Goal: Task Accomplishment & Management: Use online tool/utility

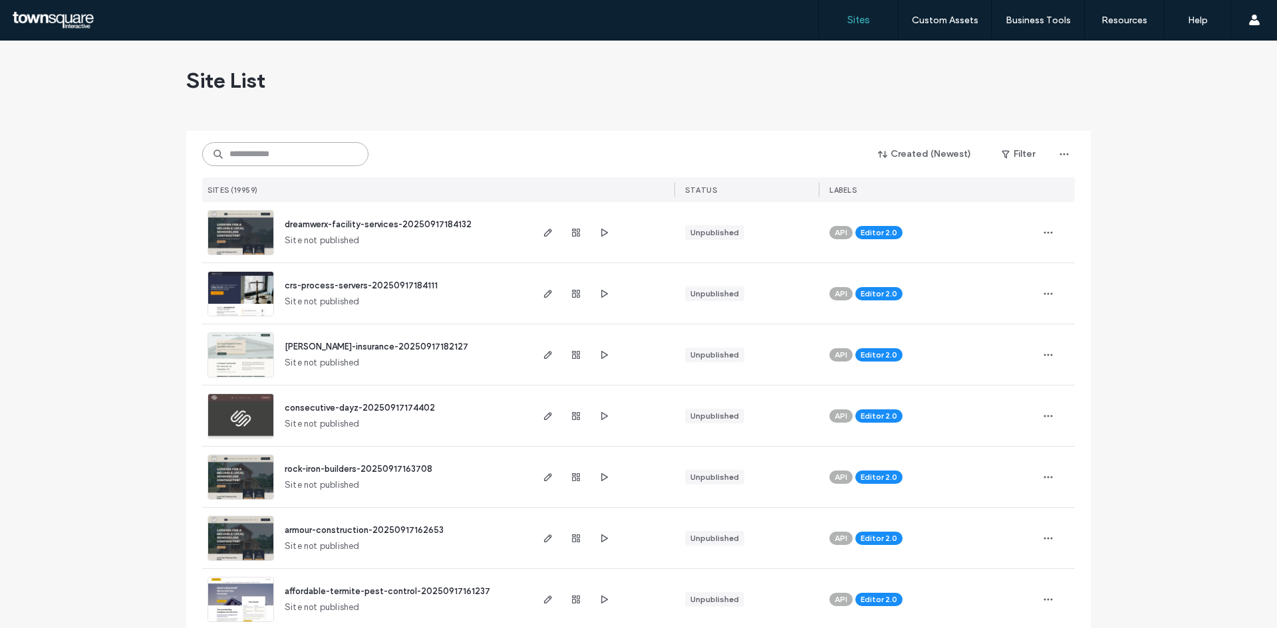
click at [293, 152] on input at bounding box center [285, 154] width 166 height 24
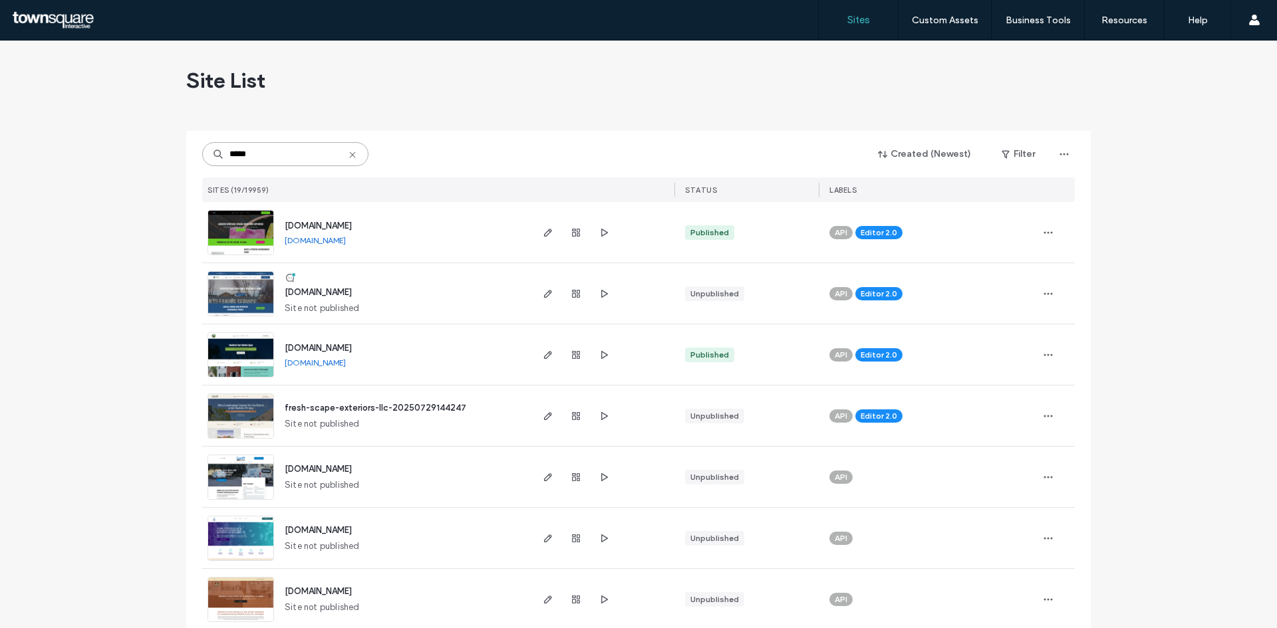
type input "*****"
click at [249, 289] on img at bounding box center [240, 317] width 65 height 90
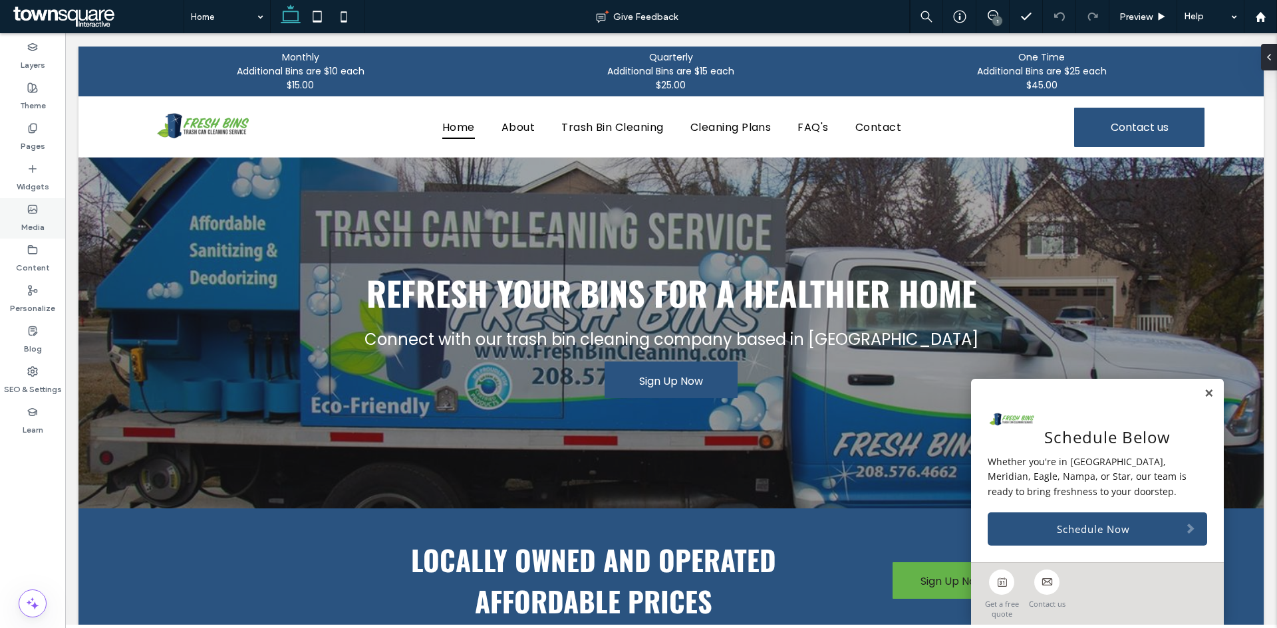
click at [35, 215] on label "Media" at bounding box center [32, 224] width 23 height 19
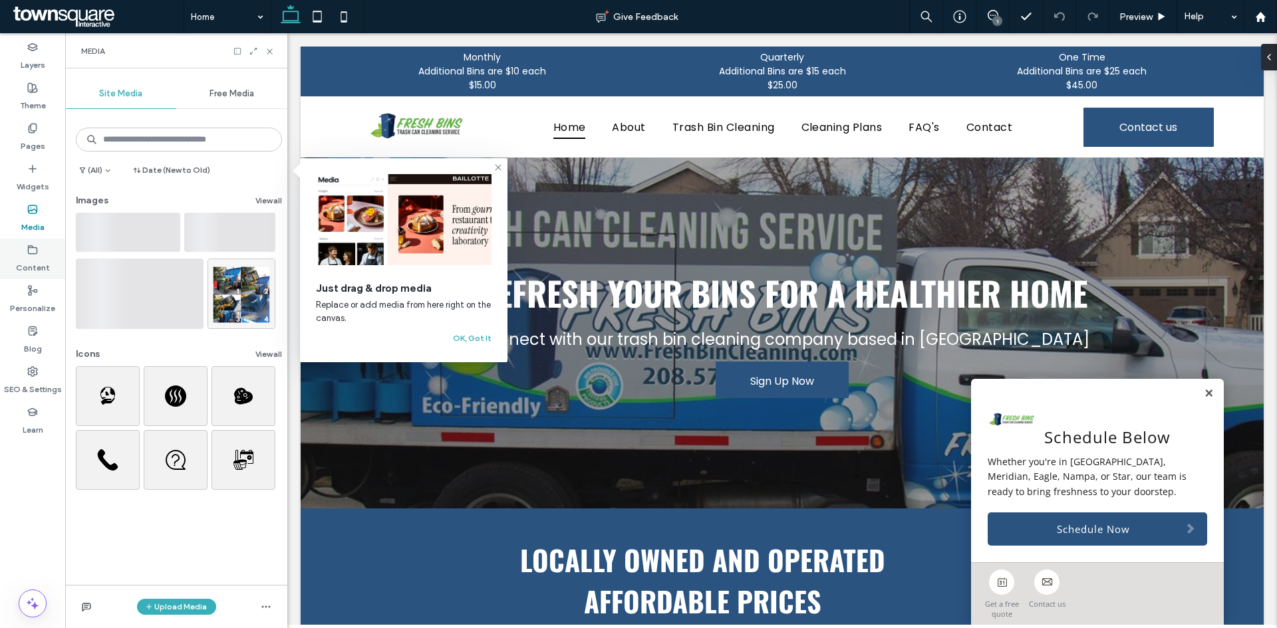
drag, startPoint x: 40, startPoint y: 257, endPoint x: 49, endPoint y: 253, distance: 9.9
click at [40, 257] on label "Content" at bounding box center [33, 264] width 34 height 19
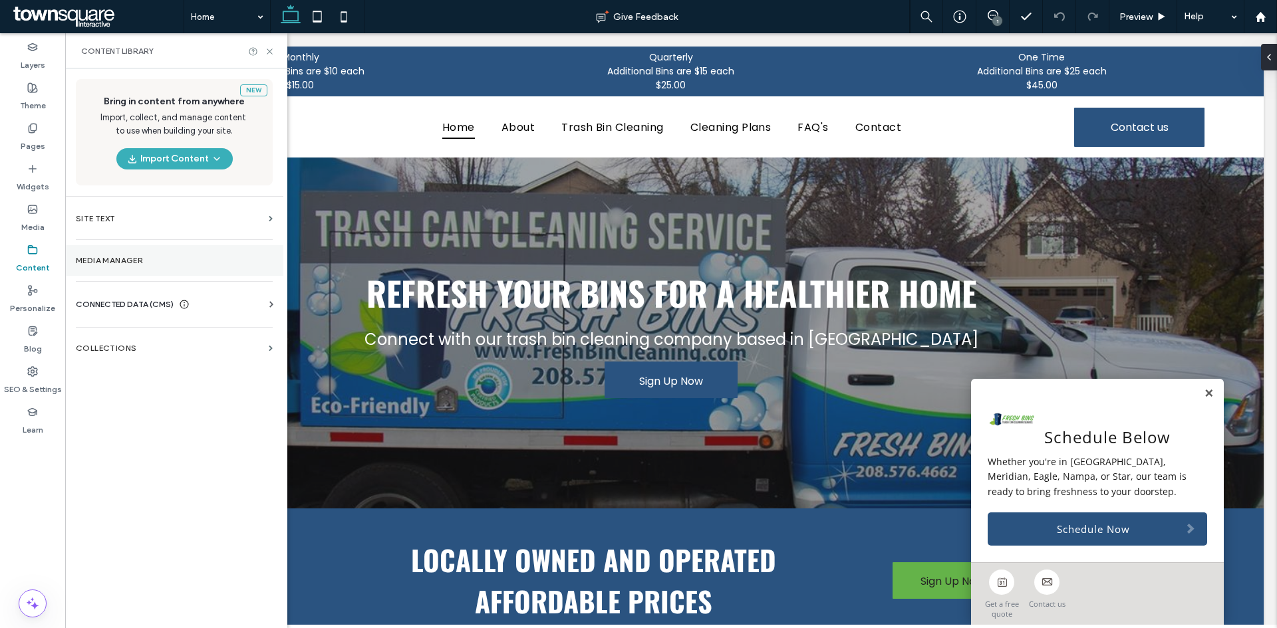
click at [146, 254] on section "Media Manager" at bounding box center [174, 260] width 218 height 31
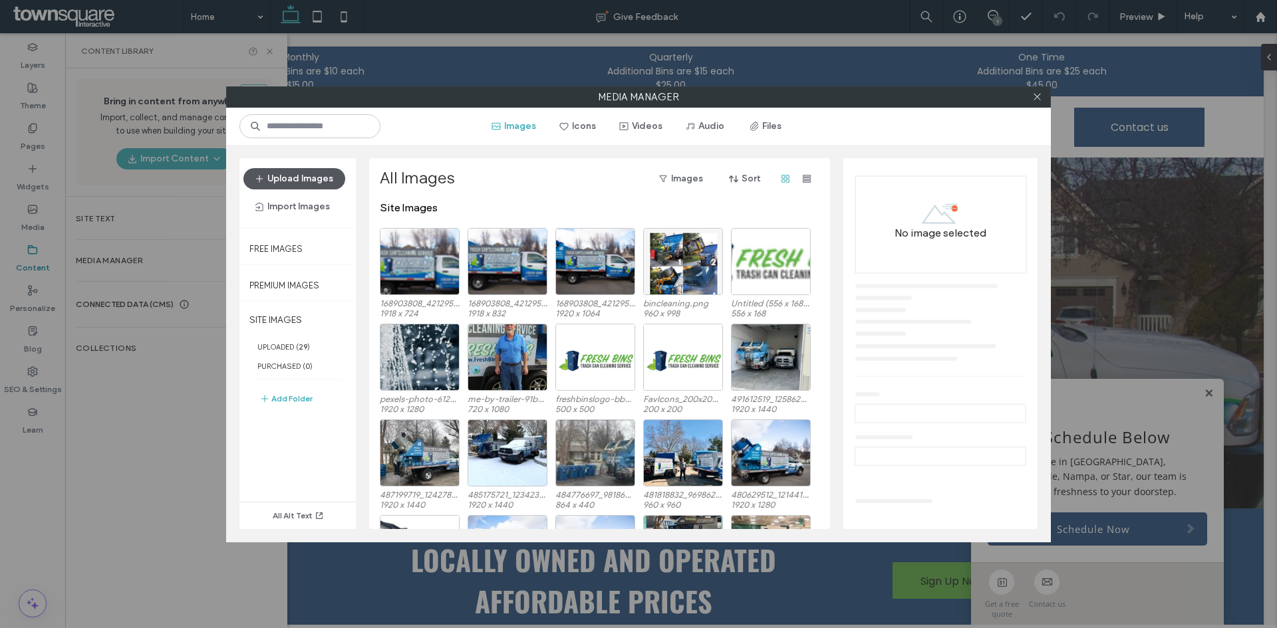
click at [321, 176] on button "Upload Images" at bounding box center [294, 178] width 102 height 21
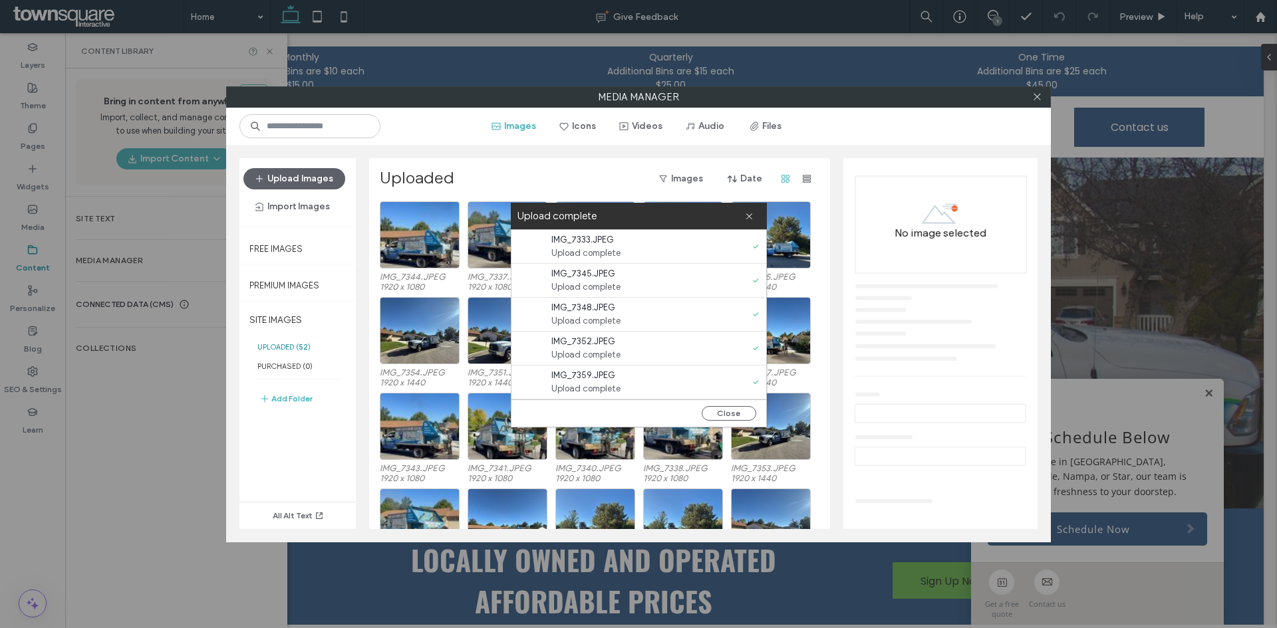
drag, startPoint x: 750, startPoint y: 223, endPoint x: 741, endPoint y: 226, distance: 9.0
click at [750, 223] on span at bounding box center [749, 216] width 9 height 27
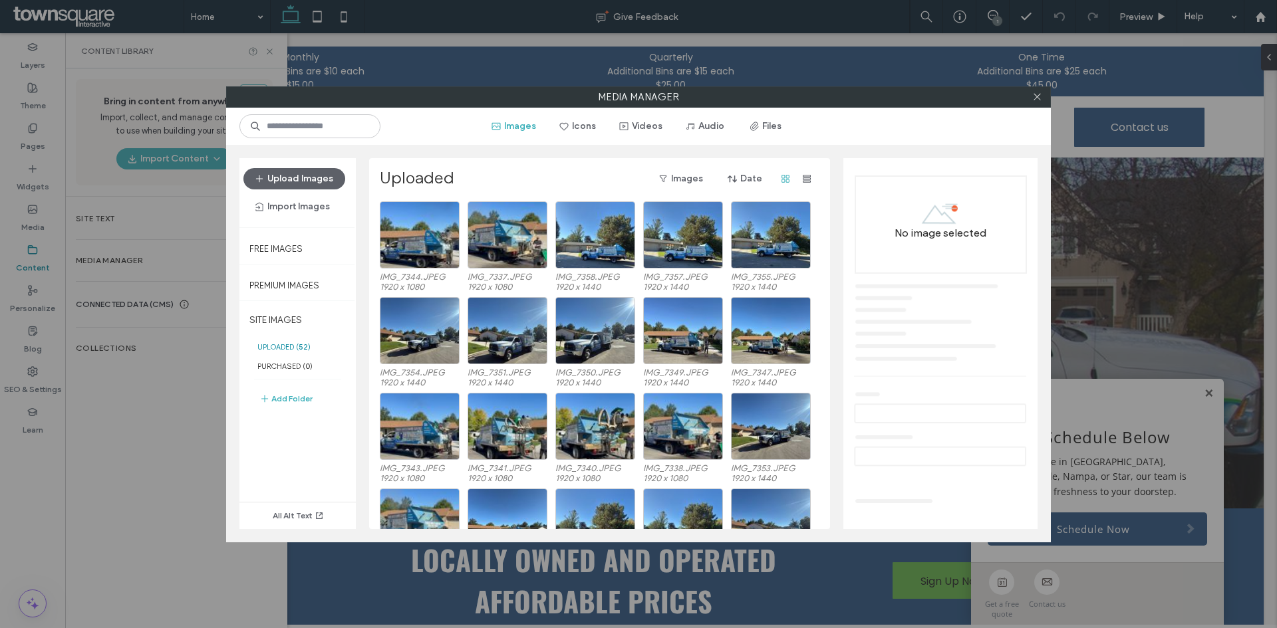
drag, startPoint x: 659, startPoint y: 125, endPoint x: 613, endPoint y: 136, distance: 47.3
click at [659, 126] on button "Videos" at bounding box center [641, 126] width 66 height 21
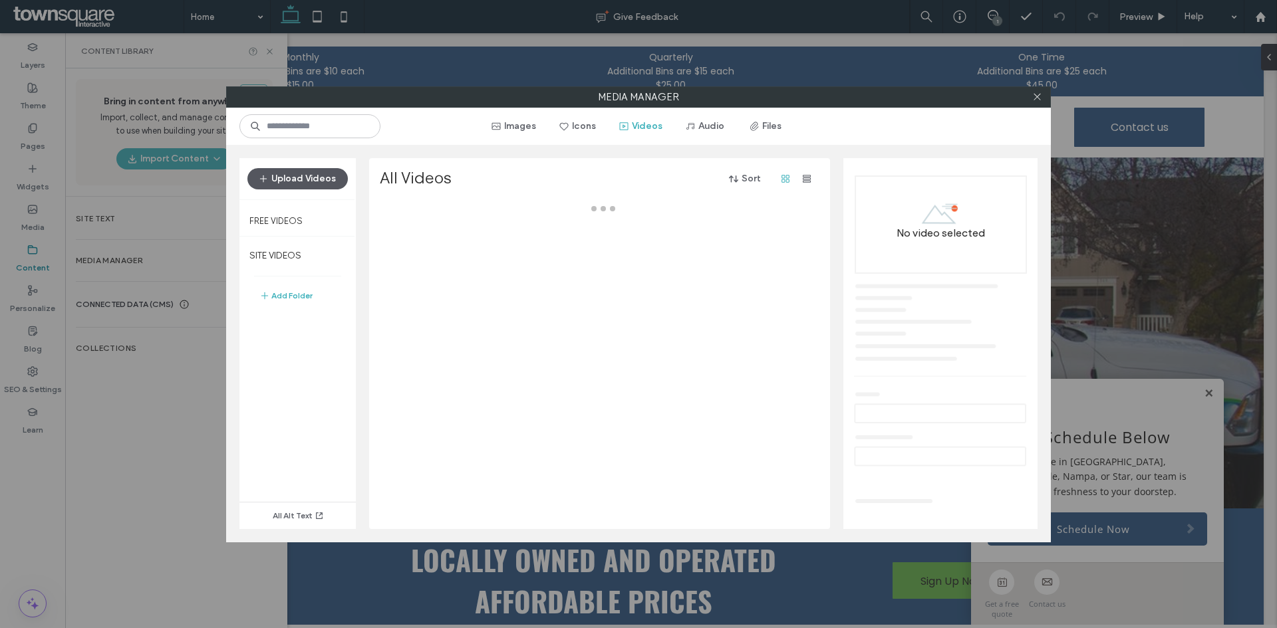
click at [287, 183] on button "Upload Videos" at bounding box center [297, 178] width 100 height 21
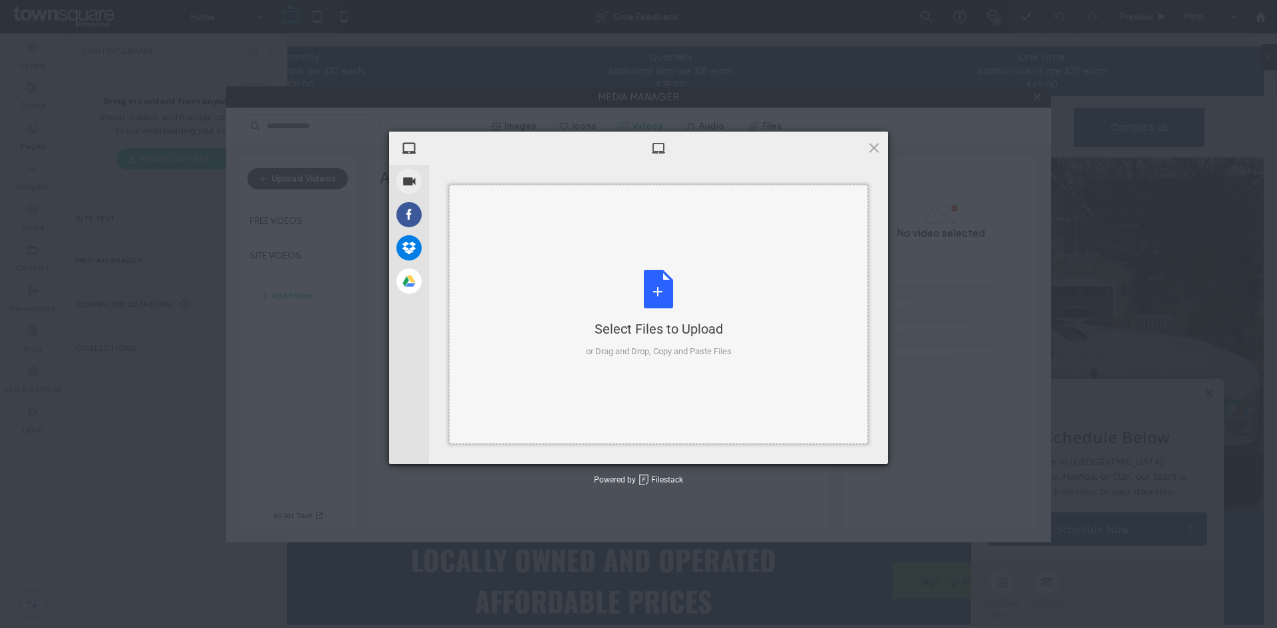
click at [507, 251] on div "Select Files to Upload or Drag and Drop, Copy and Paste Files" at bounding box center [658, 314] width 419 height 259
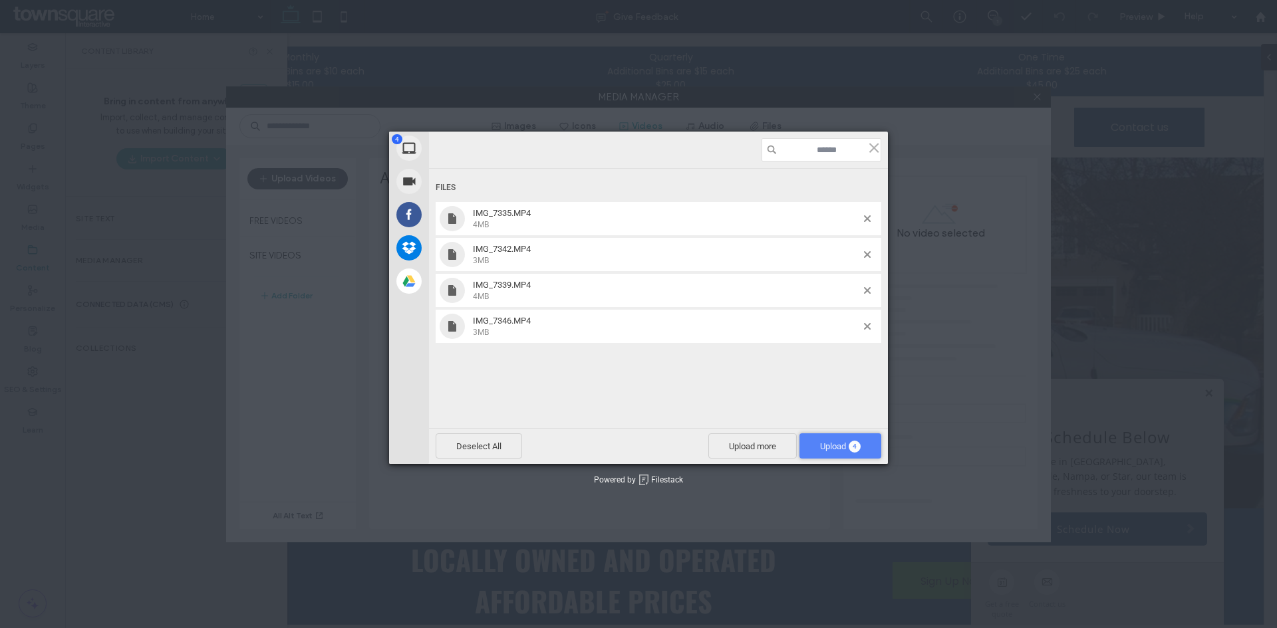
click at [854, 451] on span "4" at bounding box center [854, 447] width 12 height 12
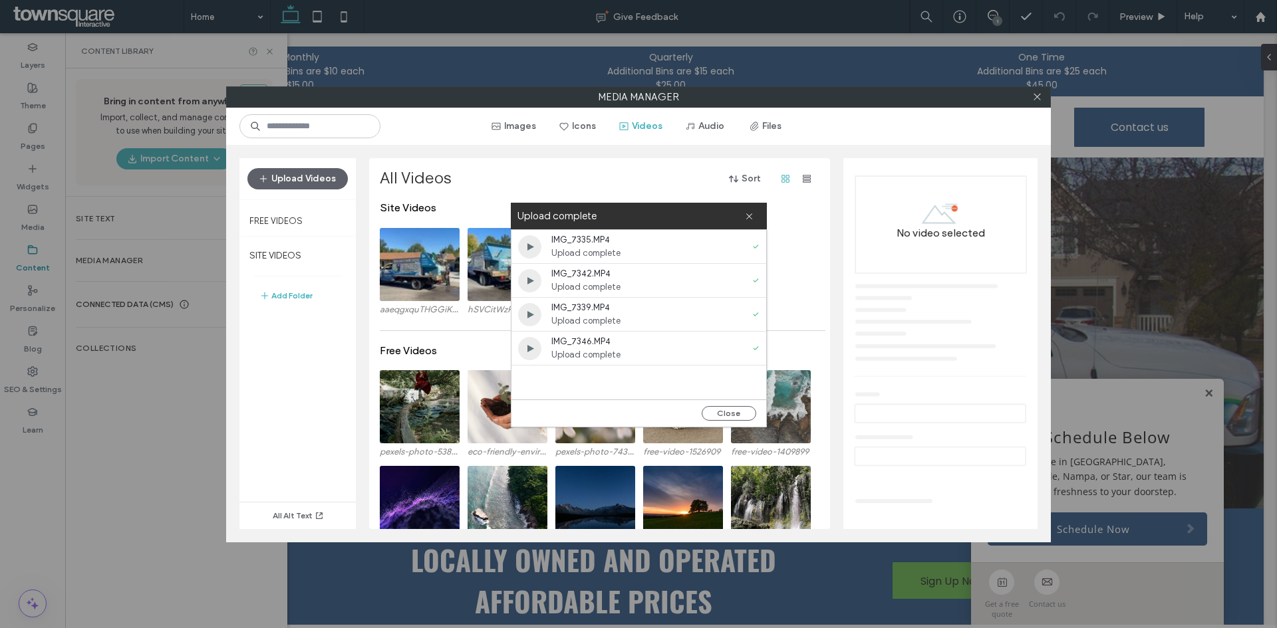
click at [739, 217] on label "Upload complete" at bounding box center [630, 216] width 227 height 18
click at [754, 215] on div "Upload complete" at bounding box center [639, 216] width 256 height 27
click at [746, 216] on icon at bounding box center [749, 216] width 9 height 9
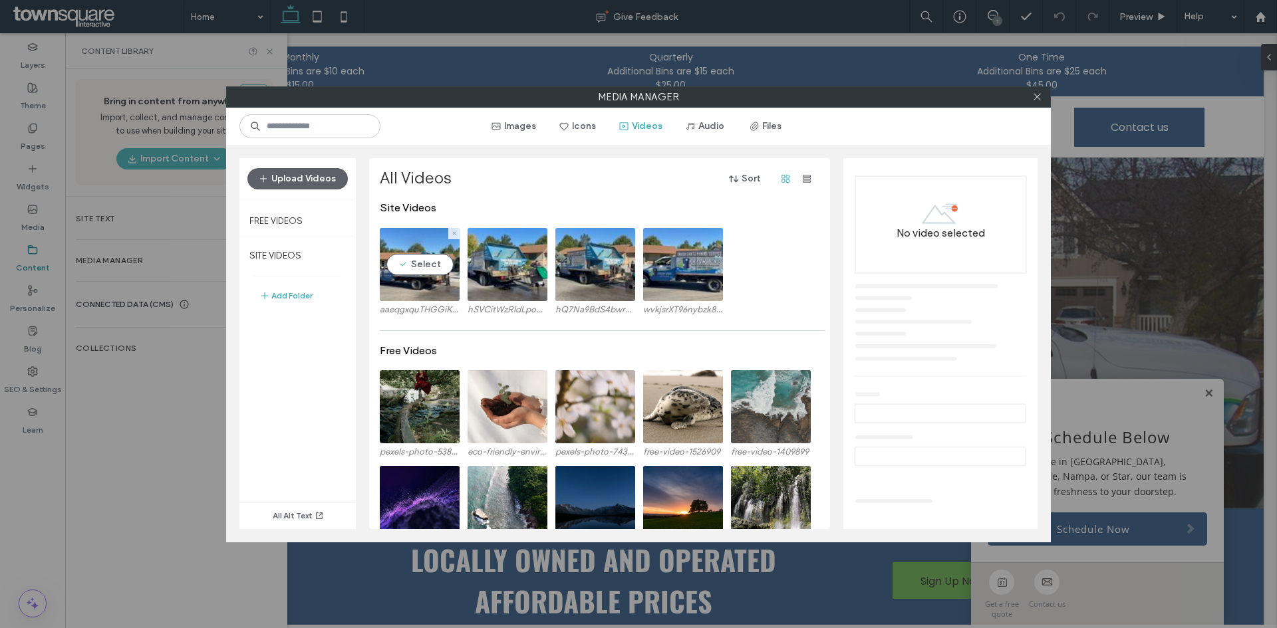
click at [428, 267] on video at bounding box center [420, 264] width 80 height 73
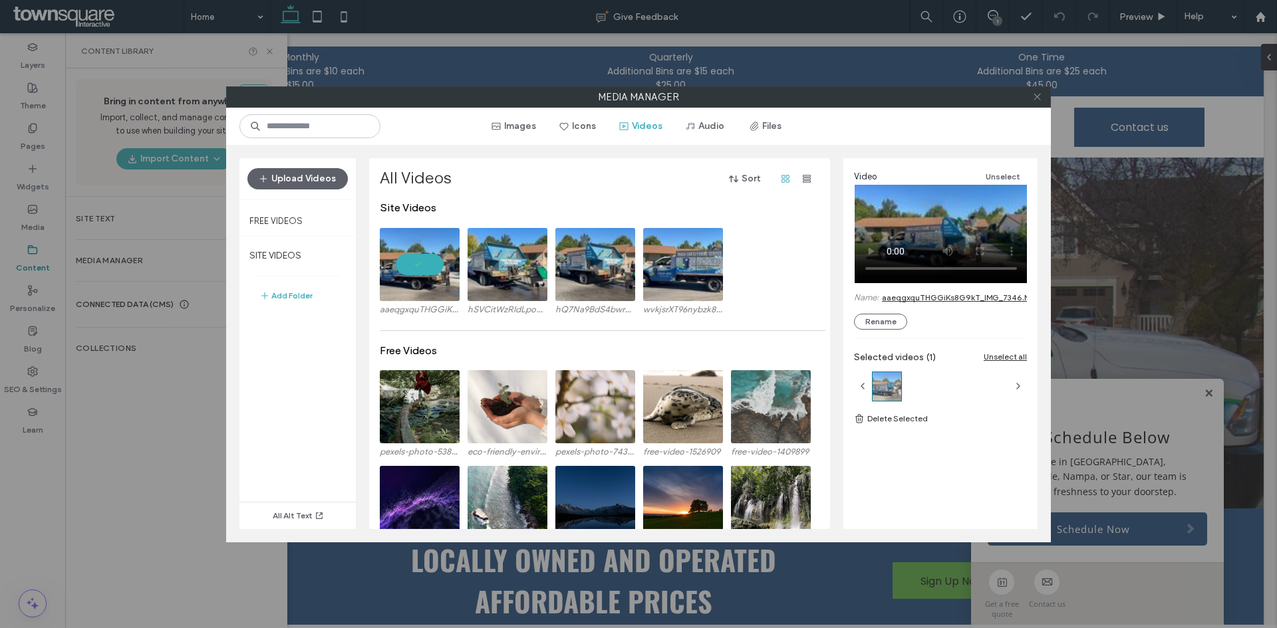
click at [1033, 100] on icon at bounding box center [1037, 97] width 10 height 10
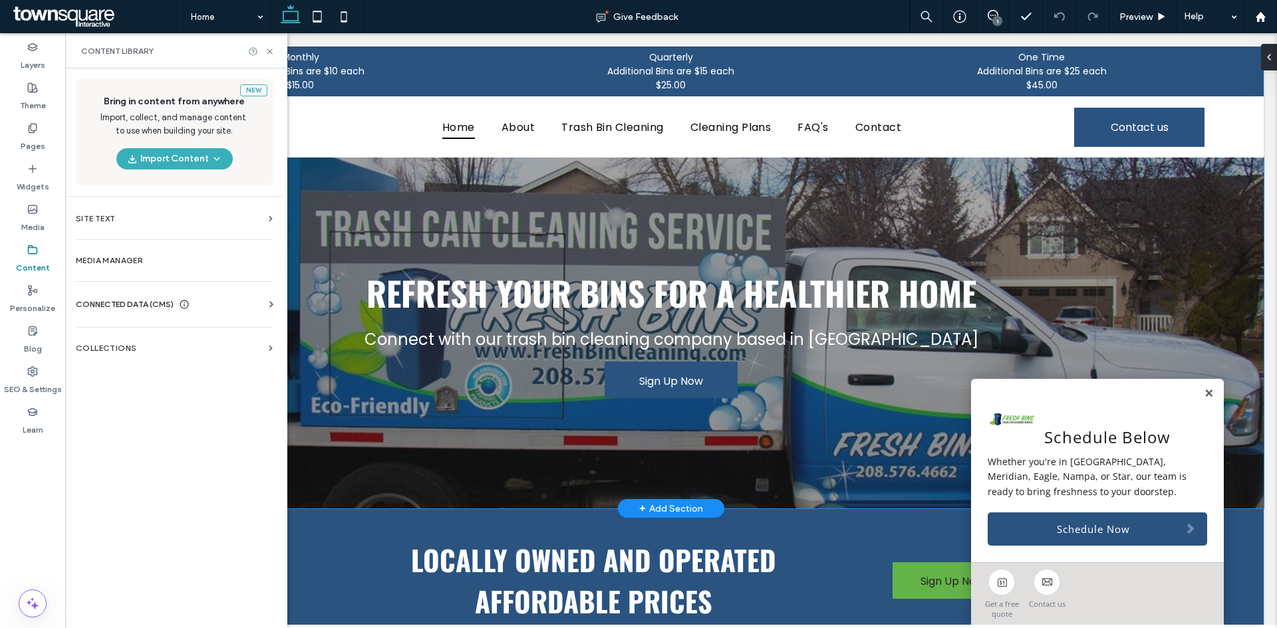
click at [1123, 244] on div "Refresh Your Bins for a Healthier Home Connect with our trash bin cleaning comp…" at bounding box center [670, 333] width 1185 height 351
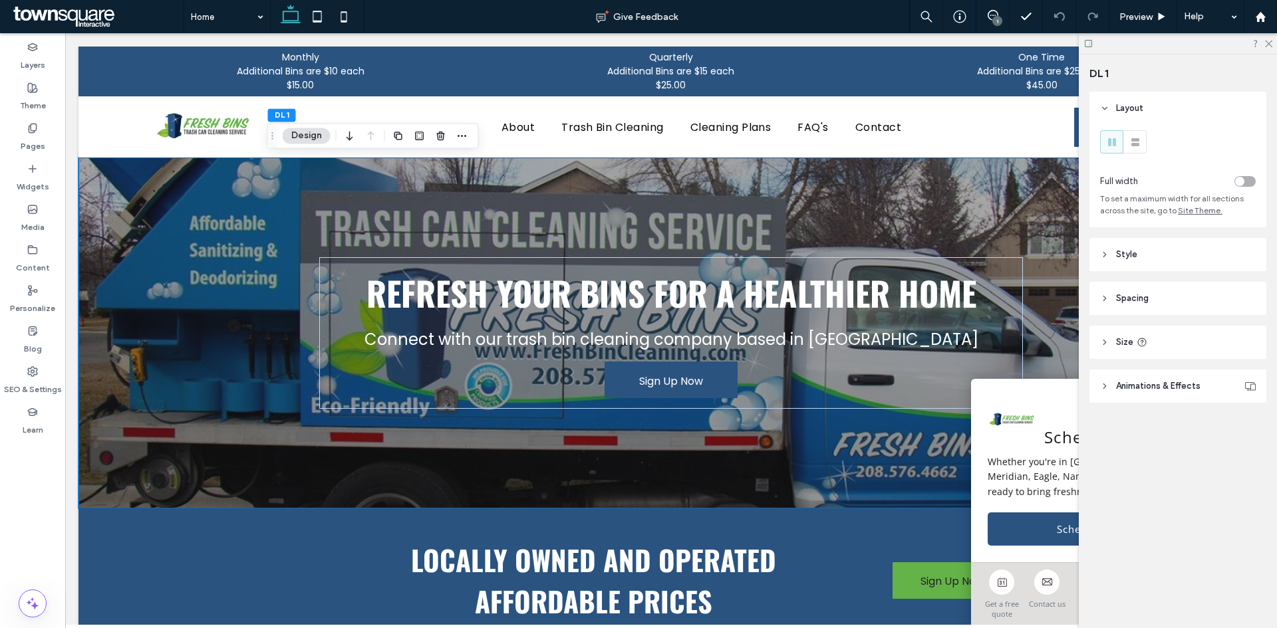
click at [1147, 263] on header "Style" at bounding box center [1177, 254] width 177 height 33
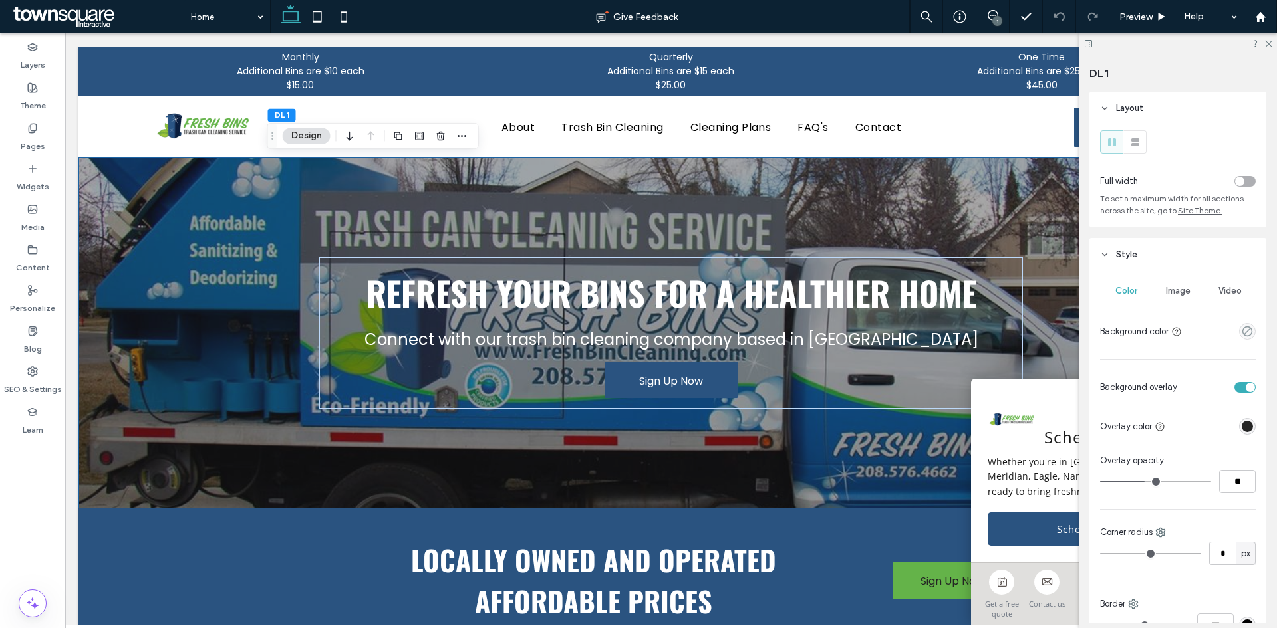
click at [1168, 291] on span "Image" at bounding box center [1178, 291] width 25 height 11
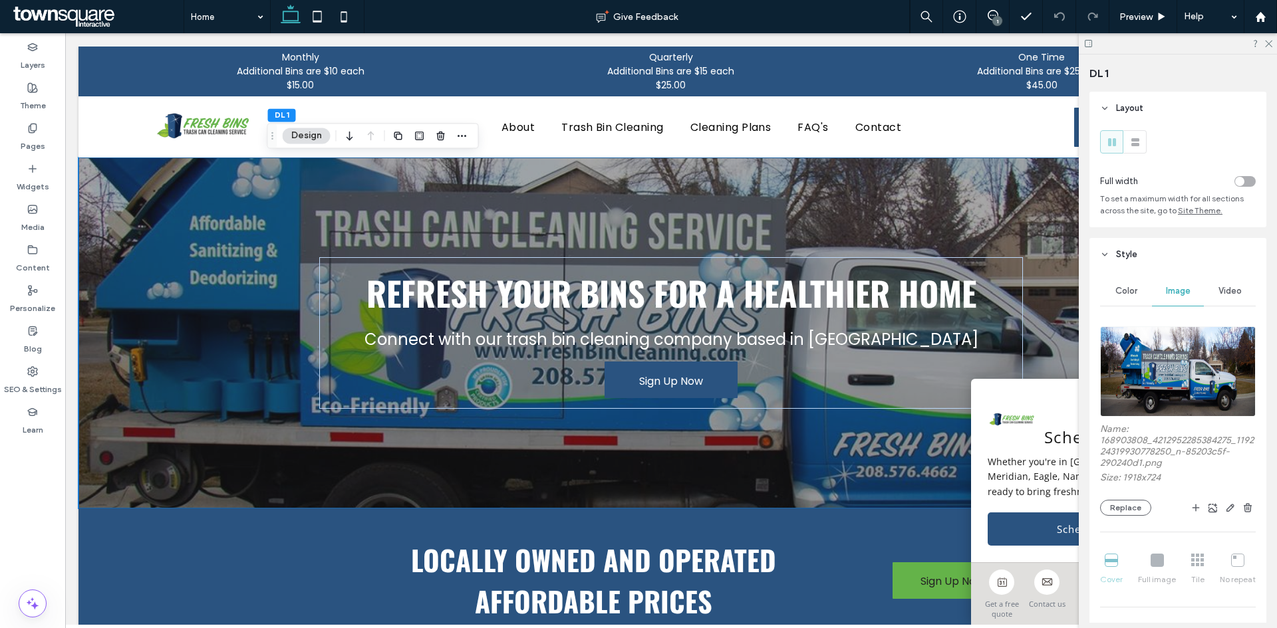
click at [1131, 293] on span "Color" at bounding box center [1126, 291] width 22 height 11
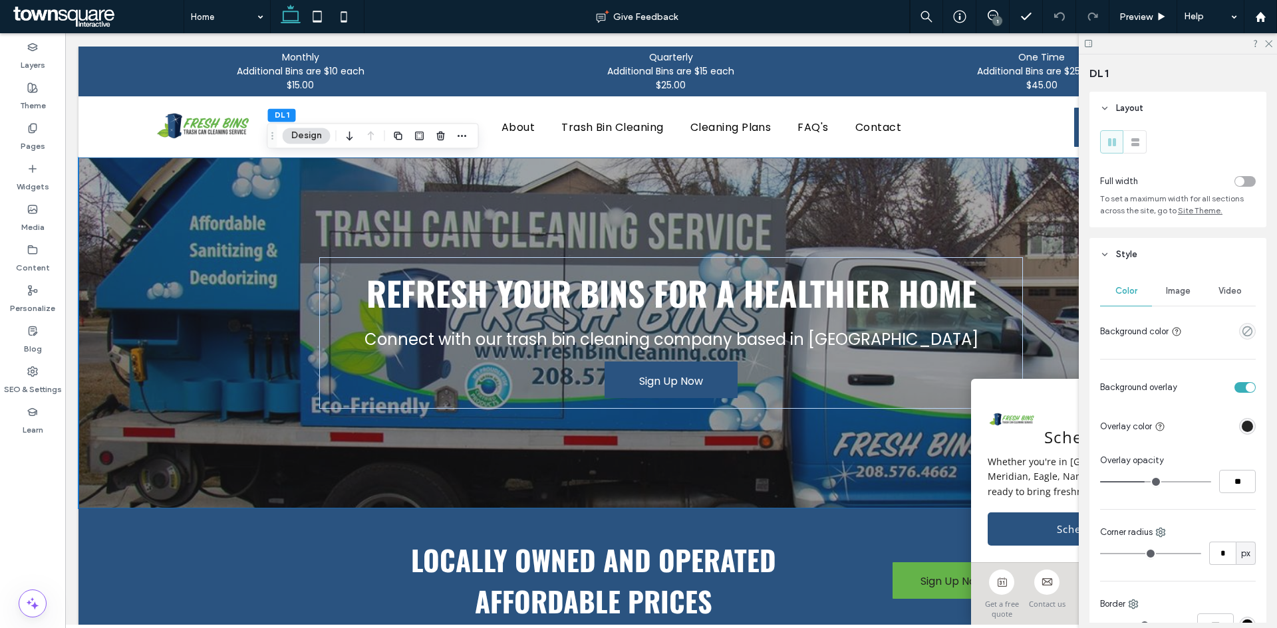
click at [1174, 287] on span "Image" at bounding box center [1178, 291] width 25 height 11
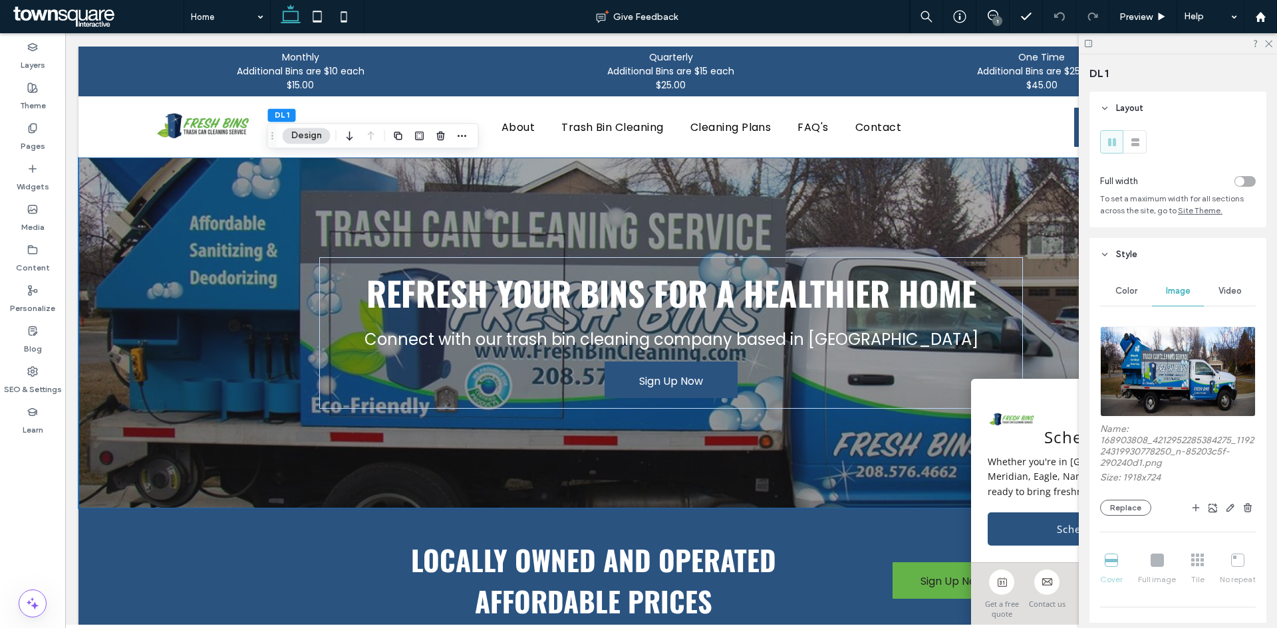
click at [1179, 364] on img at bounding box center [1178, 371] width 156 height 90
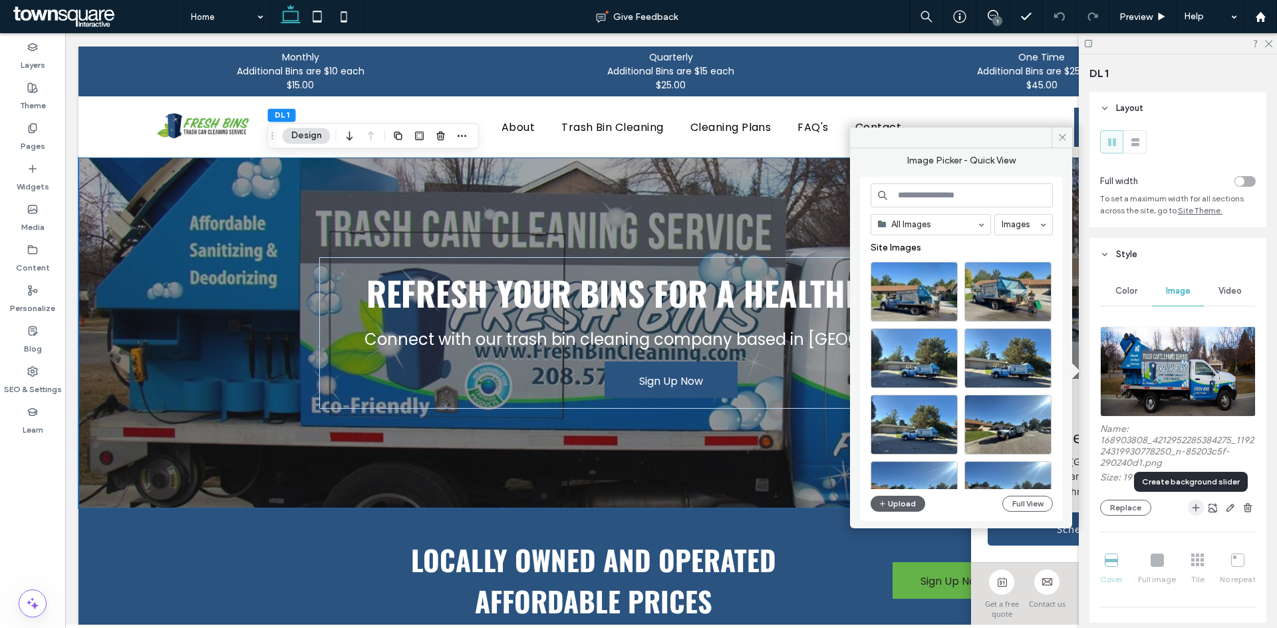
click at [1192, 511] on icon "button" at bounding box center [1195, 508] width 11 height 11
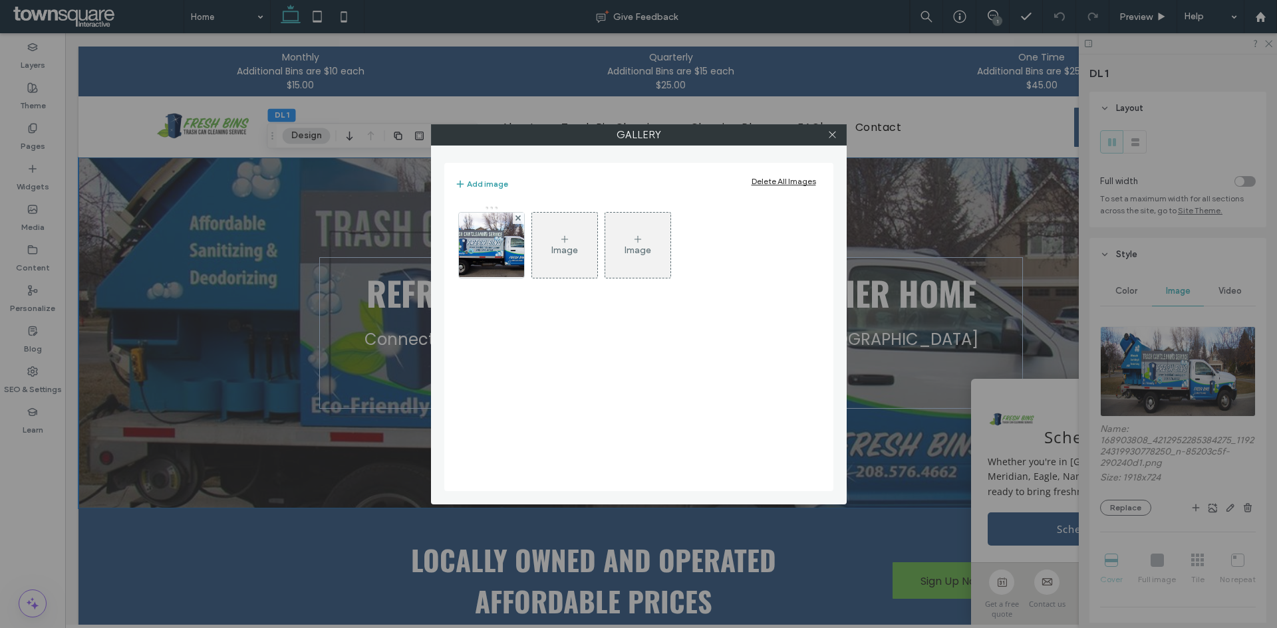
click at [478, 187] on button "Add image" at bounding box center [481, 184] width 53 height 16
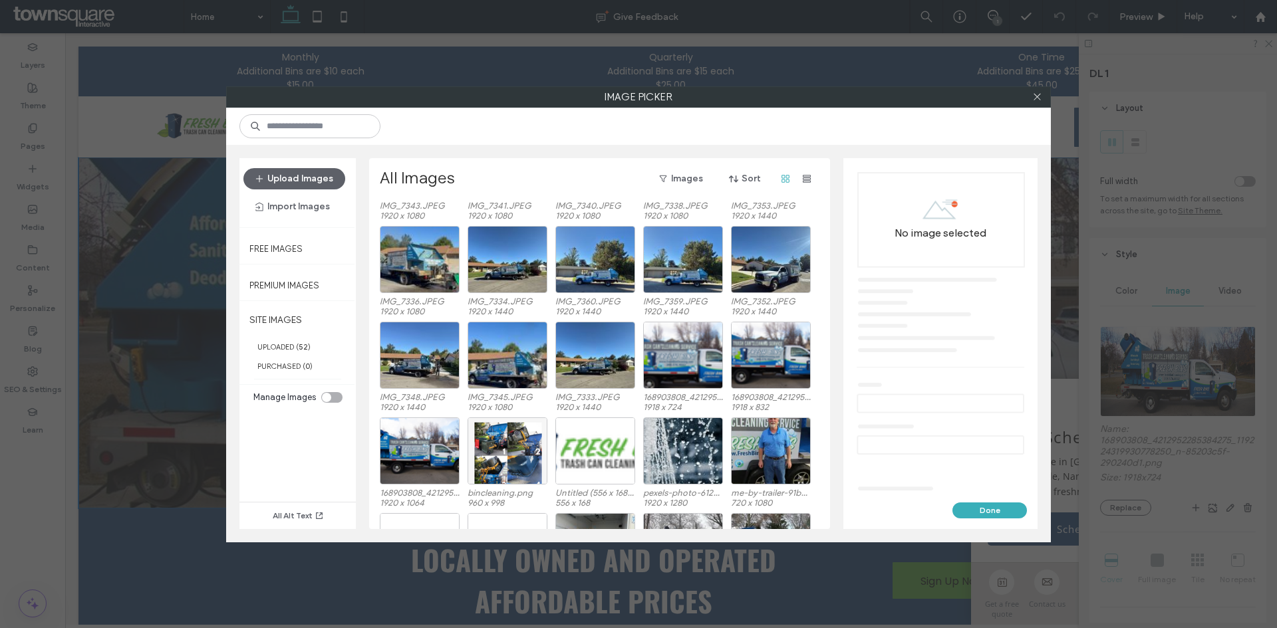
scroll to position [266, 0]
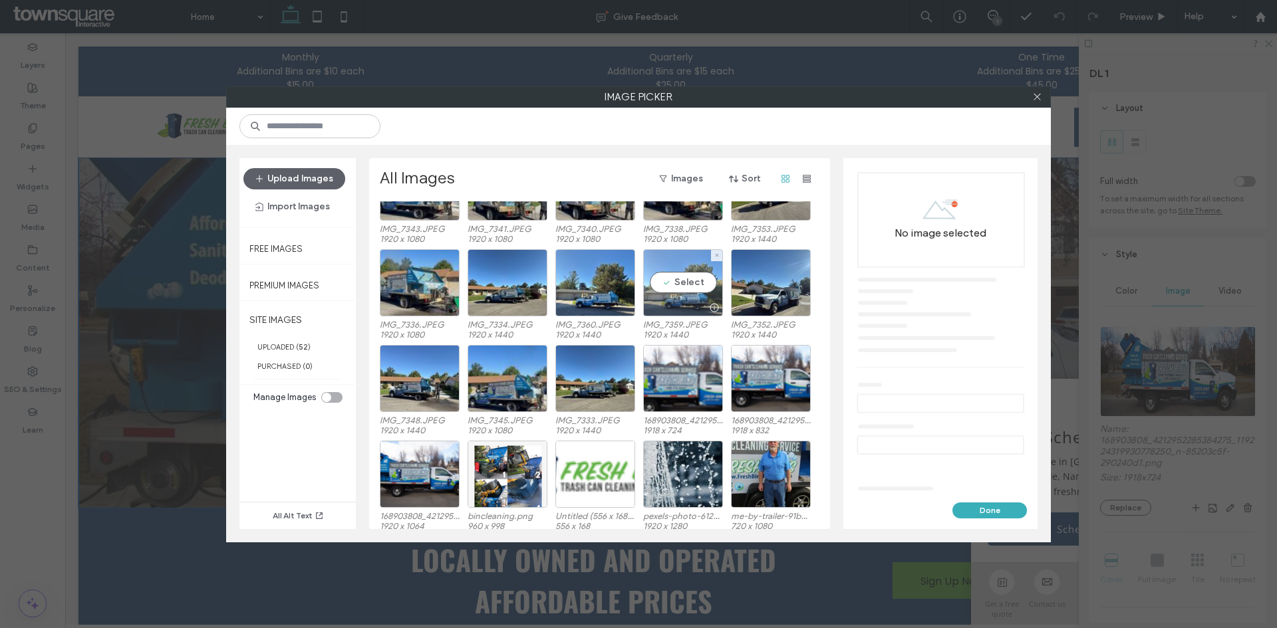
click at [691, 287] on div "Select" at bounding box center [683, 282] width 80 height 67
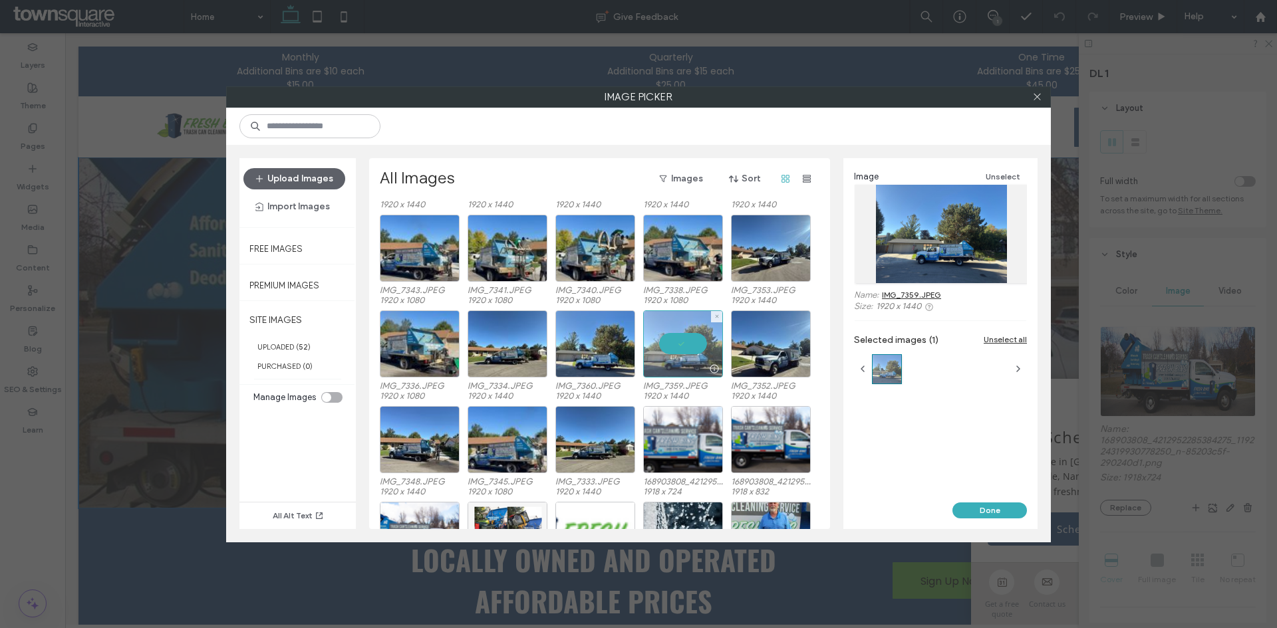
scroll to position [133, 0]
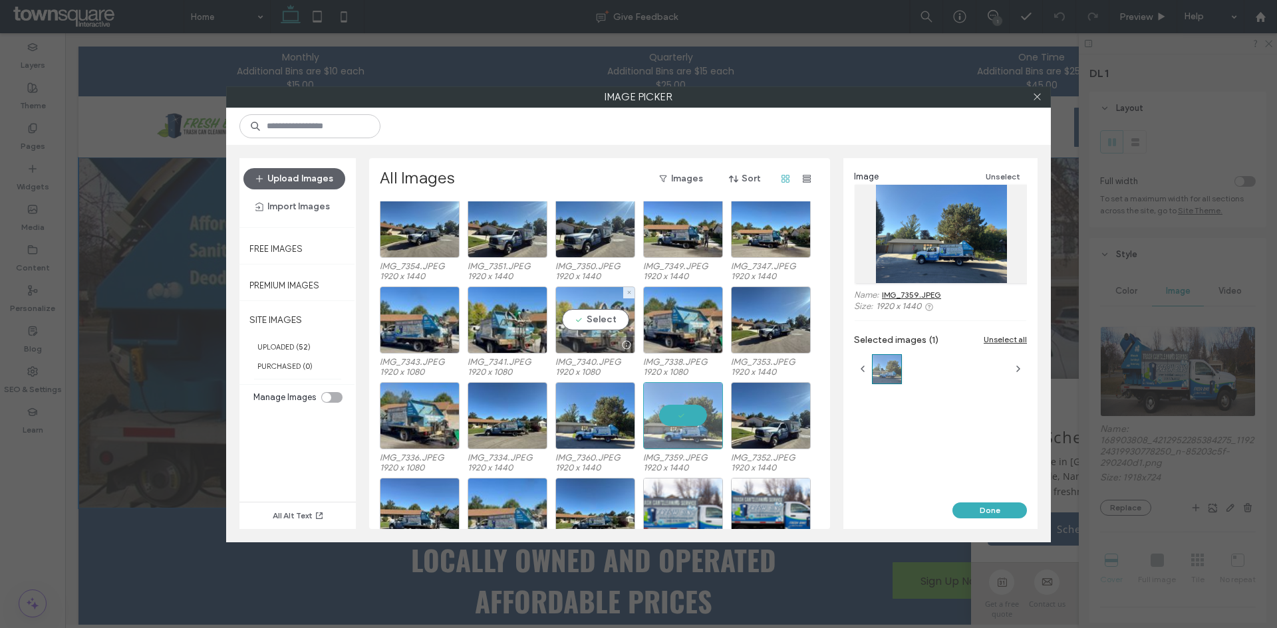
click at [613, 318] on div "Select" at bounding box center [595, 320] width 80 height 67
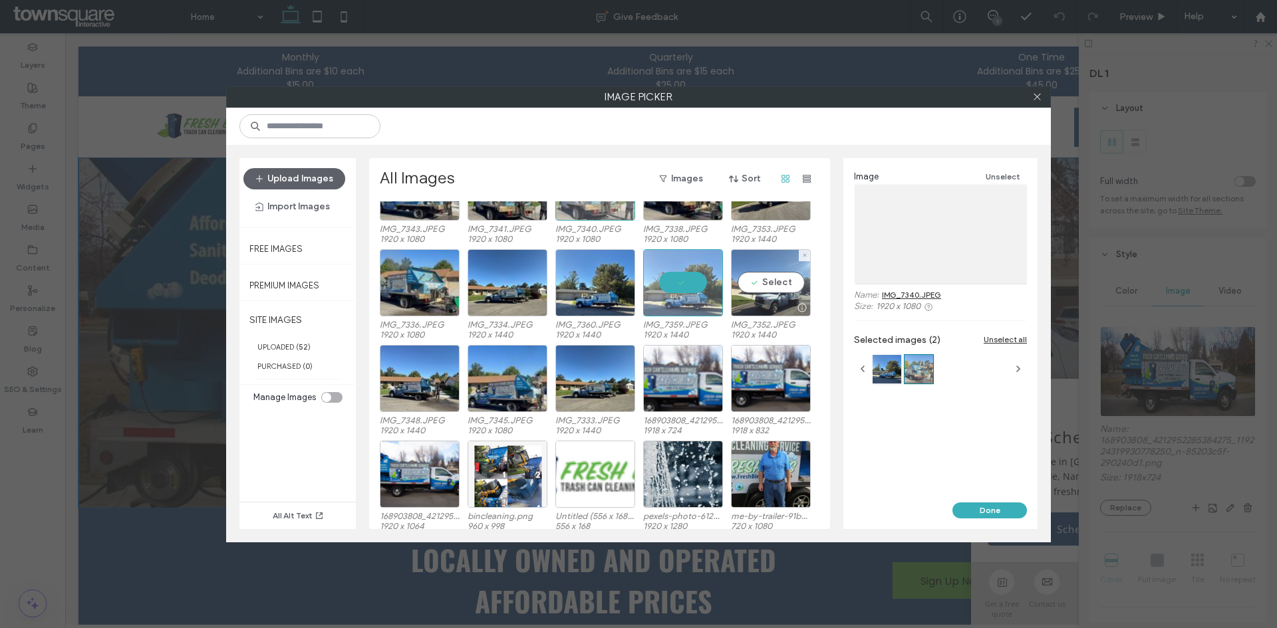
scroll to position [199, 0]
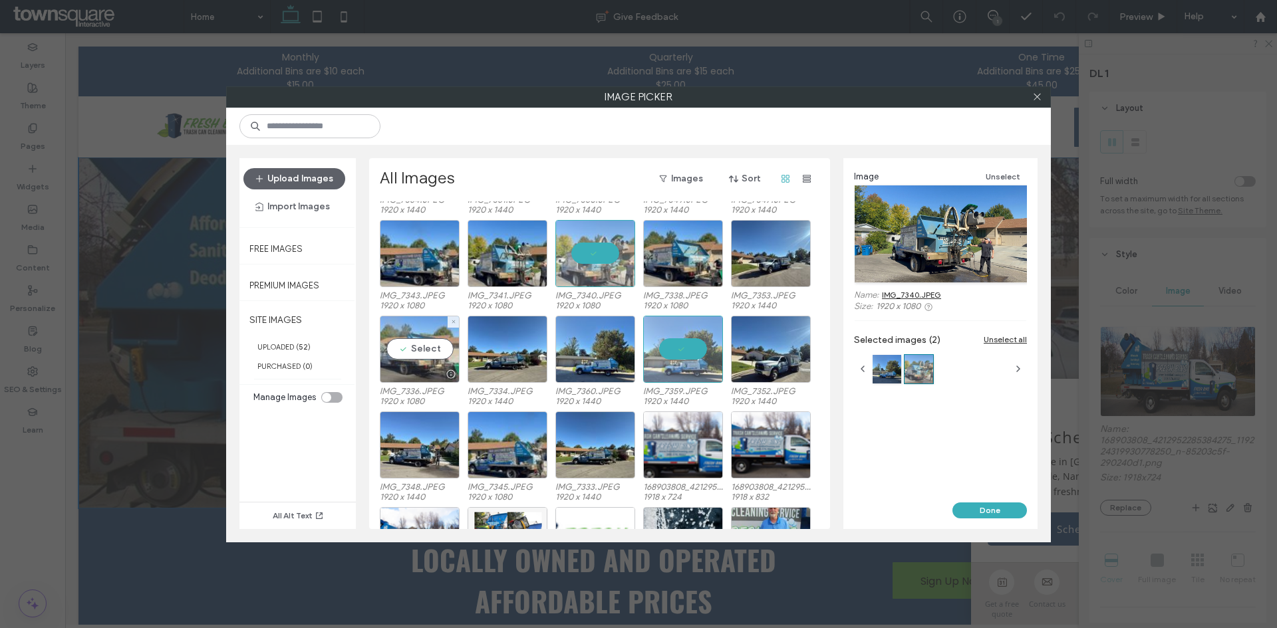
click at [430, 334] on div "Select" at bounding box center [420, 349] width 80 height 67
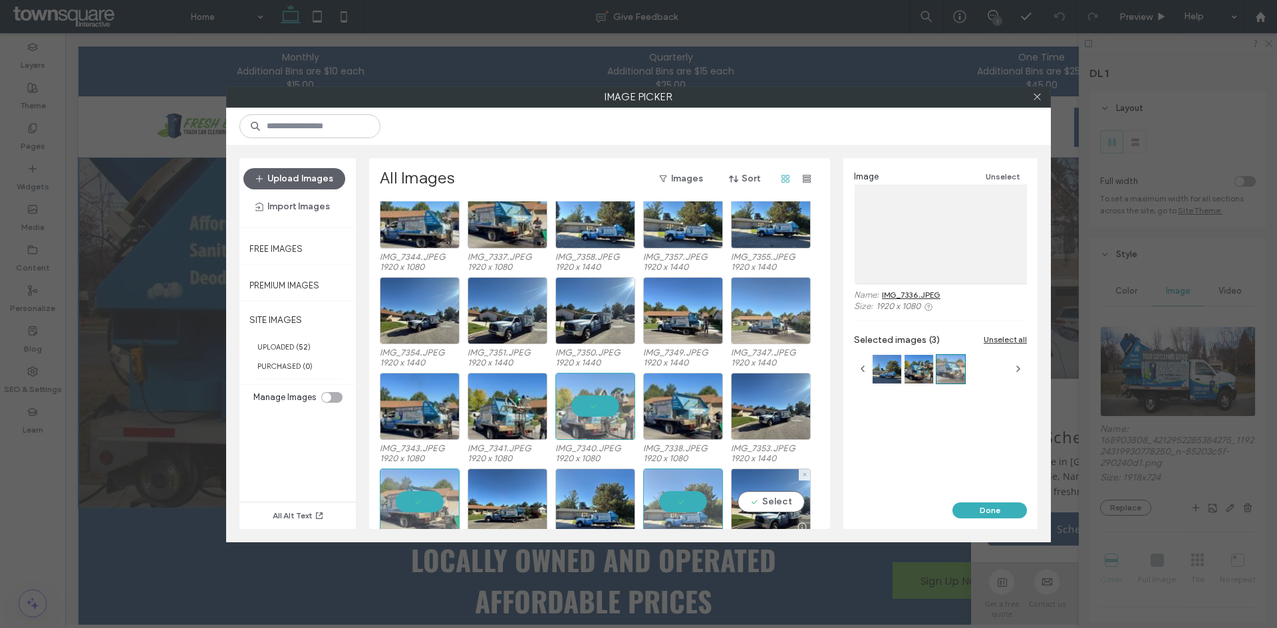
scroll to position [0, 0]
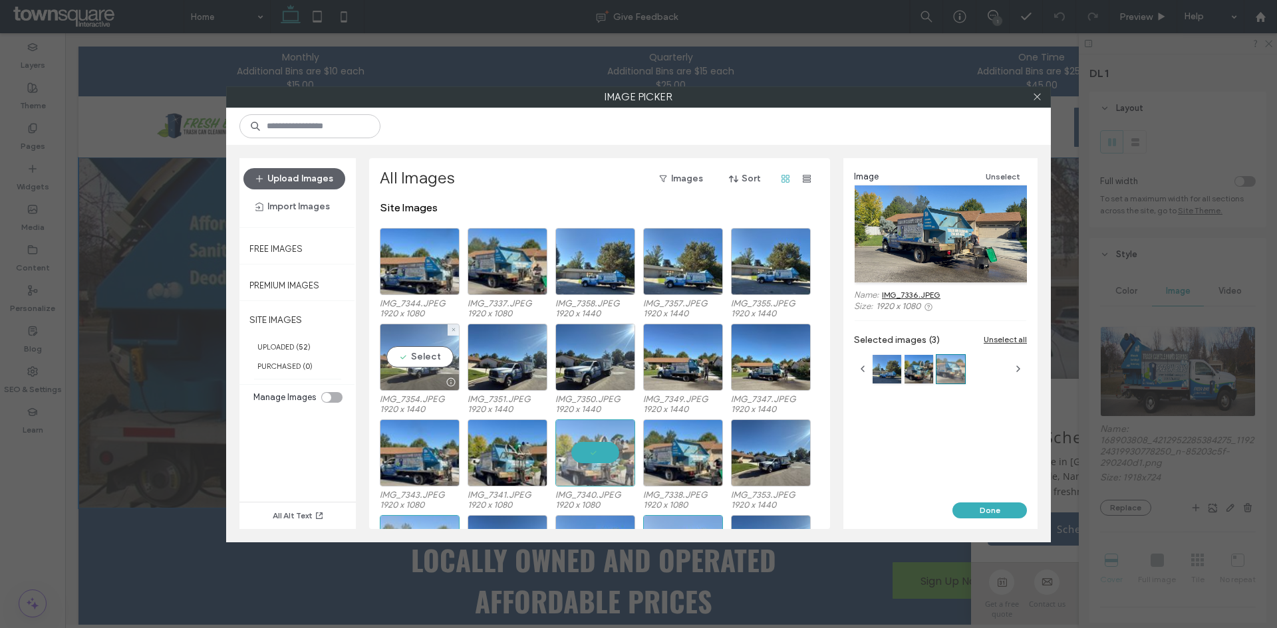
click at [416, 362] on div "Select" at bounding box center [420, 357] width 80 height 67
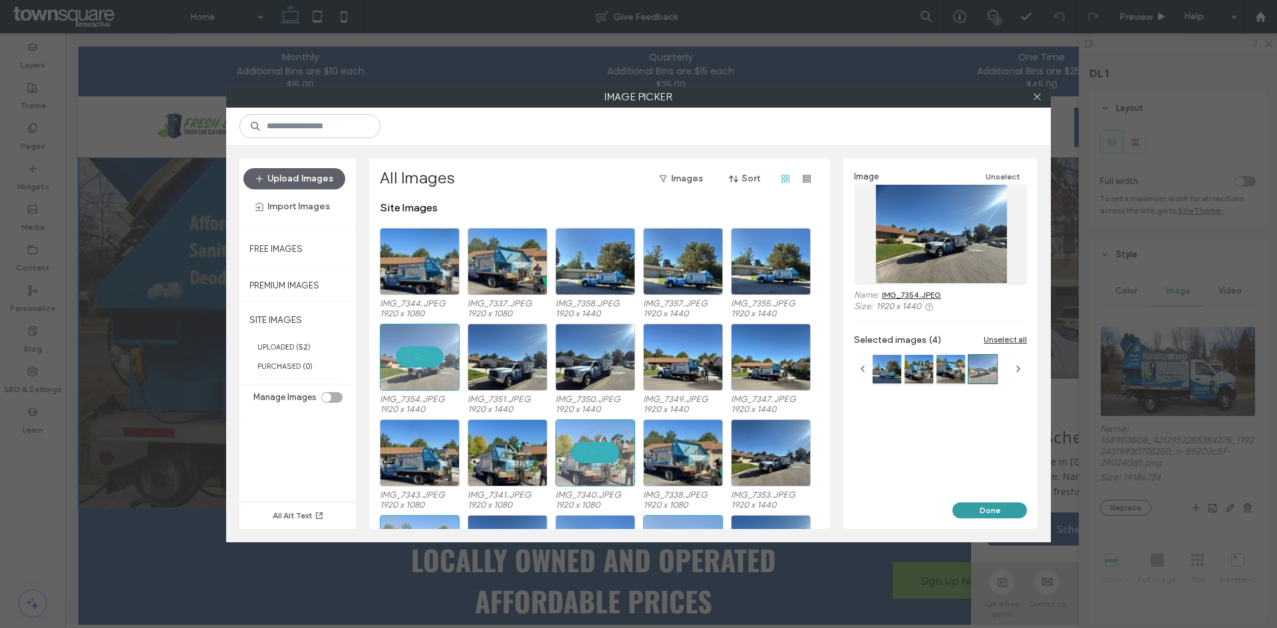
click at [972, 507] on button "Done" at bounding box center [989, 511] width 74 height 16
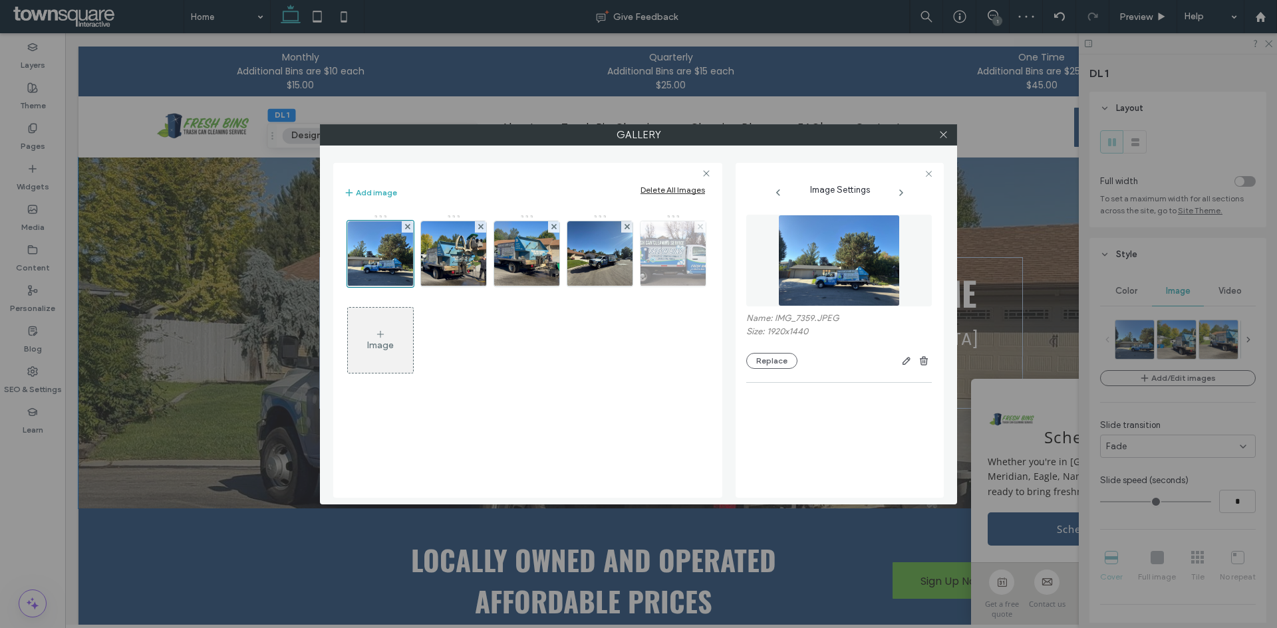
click at [698, 226] on icon at bounding box center [700, 226] width 5 height 5
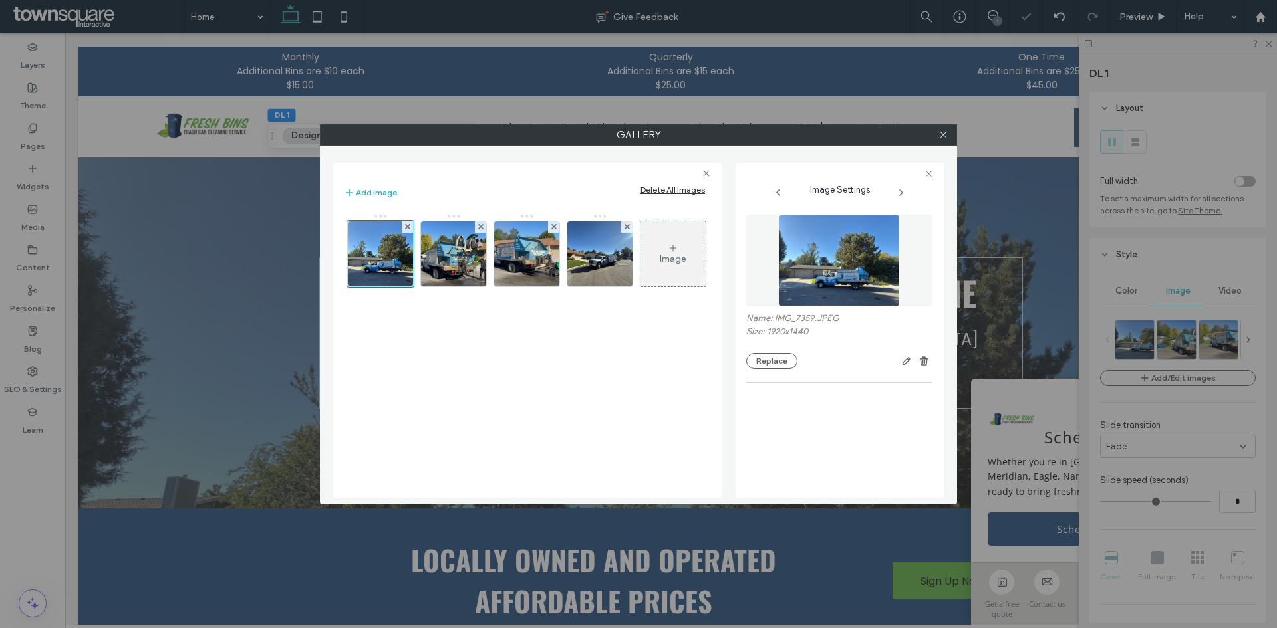
click at [948, 134] on div at bounding box center [943, 135] width 20 height 20
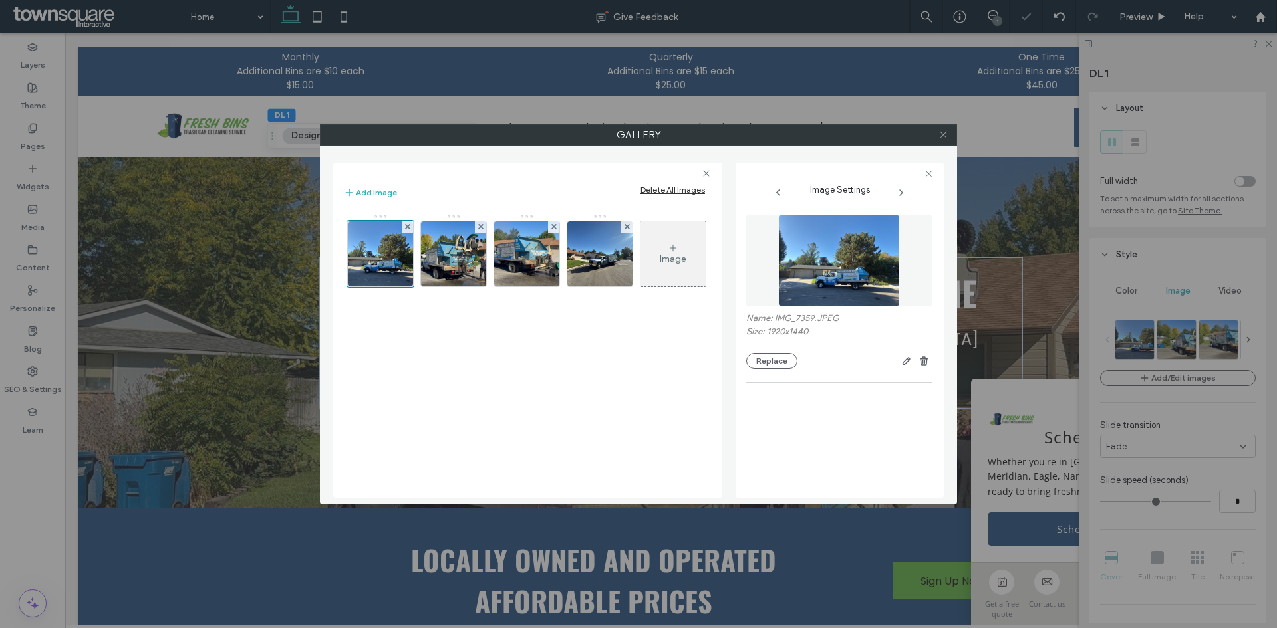
click at [946, 131] on icon at bounding box center [943, 135] width 10 height 10
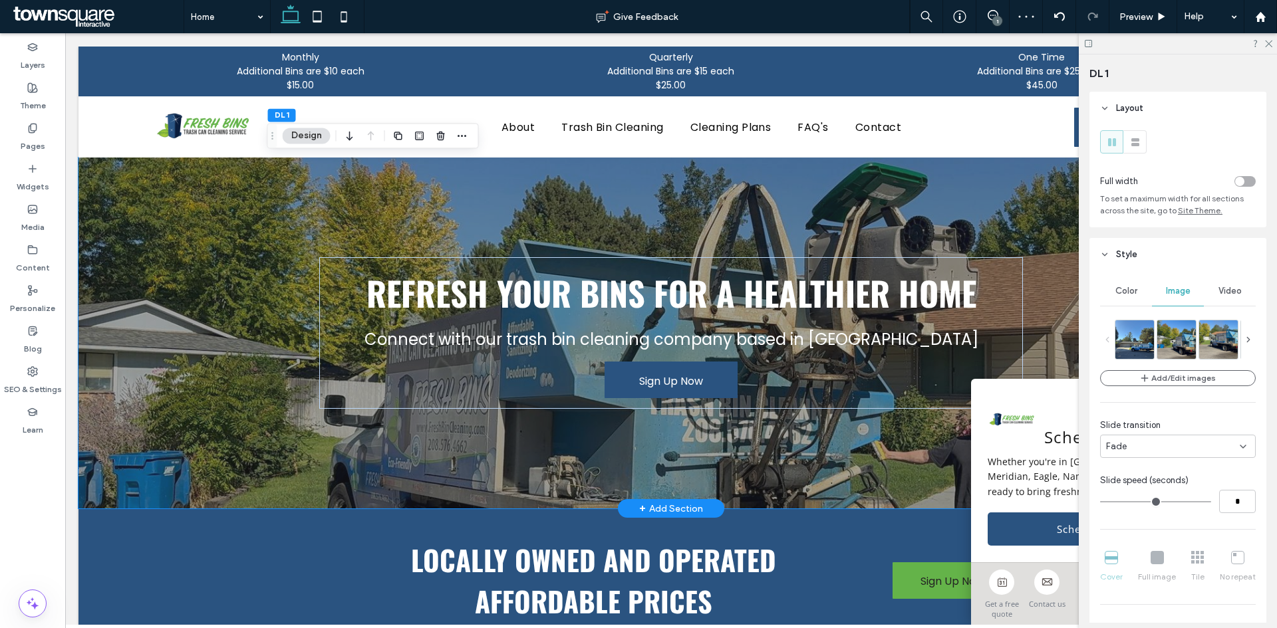
click at [277, 452] on div "Refresh Your Bins for a Healthier Home Connect with our trash bin cleaning comp…" at bounding box center [671, 333] width 798 height 351
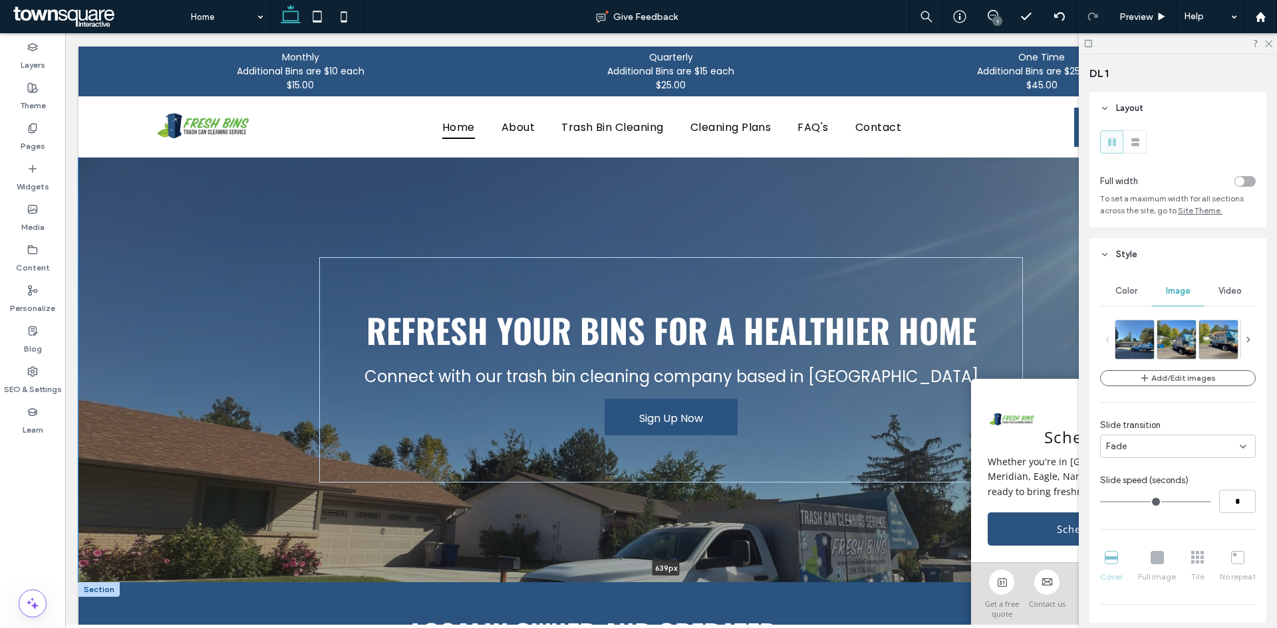
drag, startPoint x: 300, startPoint y: 509, endPoint x: 299, endPoint y: 582, distance: 73.8
type input "***"
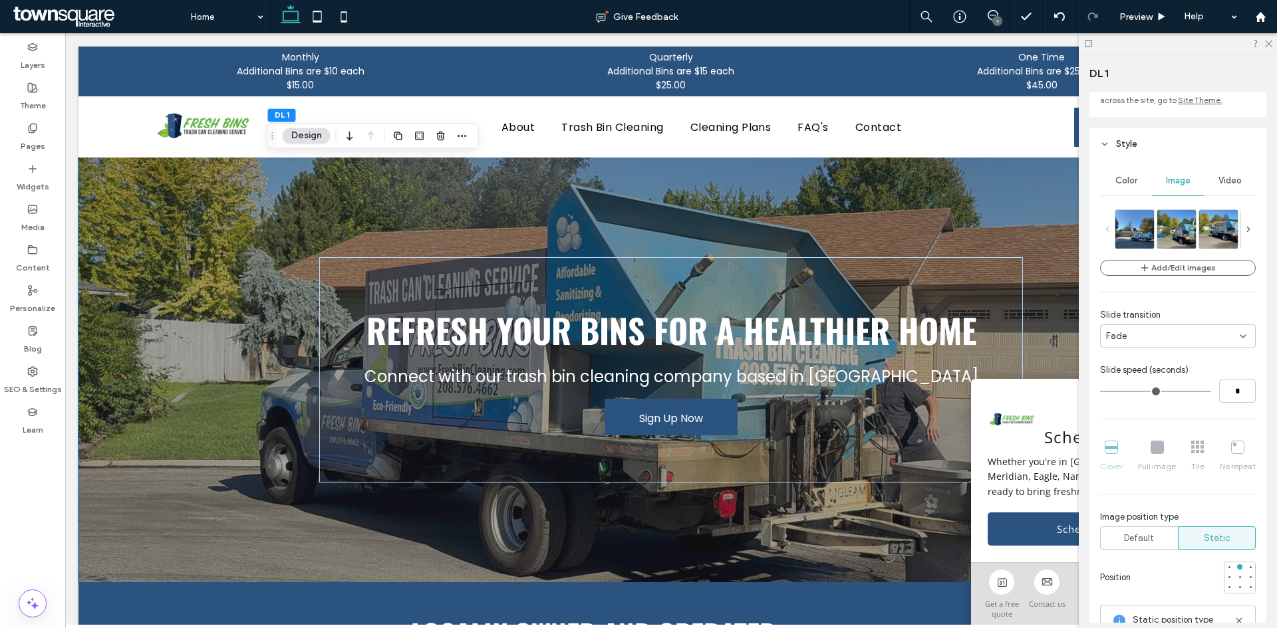
scroll to position [66, 0]
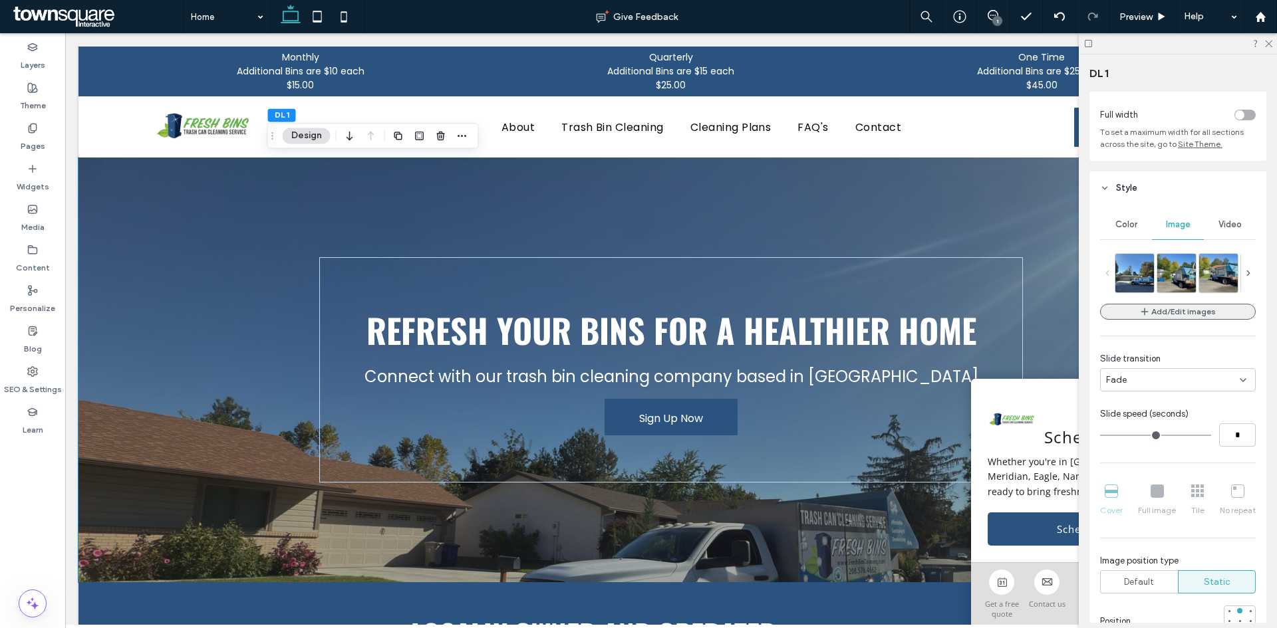
click at [1211, 314] on button "Add/Edit images" at bounding box center [1178, 312] width 156 height 16
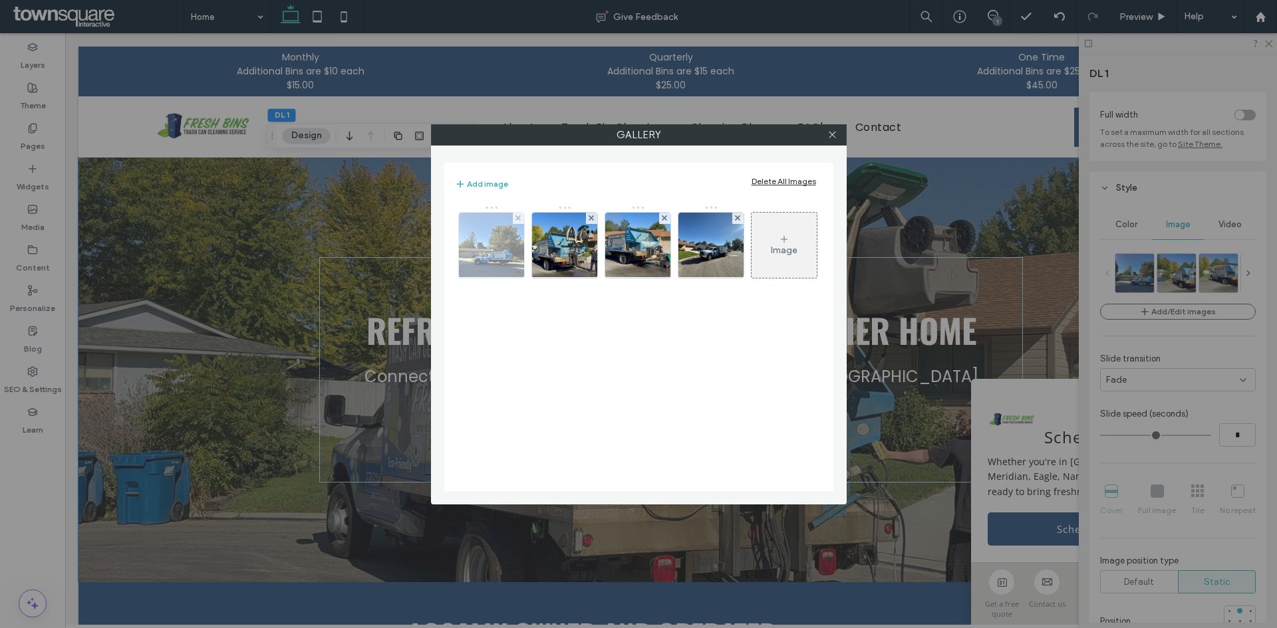
click at [486, 263] on img at bounding box center [490, 245] width 87 height 65
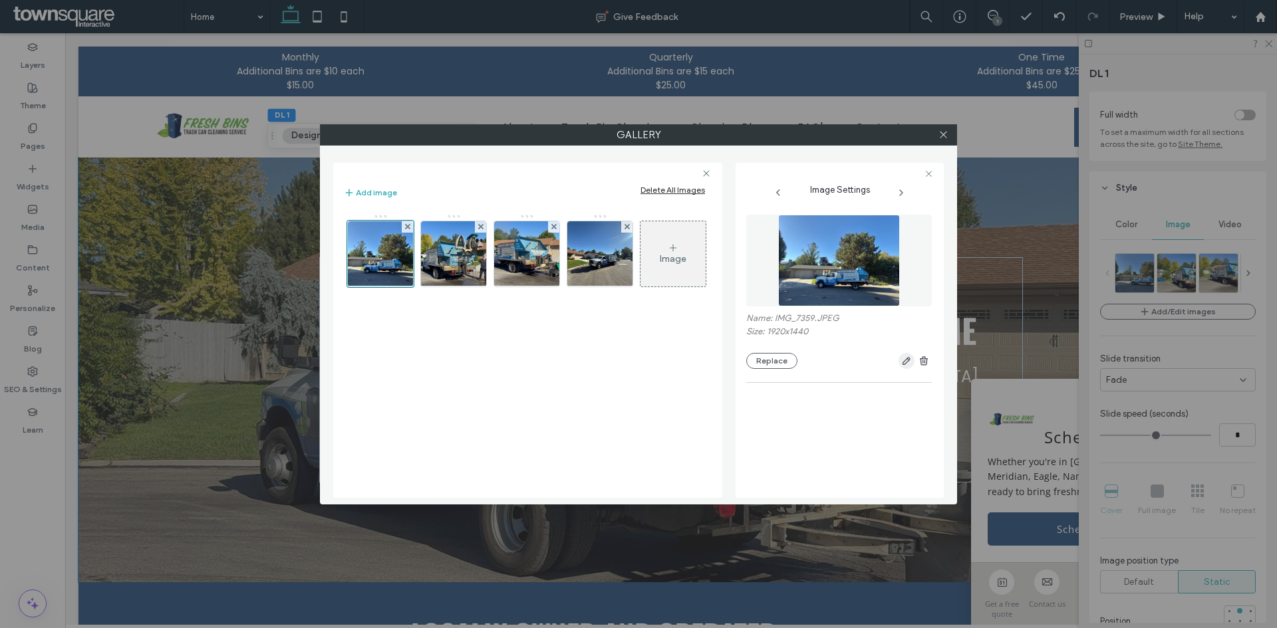
click at [902, 361] on icon "button" at bounding box center [906, 361] width 11 height 11
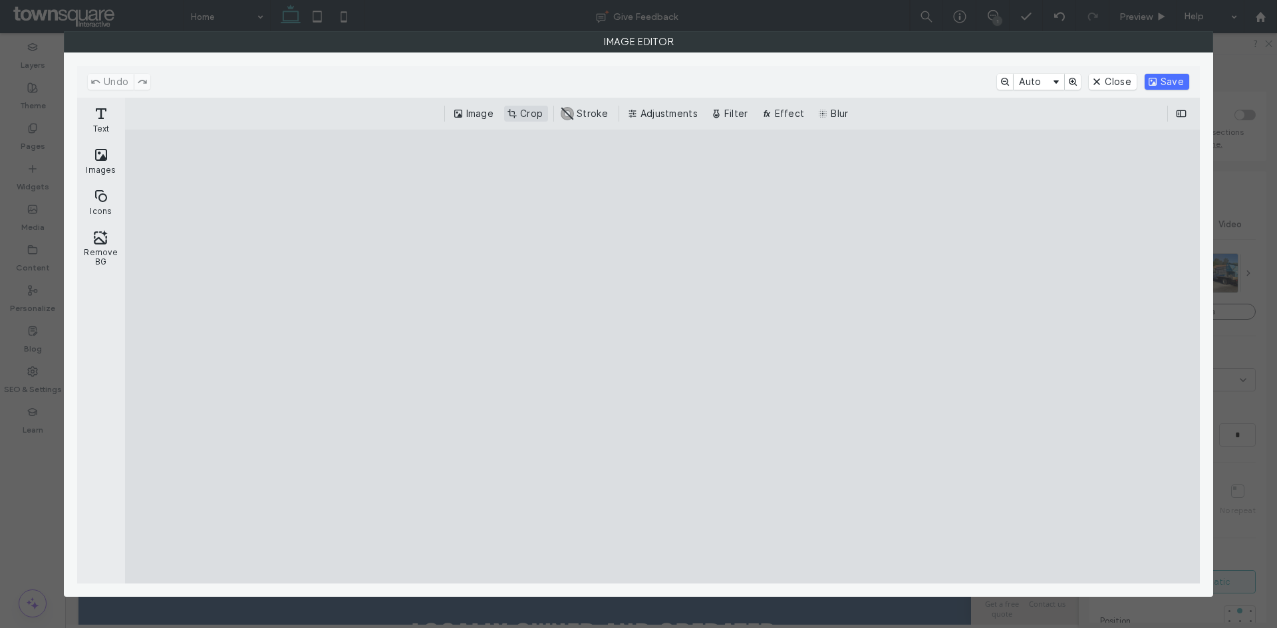
click at [545, 120] on button "Crop" at bounding box center [526, 114] width 44 height 16
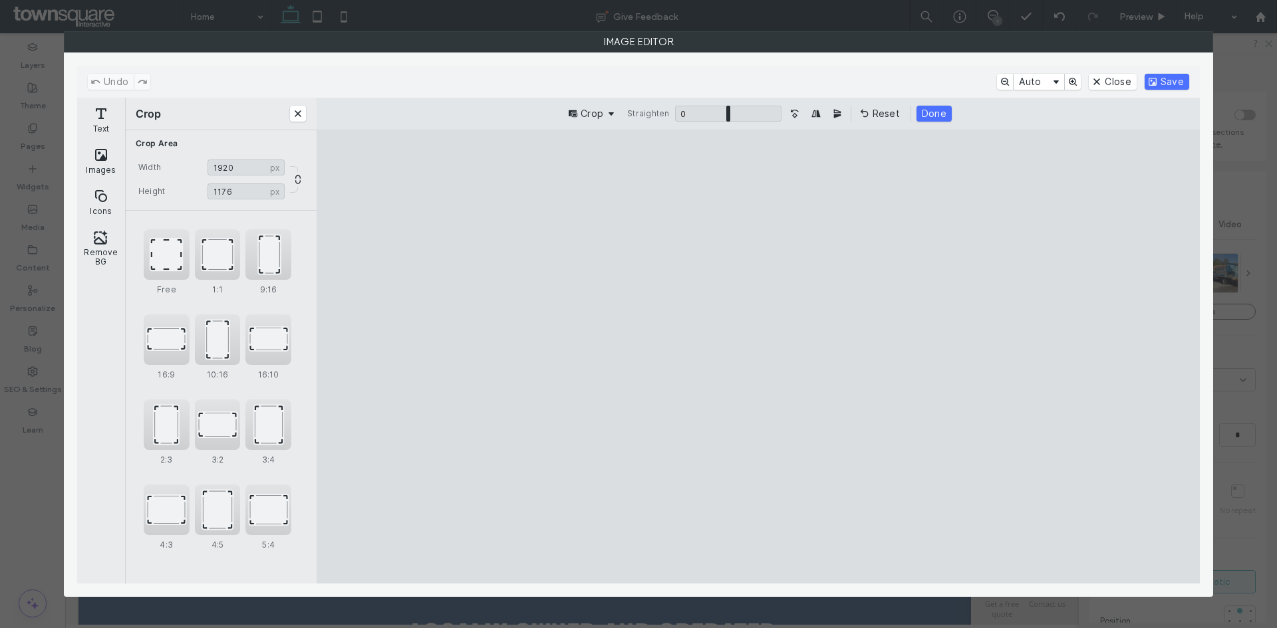
drag, startPoint x: 997, startPoint y: 180, endPoint x: 1029, endPoint y: 246, distance: 73.8
click at [758, 357] on cesdk-canvas "Editor canvas" at bounding box center [758, 357] width 0 height 0
drag, startPoint x: 1051, startPoint y: 565, endPoint x: 1072, endPoint y: 503, distance: 65.2
click at [758, 357] on cesdk-canvas "Editor canvas" at bounding box center [758, 357] width 0 height 0
drag, startPoint x: 765, startPoint y: 174, endPoint x: 771, endPoint y: 215, distance: 42.4
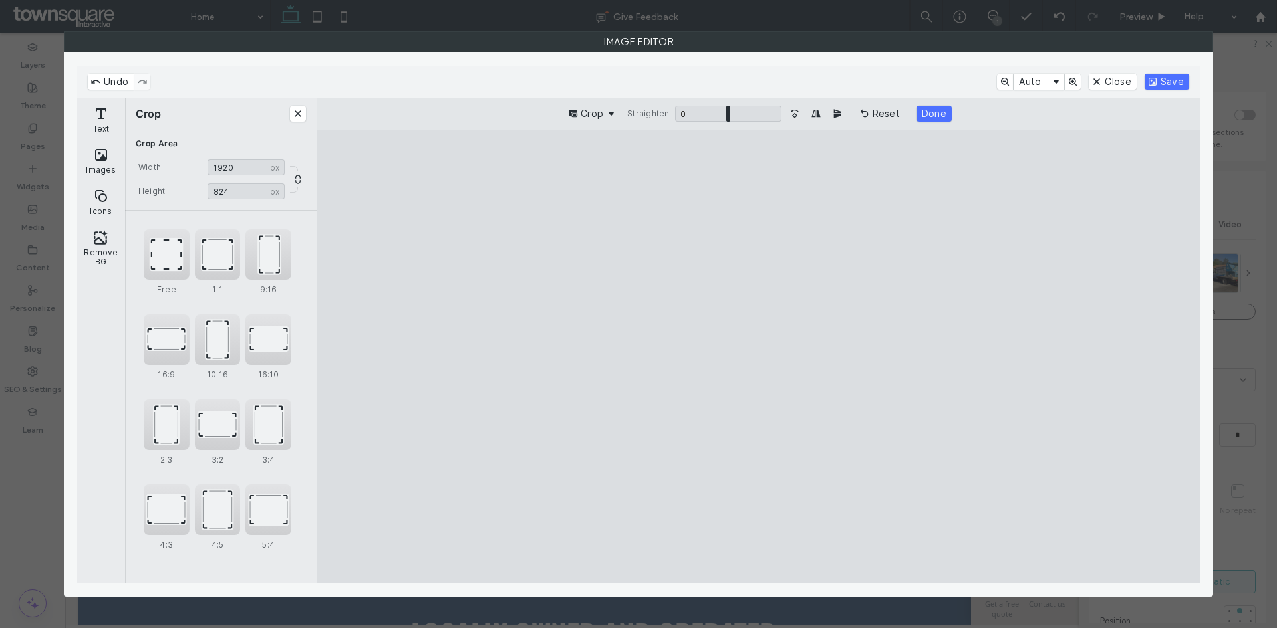
click at [758, 357] on cesdk-canvas "Editor canvas" at bounding box center [758, 357] width 0 height 0
type input "***"
click at [1176, 82] on button "Save" at bounding box center [1166, 82] width 45 height 16
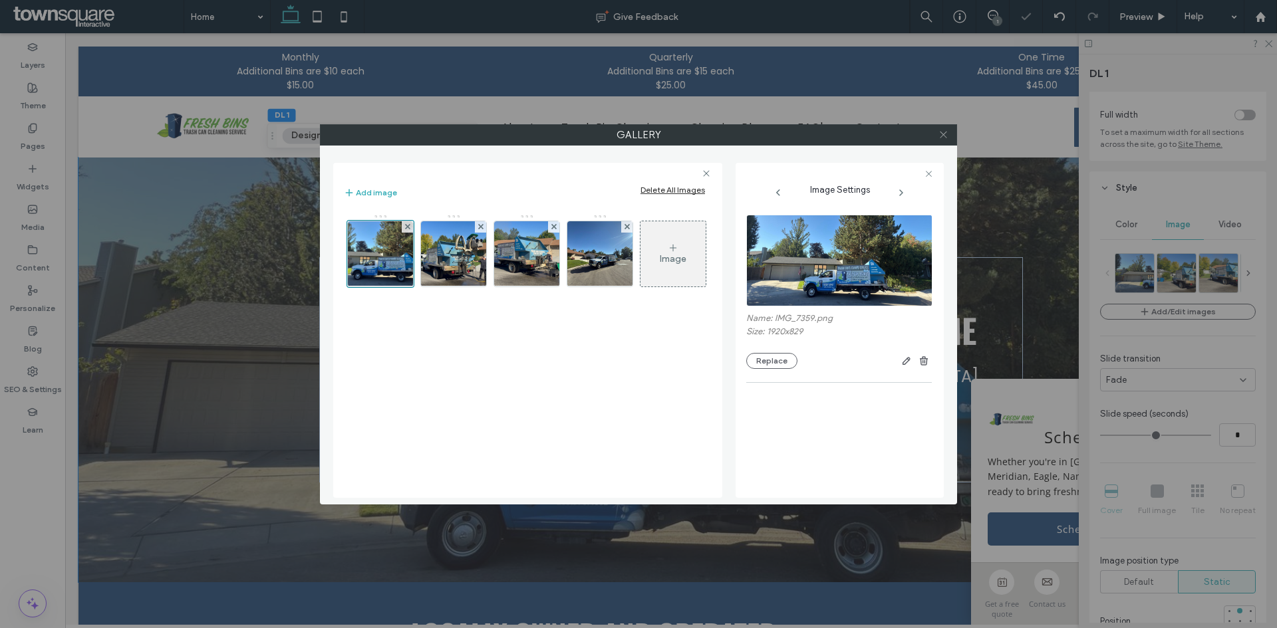
click at [942, 136] on icon at bounding box center [943, 135] width 10 height 10
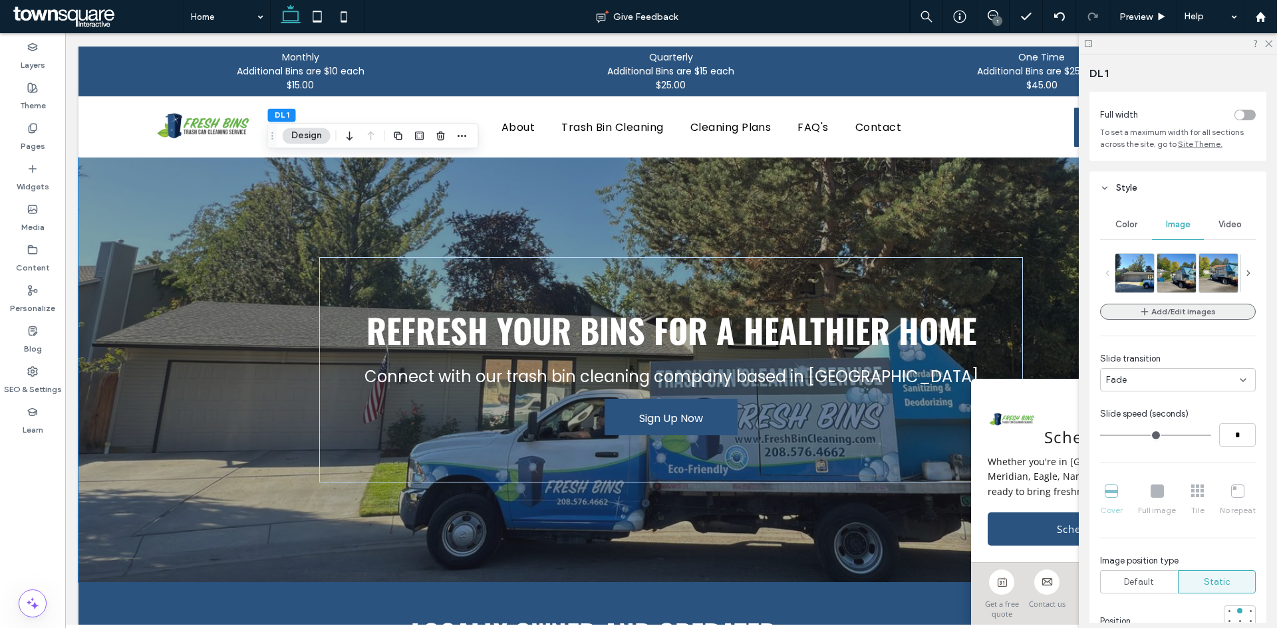
click at [1162, 309] on button "Add/Edit images" at bounding box center [1178, 312] width 156 height 16
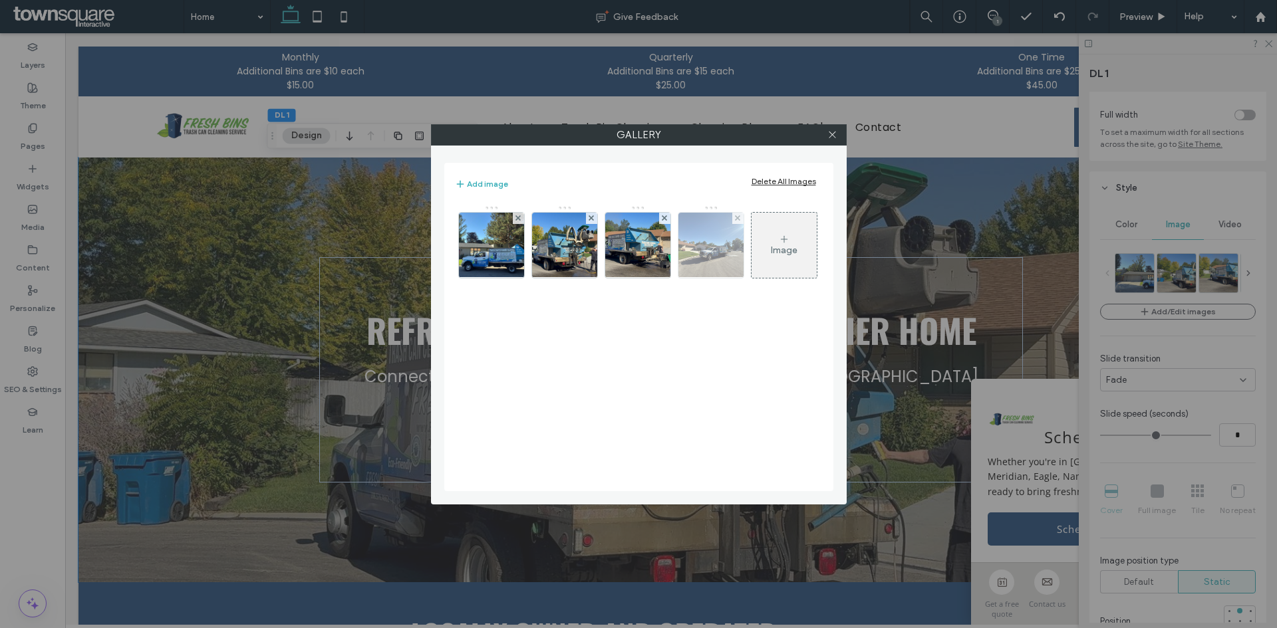
click at [735, 267] on img at bounding box center [710, 245] width 87 height 65
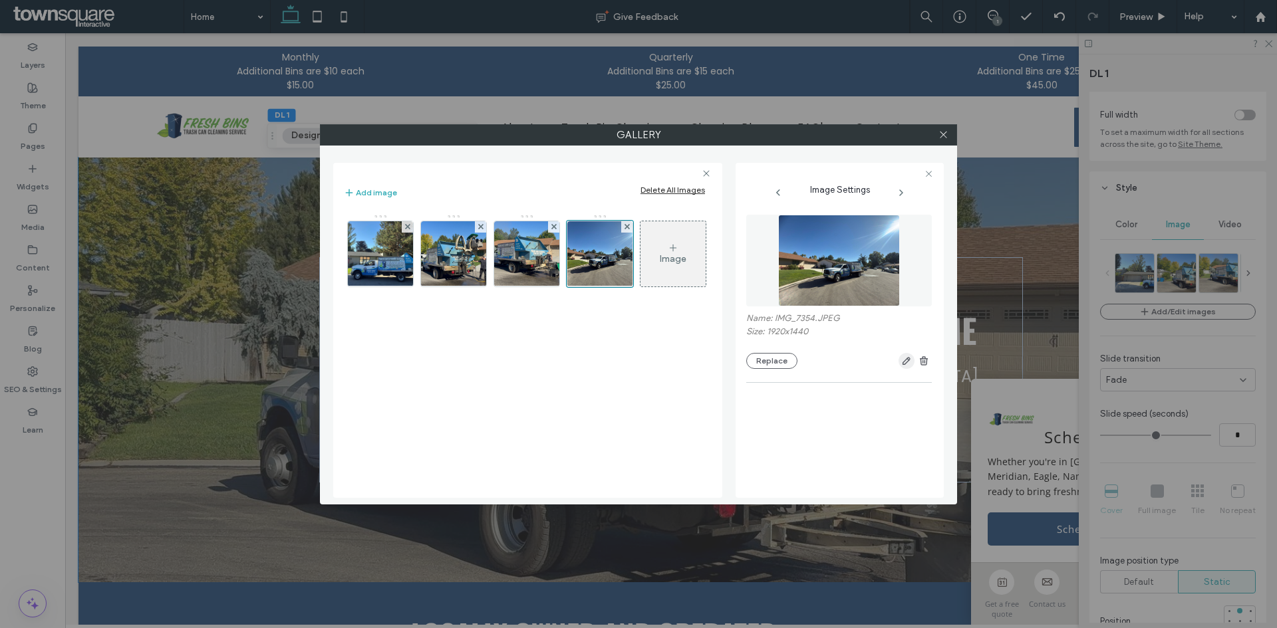
click at [908, 364] on icon "button" at bounding box center [906, 361] width 11 height 11
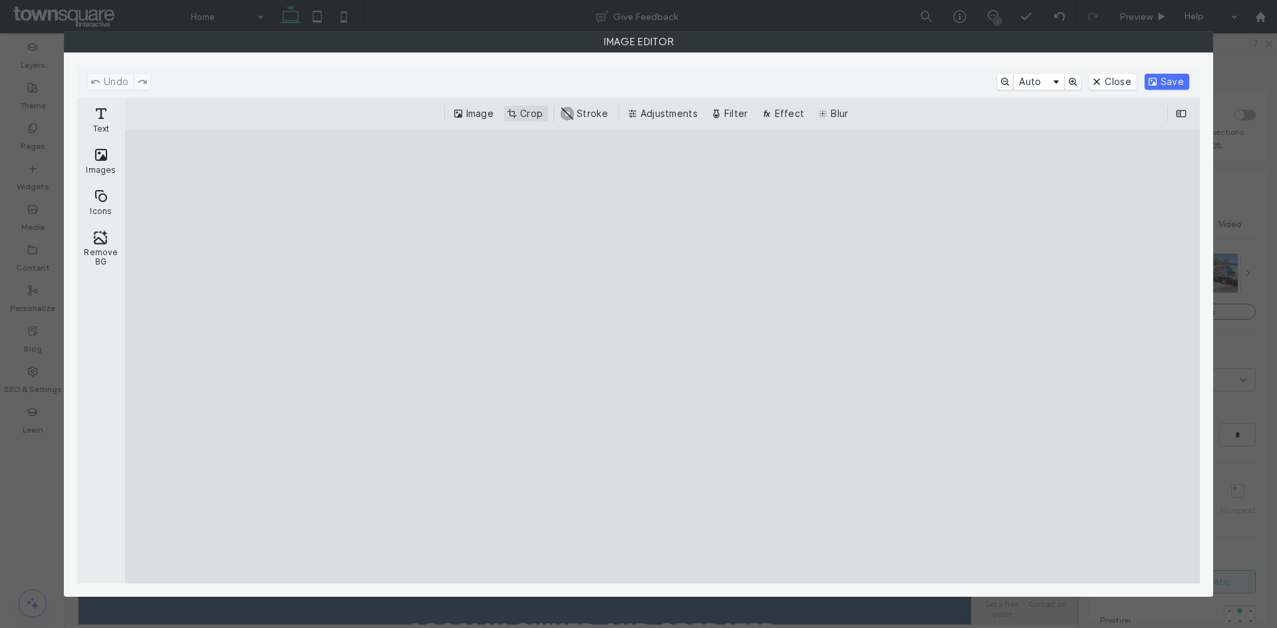
click at [548, 115] on button "Crop" at bounding box center [526, 114] width 44 height 16
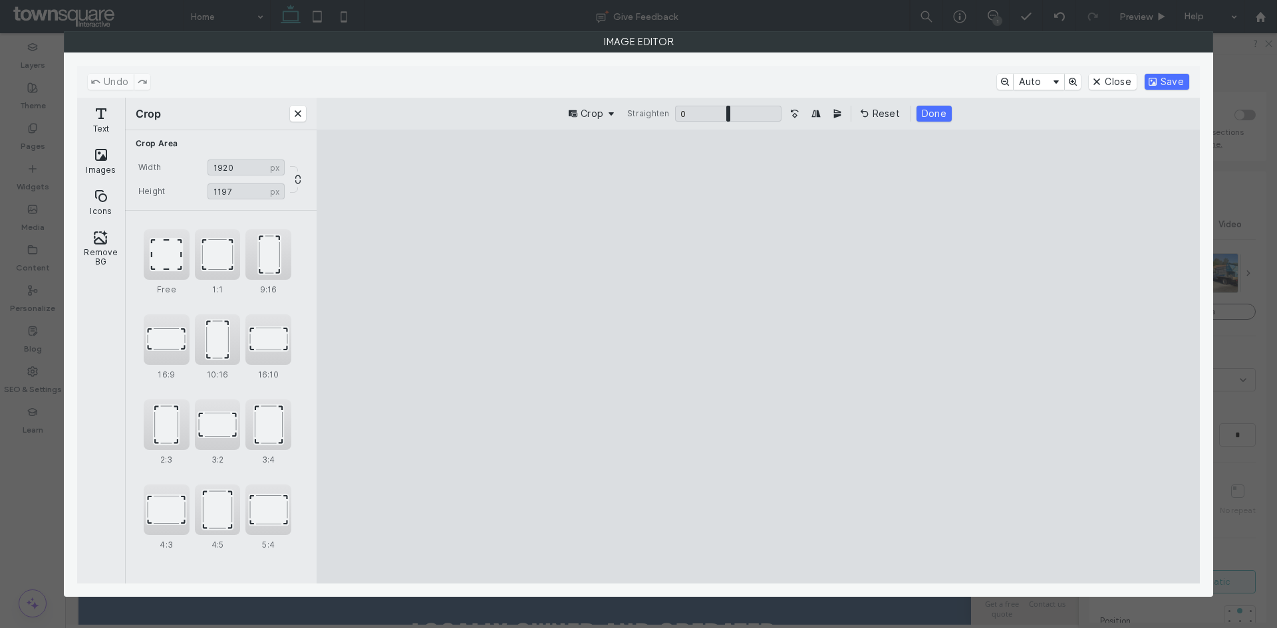
drag, startPoint x: 999, startPoint y: 176, endPoint x: 1023, endPoint y: 237, distance: 65.7
click at [758, 357] on cesdk-canvas "Editor canvas" at bounding box center [758, 357] width 0 height 0
drag, startPoint x: 1048, startPoint y: 561, endPoint x: 1057, endPoint y: 486, distance: 75.6
click at [758, 357] on cesdk-canvas "Editor canvas" at bounding box center [758, 357] width 0 height 0
type input "***"
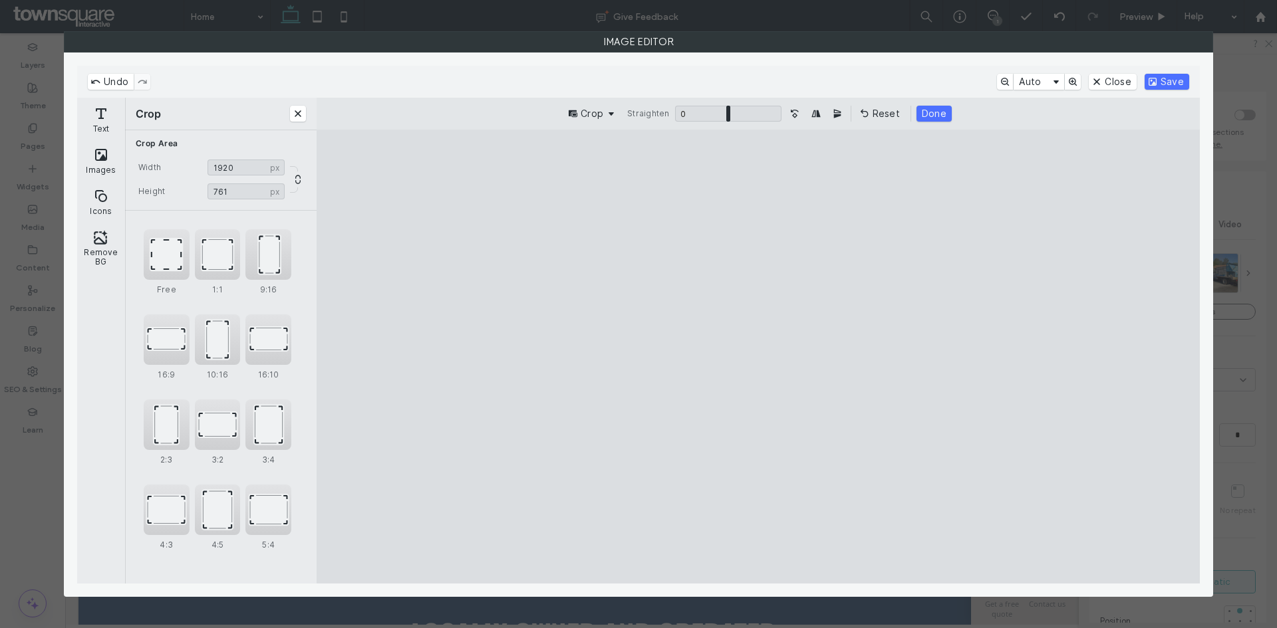
drag, startPoint x: 761, startPoint y: 175, endPoint x: 771, endPoint y: 247, distance: 72.5
click at [758, 357] on cesdk-canvas "Editor canvas" at bounding box center [758, 357] width 0 height 0
click at [1159, 78] on button "Save" at bounding box center [1166, 82] width 45 height 16
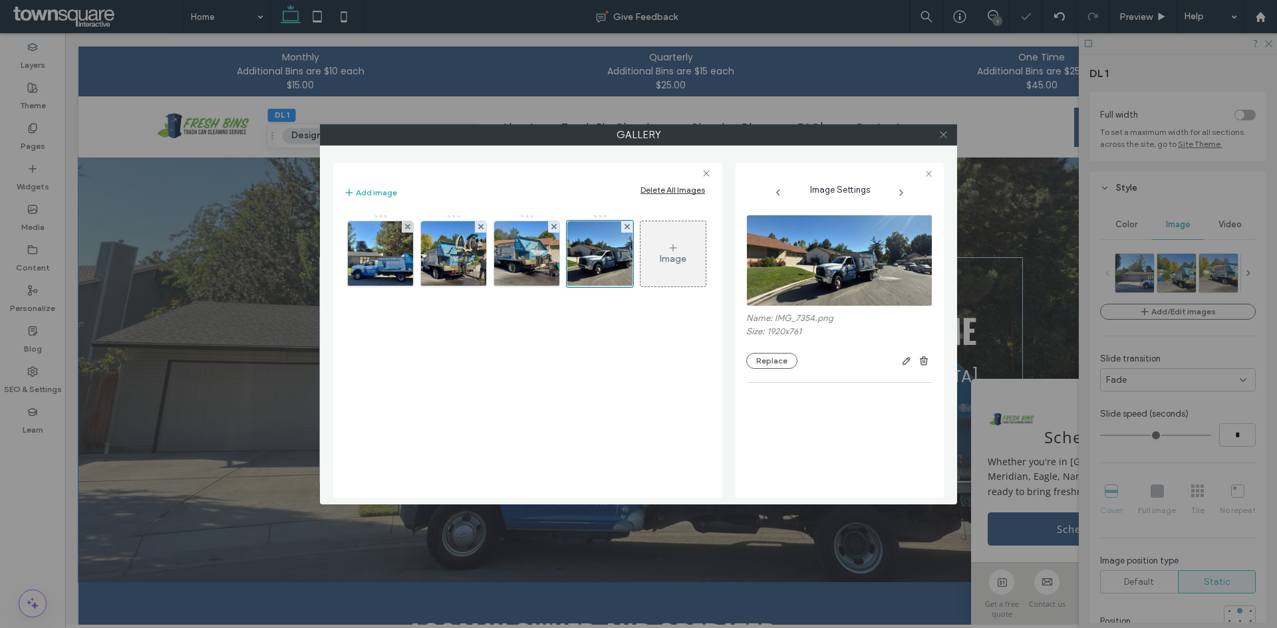
click at [941, 132] on icon at bounding box center [943, 135] width 10 height 10
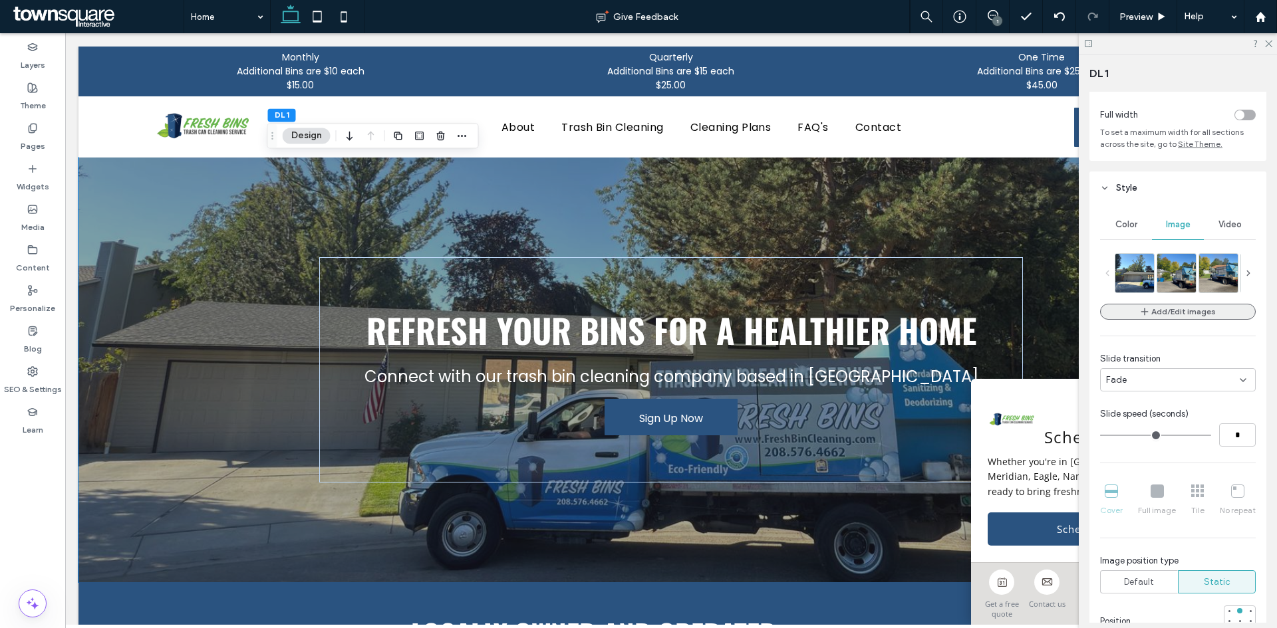
click at [1172, 312] on button "Add/Edit images" at bounding box center [1178, 312] width 156 height 16
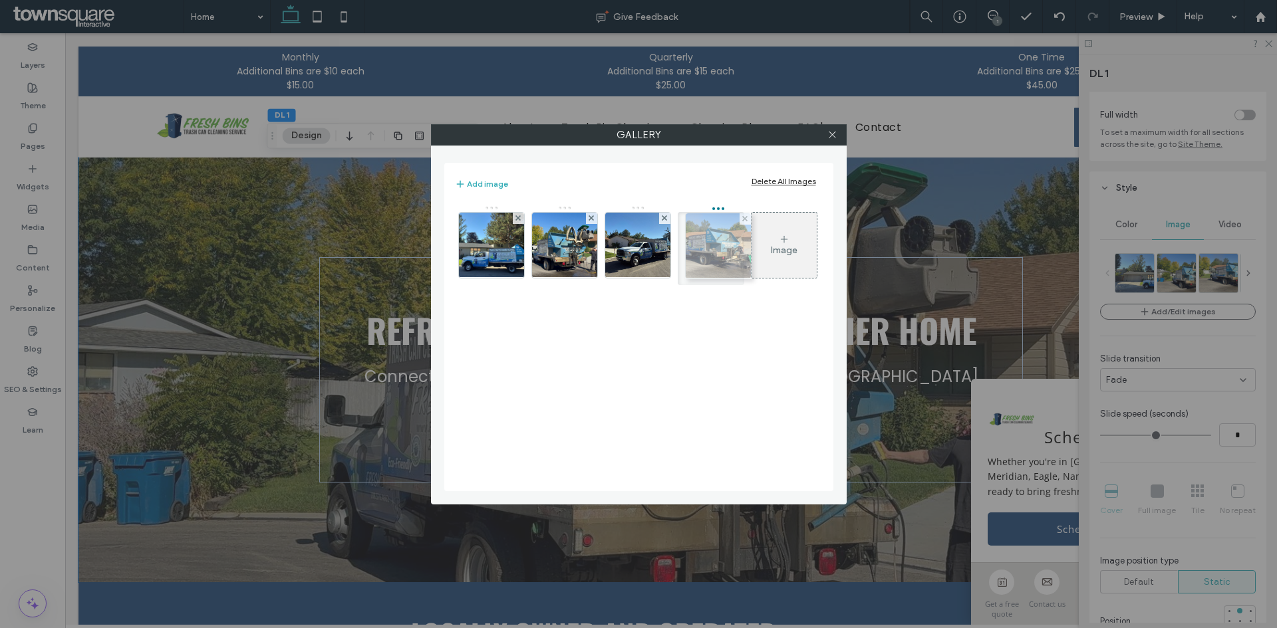
drag, startPoint x: 646, startPoint y: 263, endPoint x: 723, endPoint y: 264, distance: 77.1
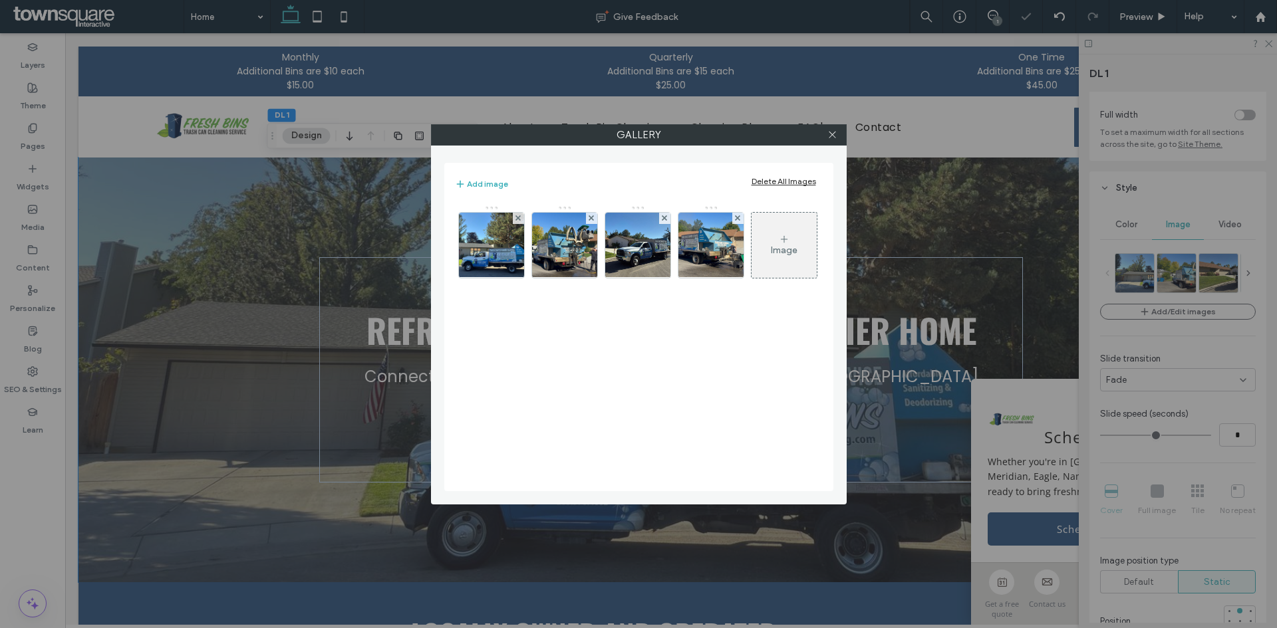
click at [824, 137] on div at bounding box center [833, 135] width 20 height 20
click at [830, 139] on icon at bounding box center [832, 135] width 10 height 10
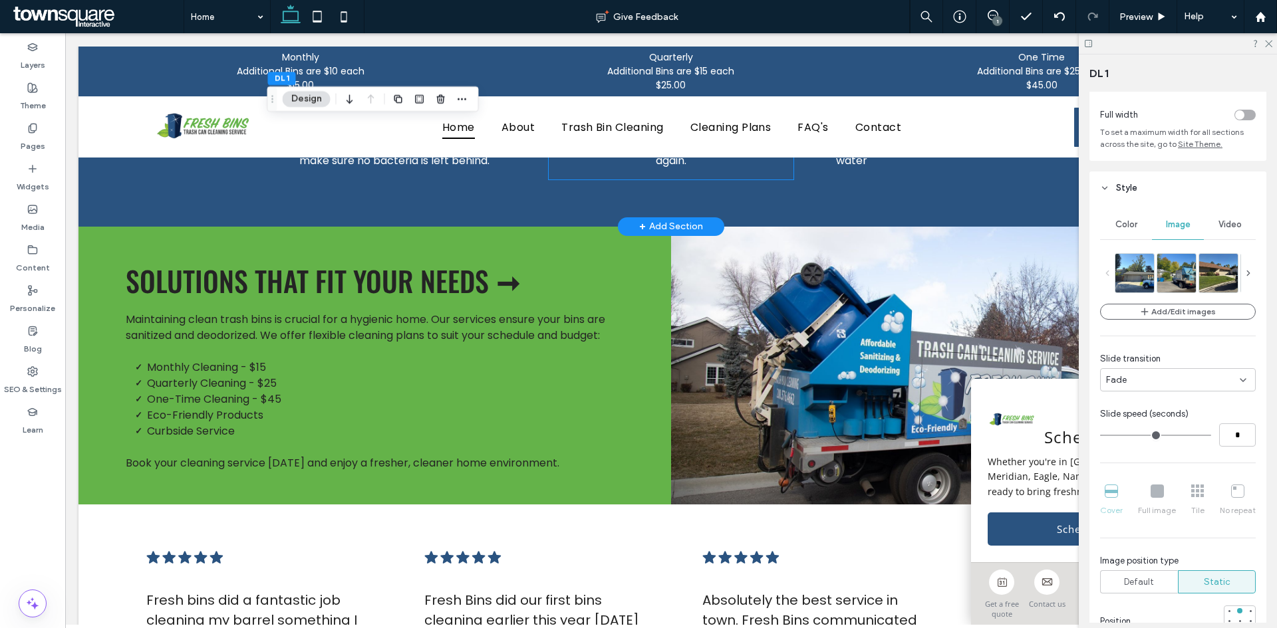
scroll to position [1463, 0]
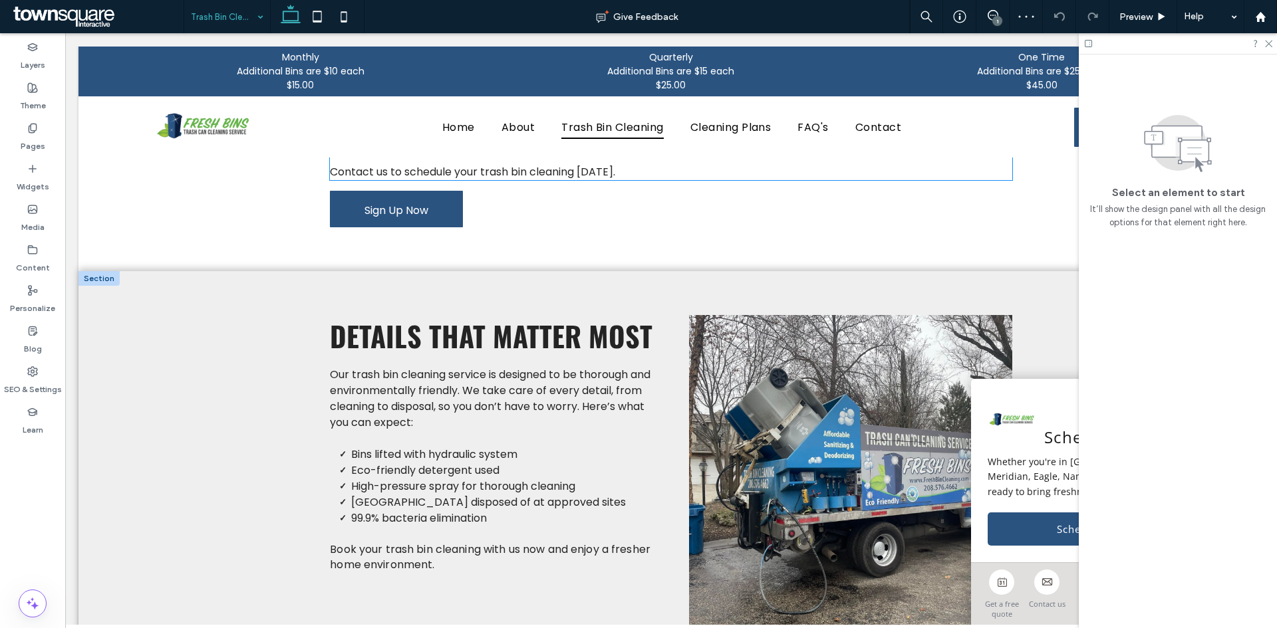
scroll to position [457, 0]
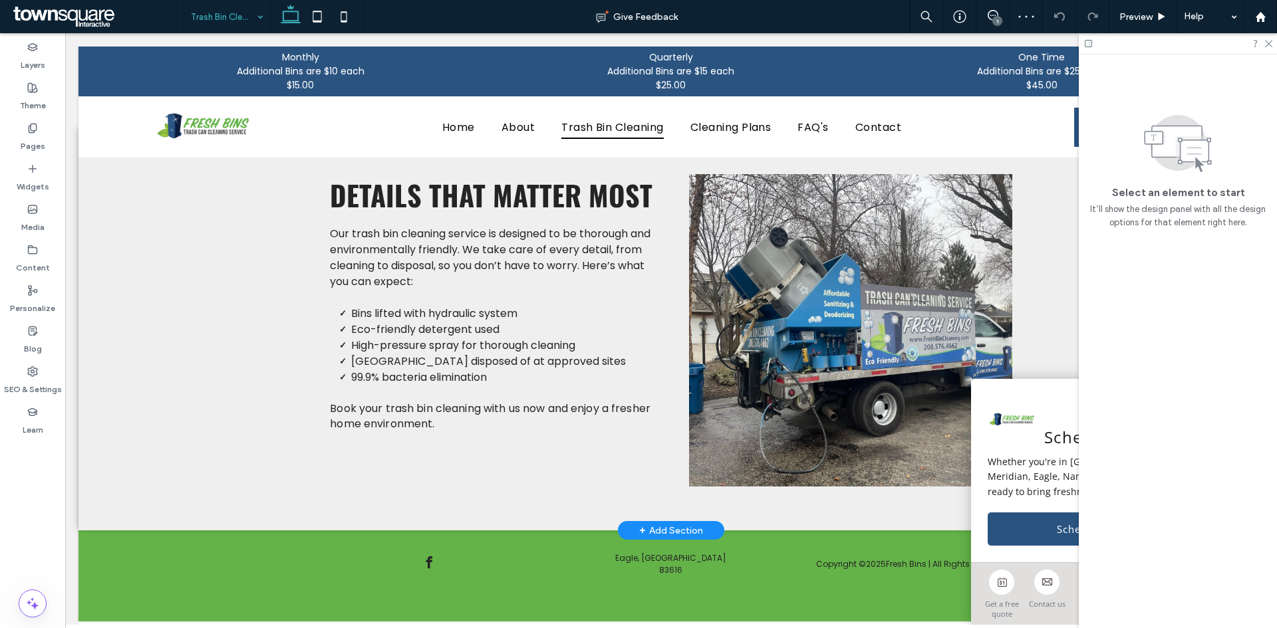
click at [662, 523] on div "+ Add Section" at bounding box center [671, 530] width 64 height 15
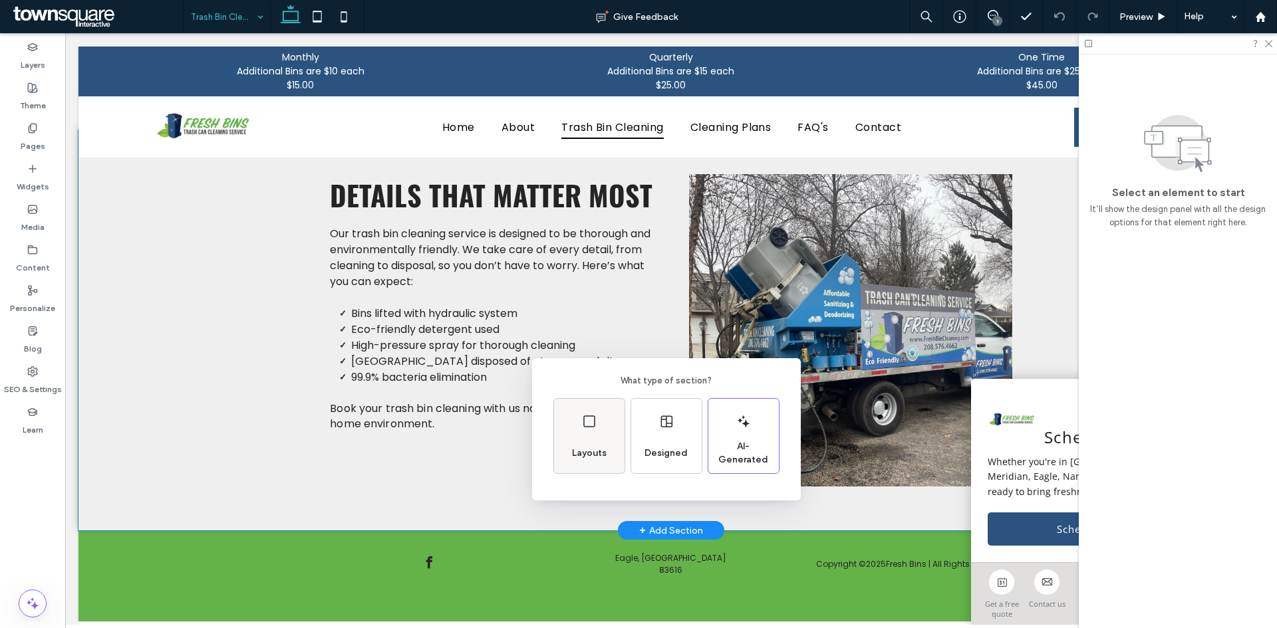
click at [614, 445] on div "Layouts" at bounding box center [589, 436] width 70 height 74
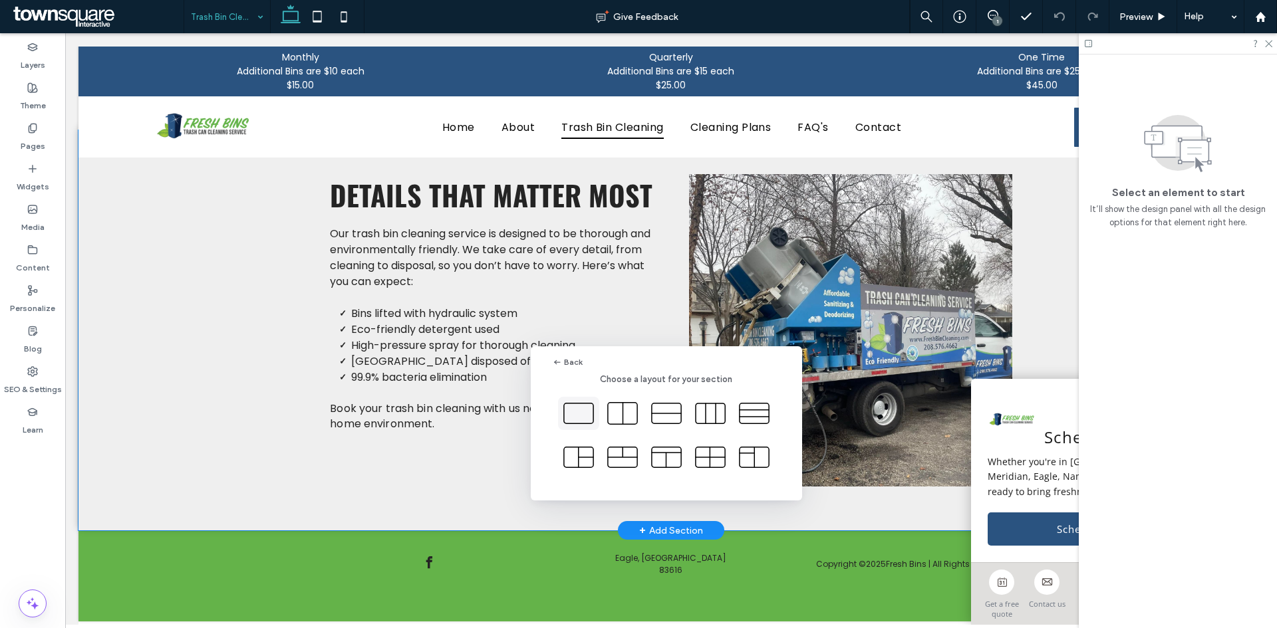
click at [594, 414] on icon at bounding box center [578, 413] width 33 height 33
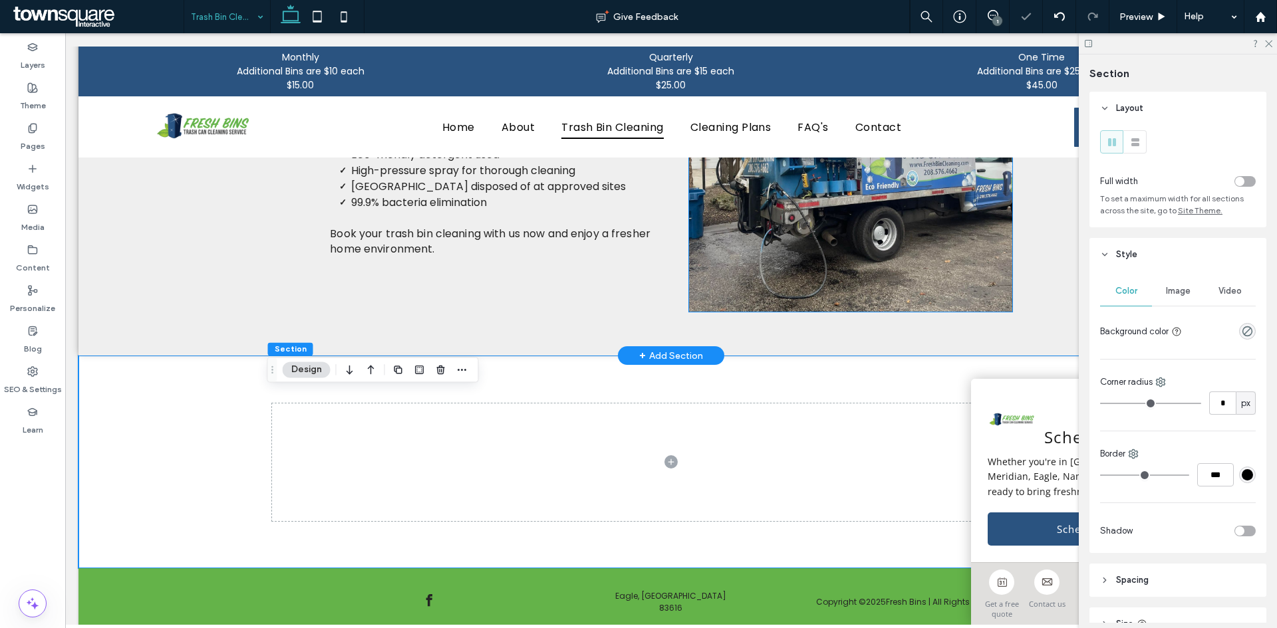
scroll to position [670, 0]
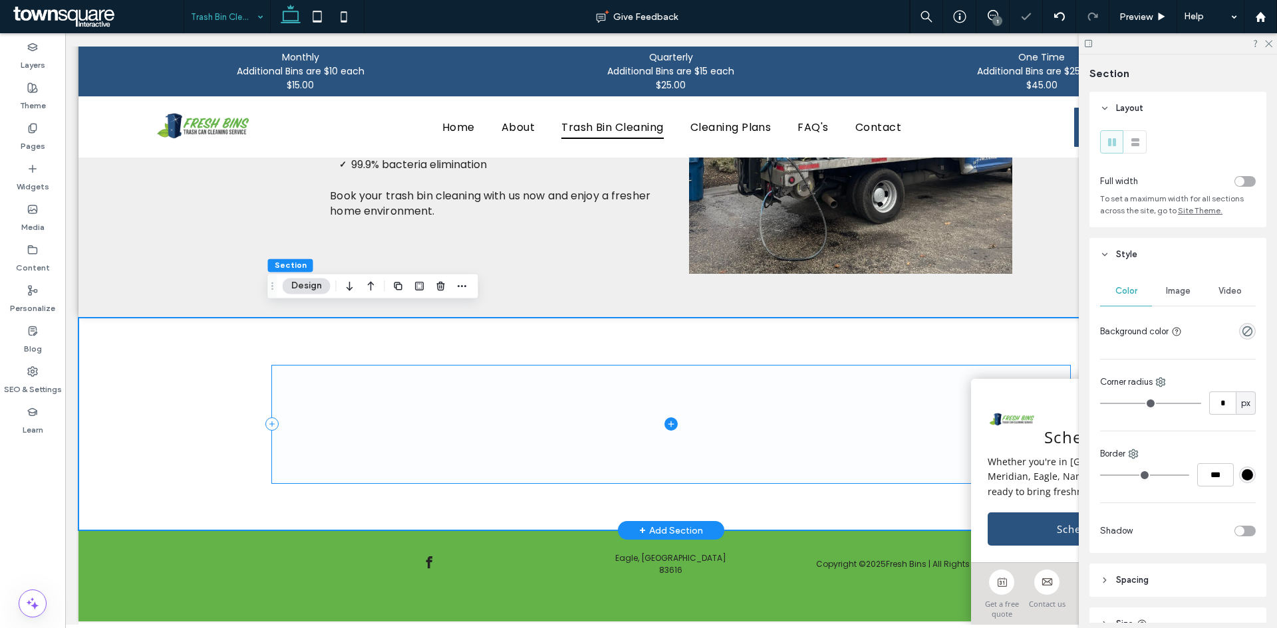
click at [686, 404] on span at bounding box center [671, 425] width 798 height 118
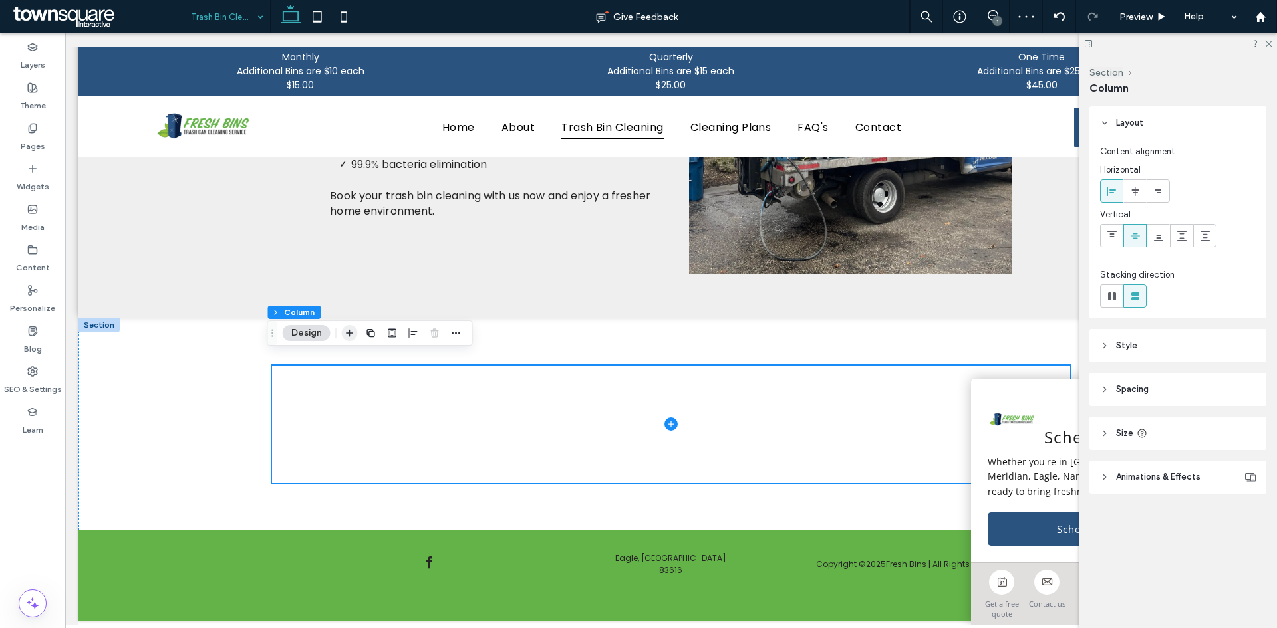
click at [351, 334] on icon "button" at bounding box center [349, 333] width 11 height 11
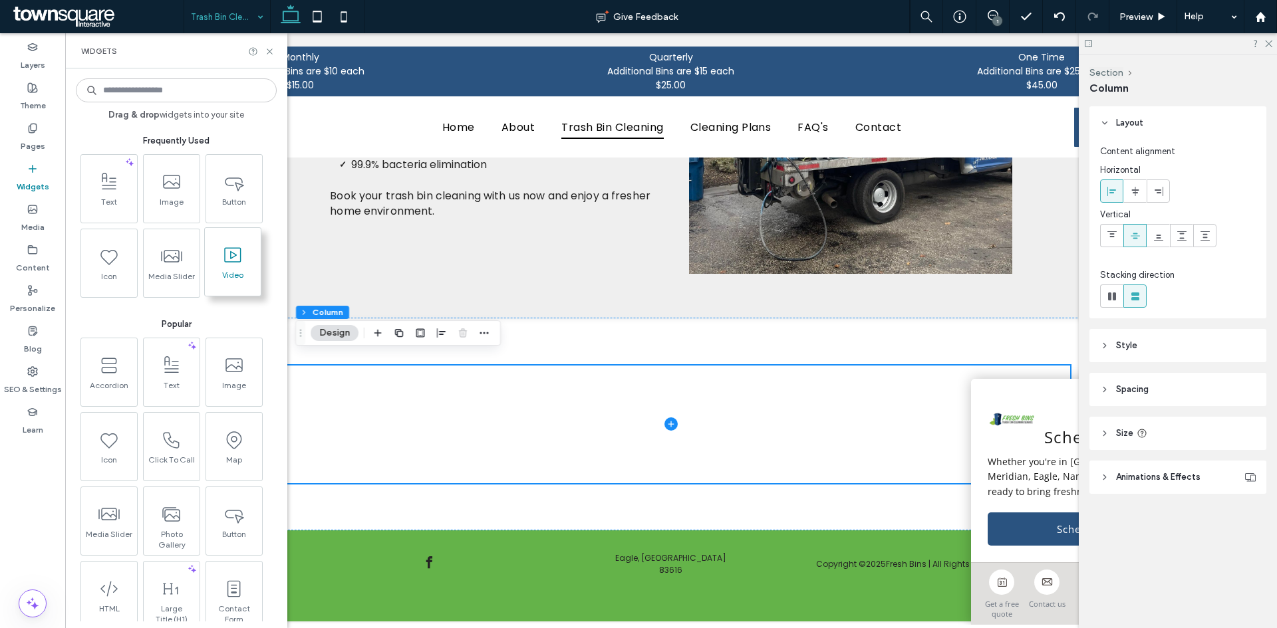
click at [248, 263] on span at bounding box center [233, 255] width 56 height 30
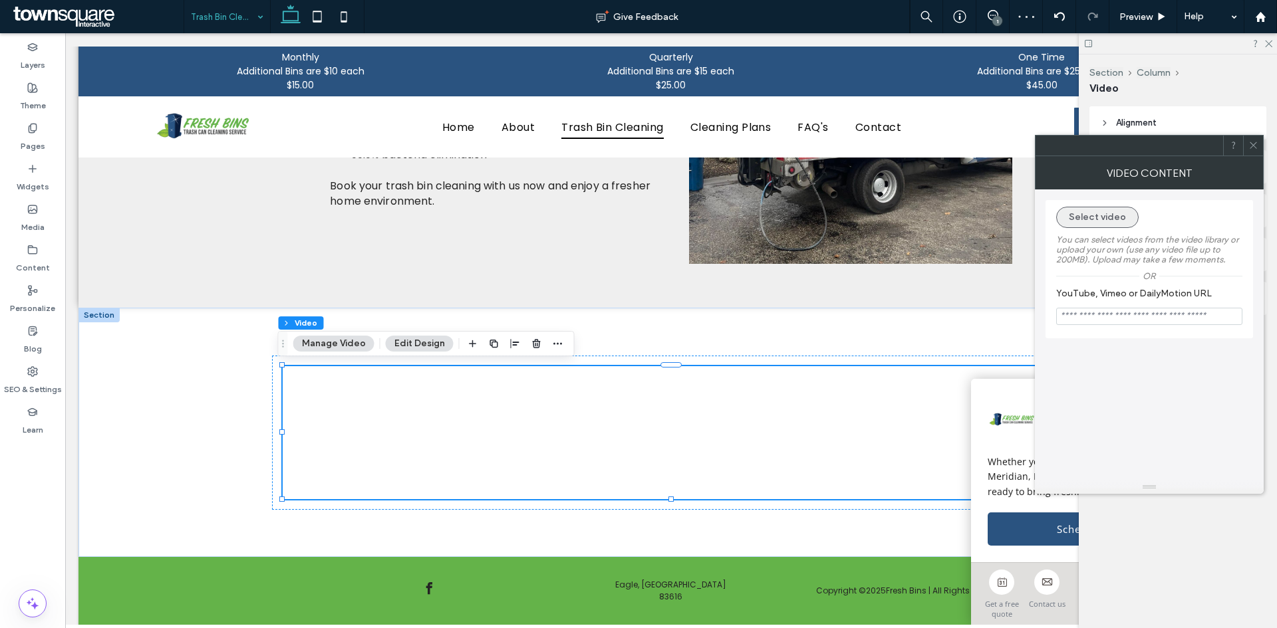
click at [1116, 221] on button "Select video" at bounding box center [1097, 217] width 82 height 21
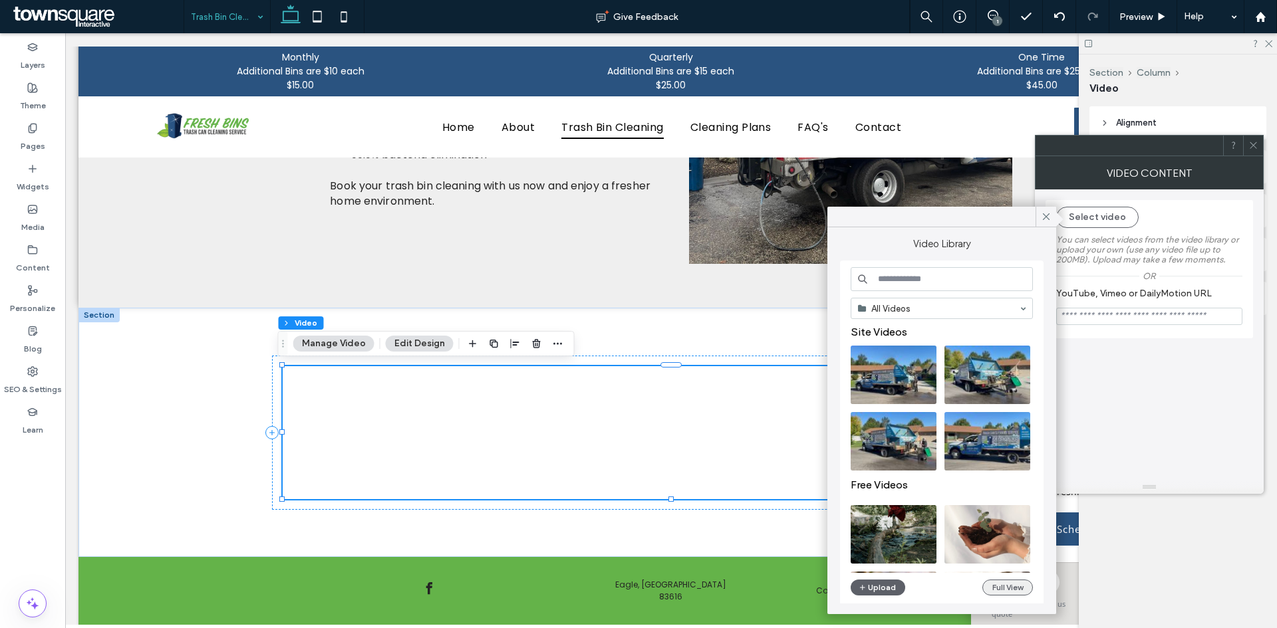
click at [1007, 584] on button "Full View" at bounding box center [1007, 588] width 51 height 16
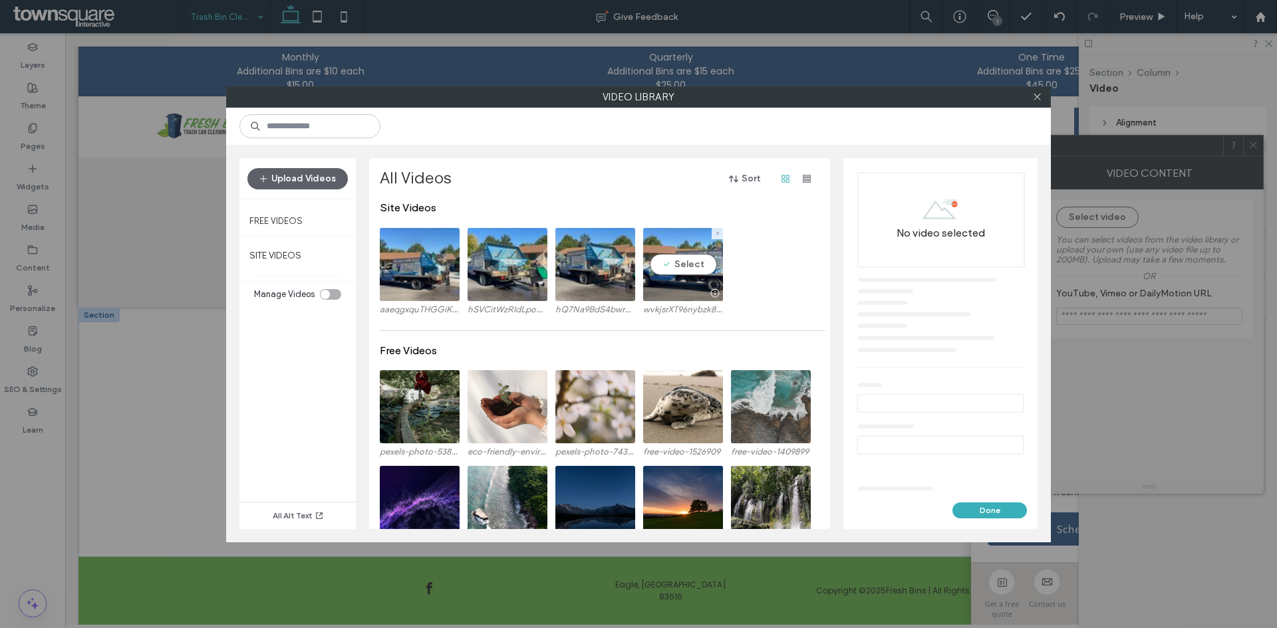
click at [711, 279] on video at bounding box center [683, 264] width 80 height 73
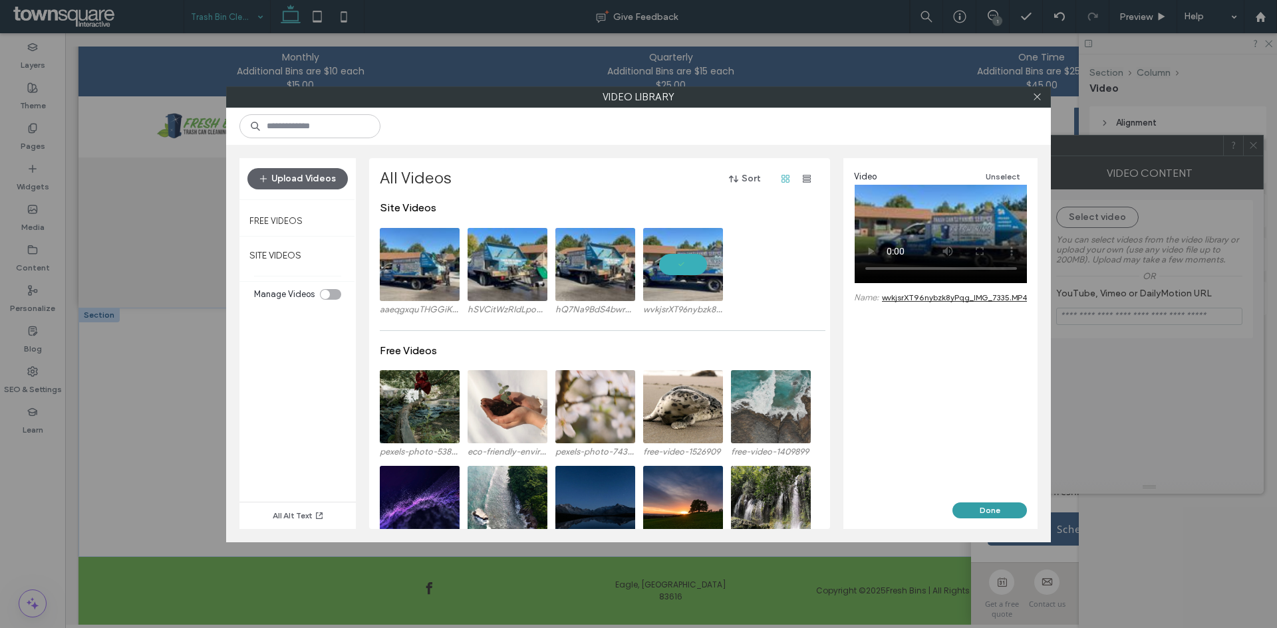
click at [1012, 515] on button "Done" at bounding box center [989, 511] width 74 height 16
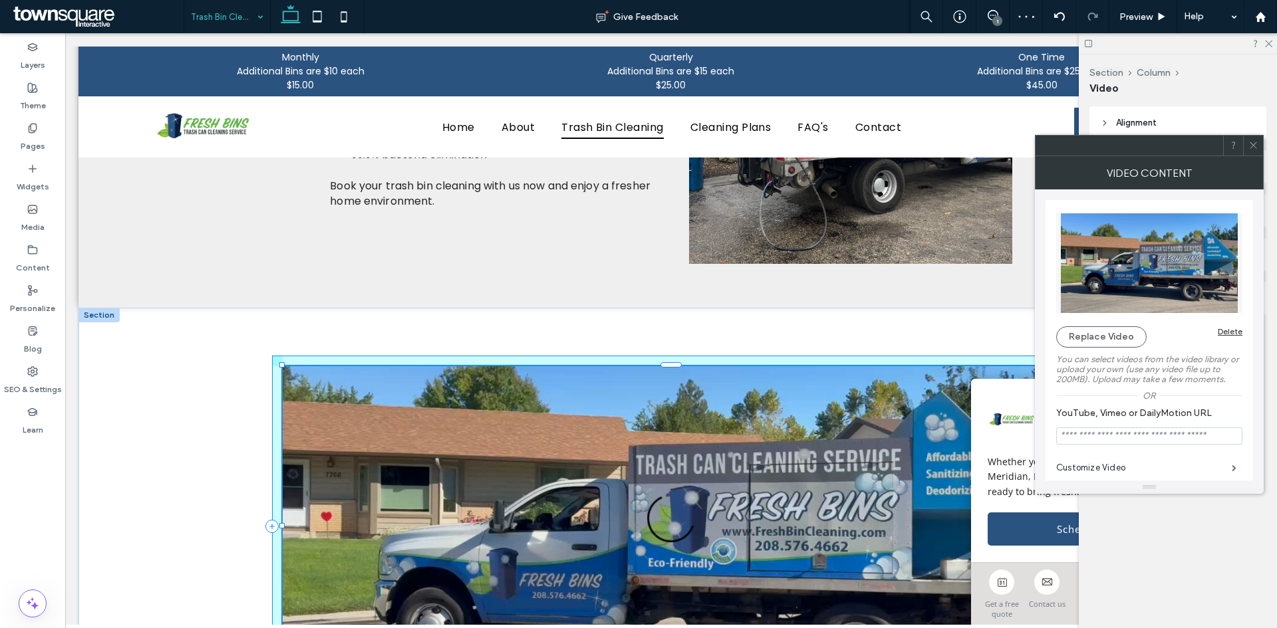
drag, startPoint x: 665, startPoint y: 498, endPoint x: 684, endPoint y: 571, distance: 75.6
click at [675, 592] on div "100% , 482px" at bounding box center [671, 526] width 798 height 437
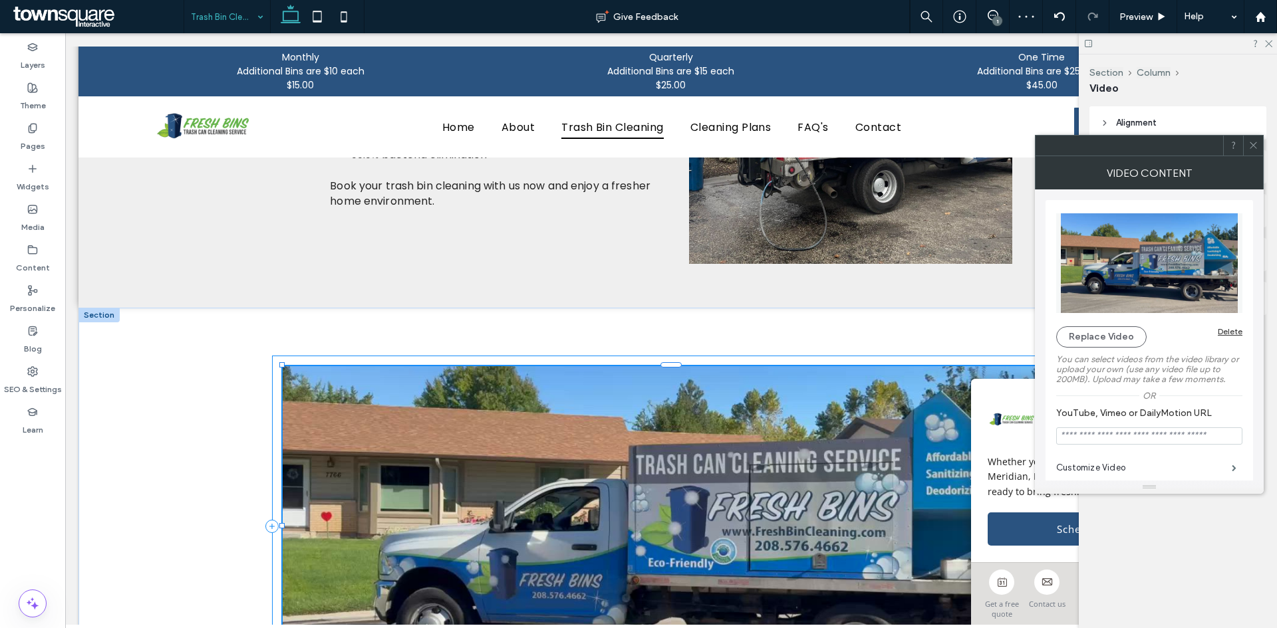
type input "***"
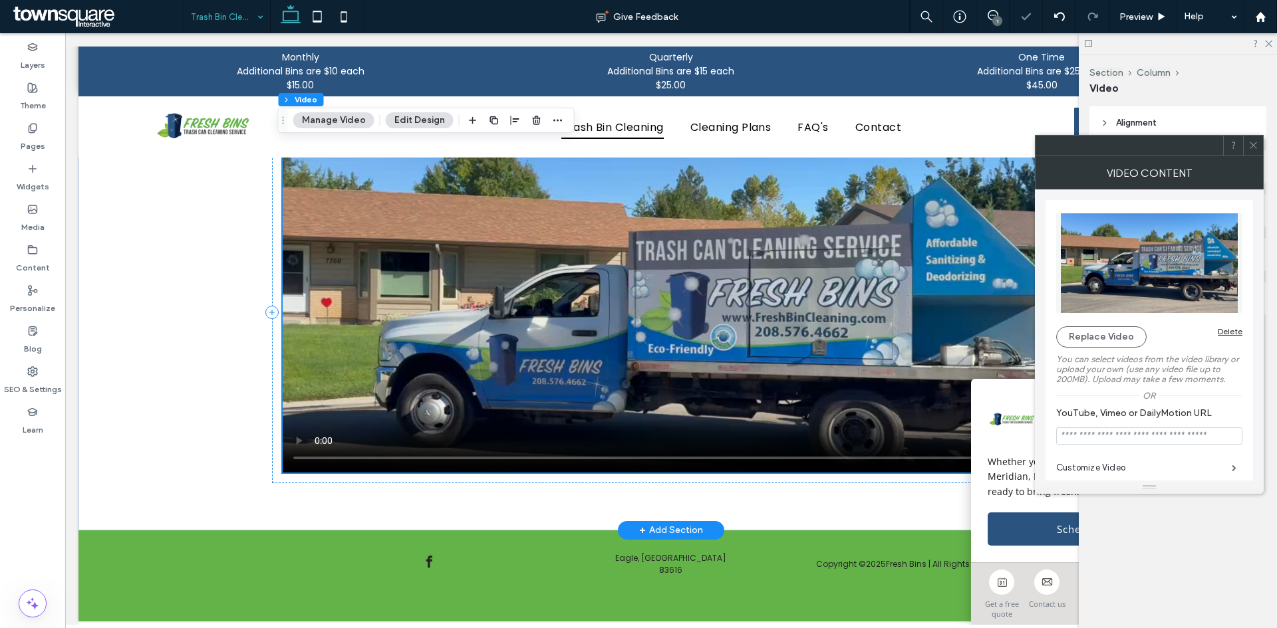
scroll to position [894, 0]
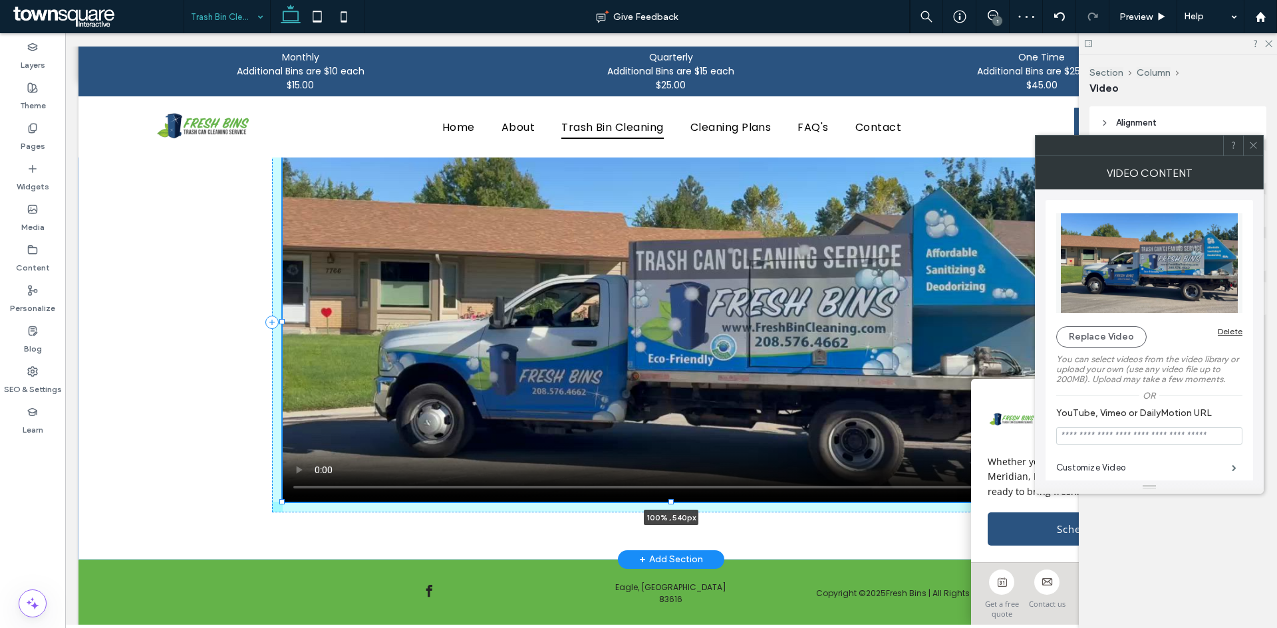
click at [664, 481] on div "100% , 540px" at bounding box center [671, 321] width 798 height 475
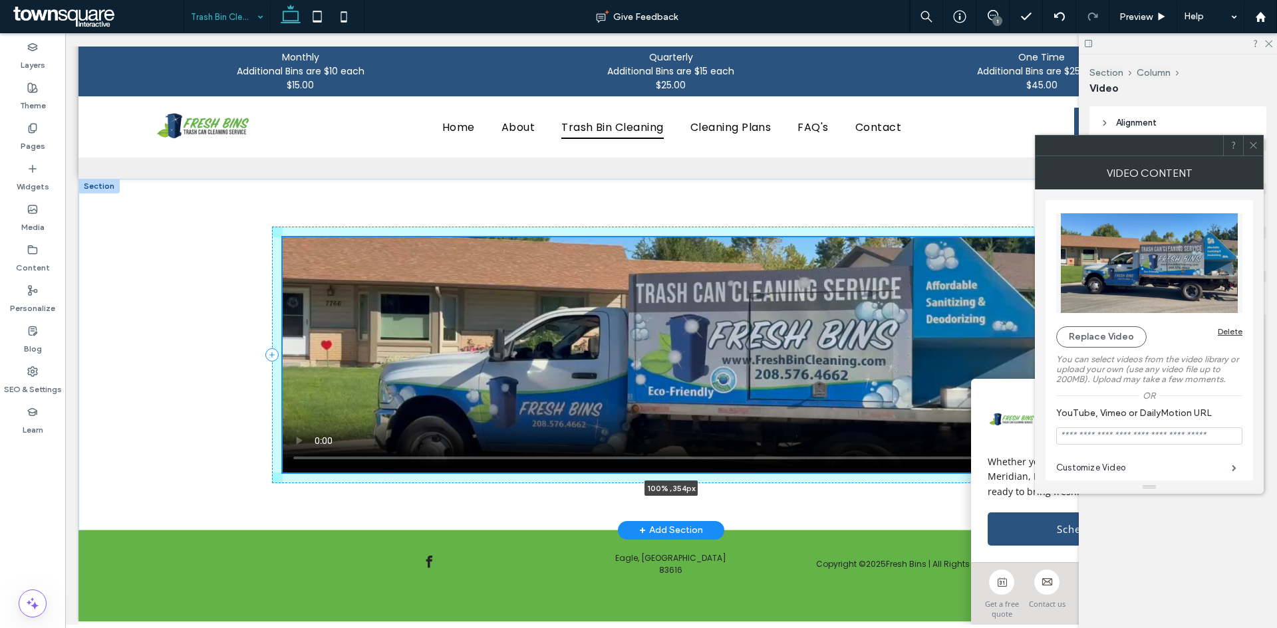
scroll to position [810, 0]
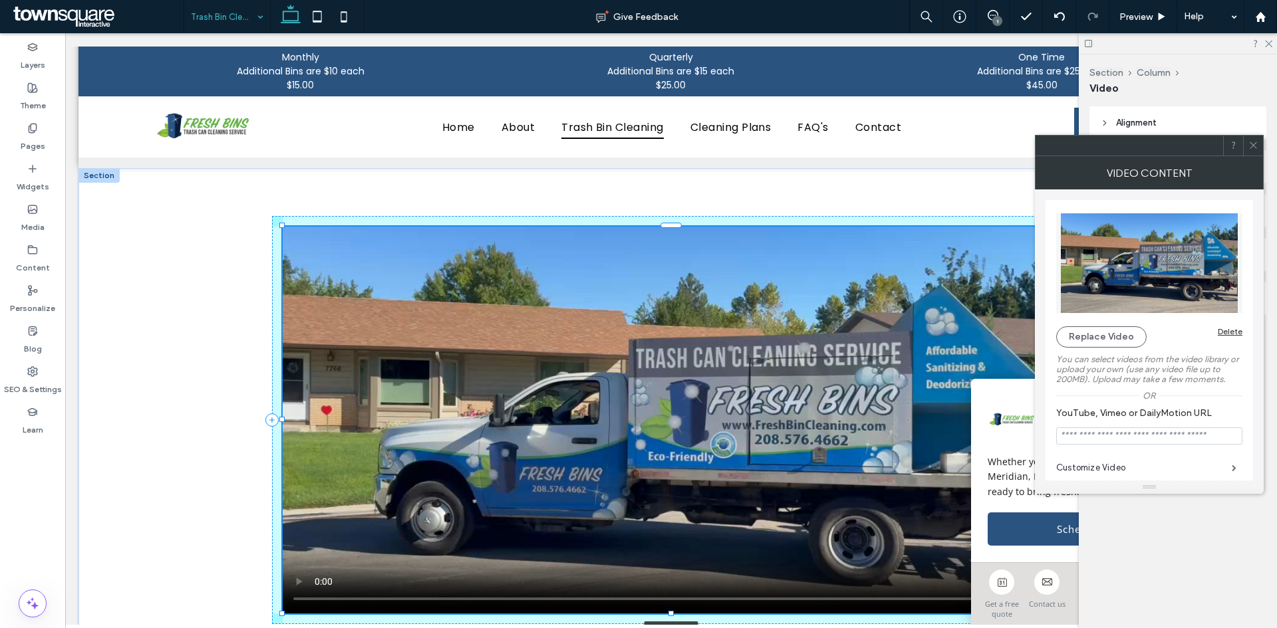
click at [676, 495] on video at bounding box center [671, 420] width 777 height 387
type input "***"
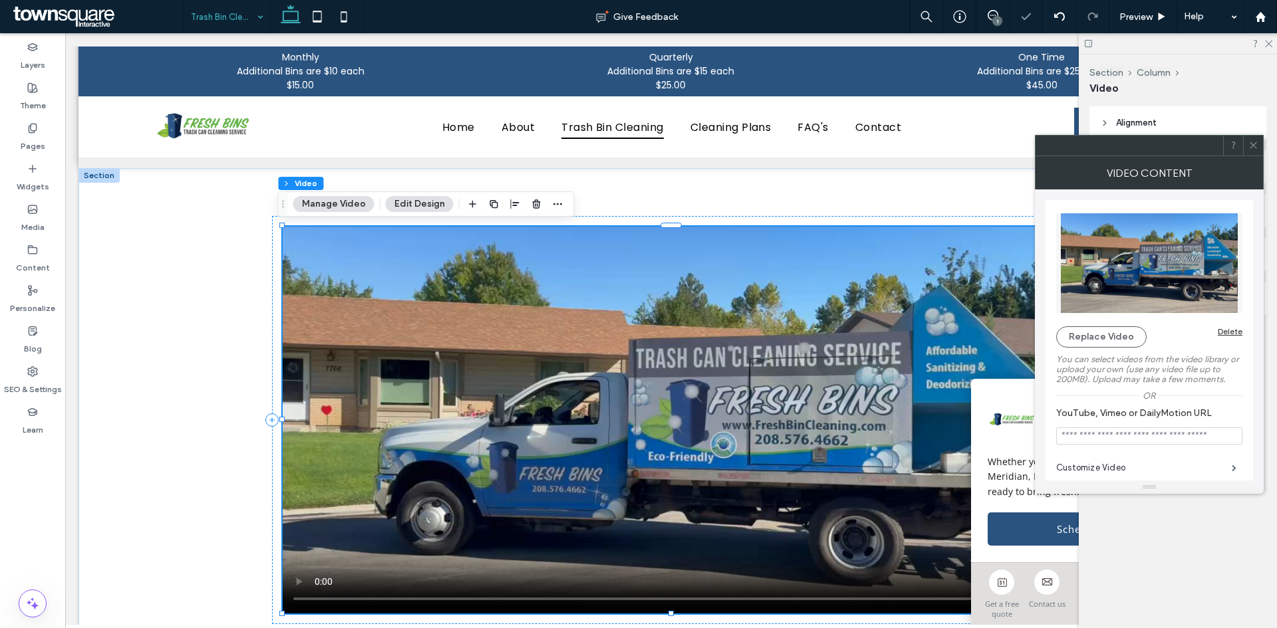
click at [676, 495] on video at bounding box center [671, 420] width 777 height 387
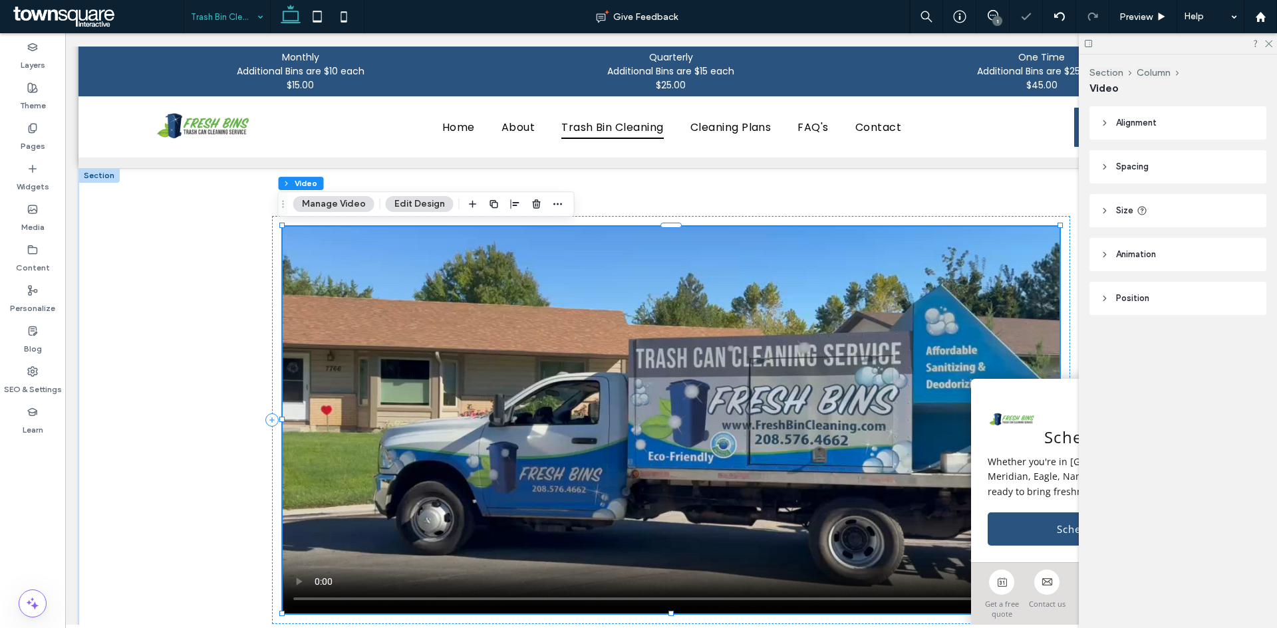
click at [676, 495] on video at bounding box center [671, 420] width 777 height 387
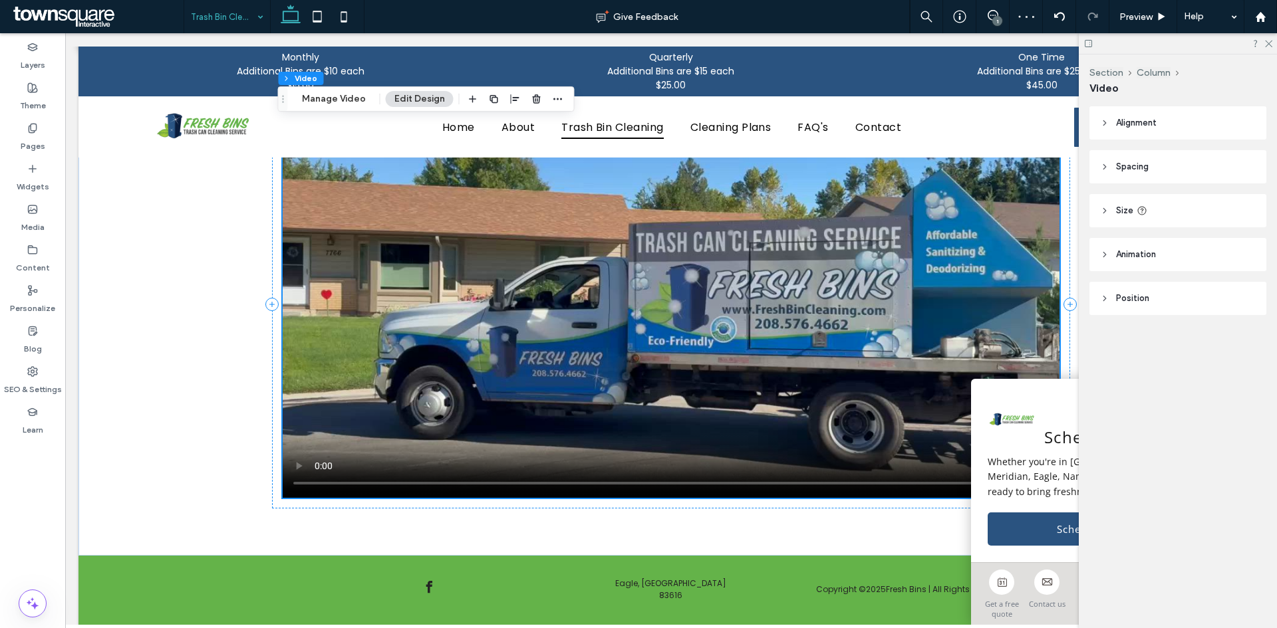
scroll to position [943, 0]
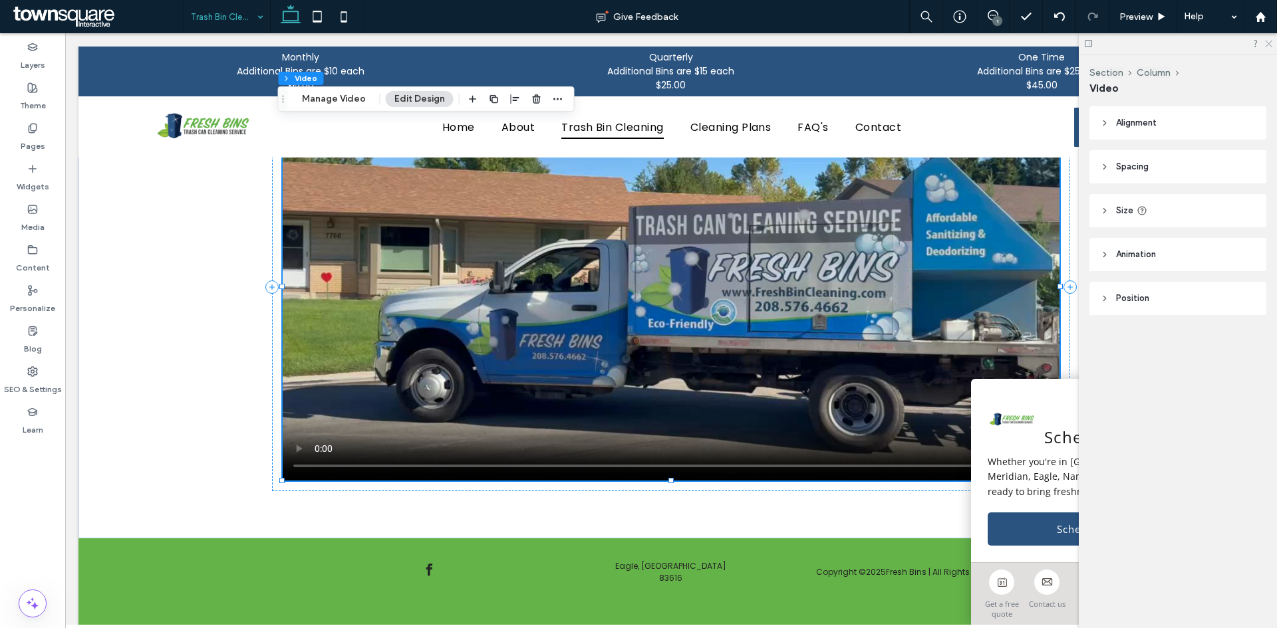
click at [1268, 39] on icon at bounding box center [1267, 43] width 9 height 9
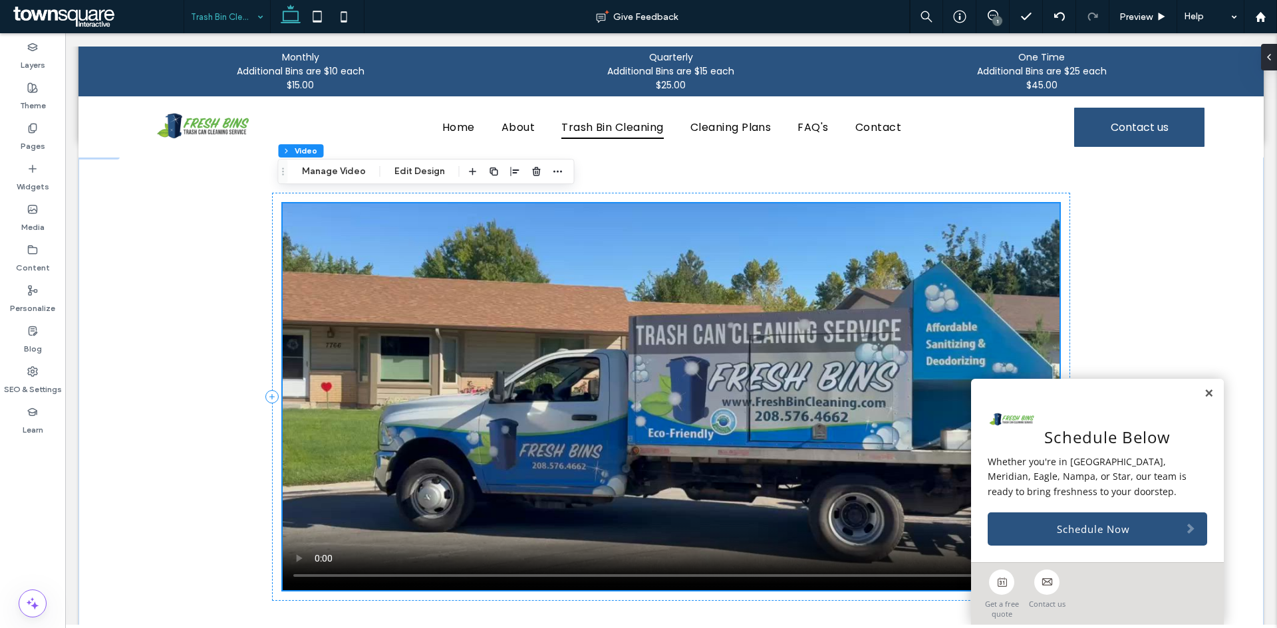
scroll to position [810, 0]
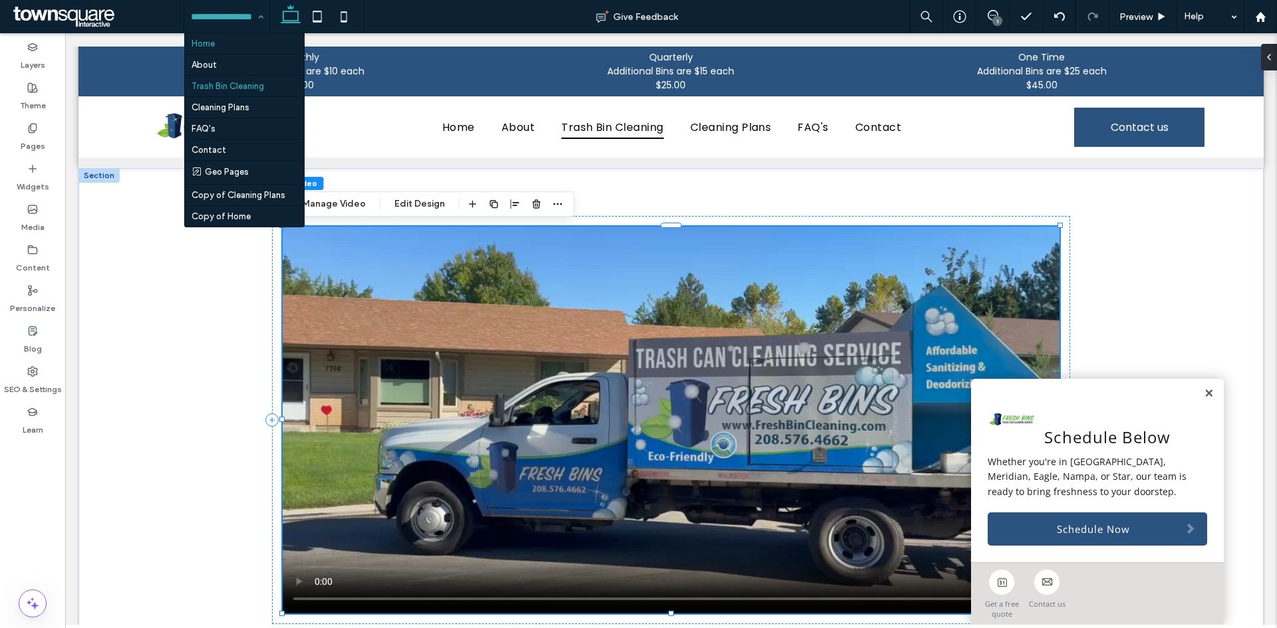
click at [241, 54] on hr at bounding box center [244, 54] width 118 height 1
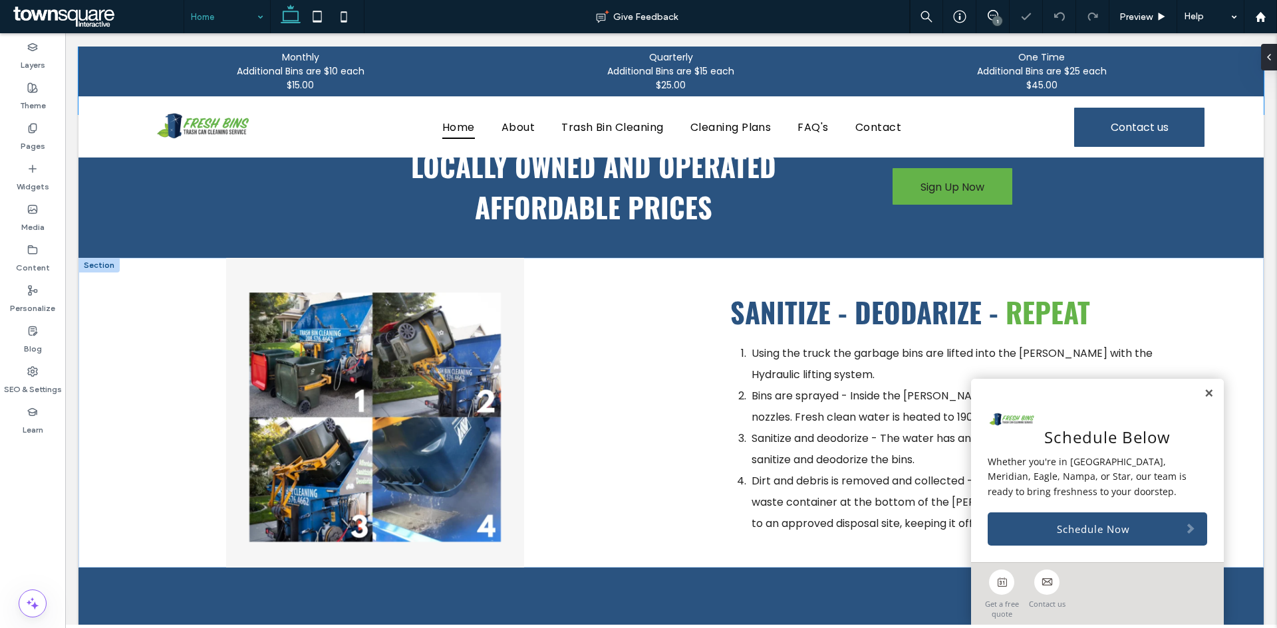
scroll to position [532, 0]
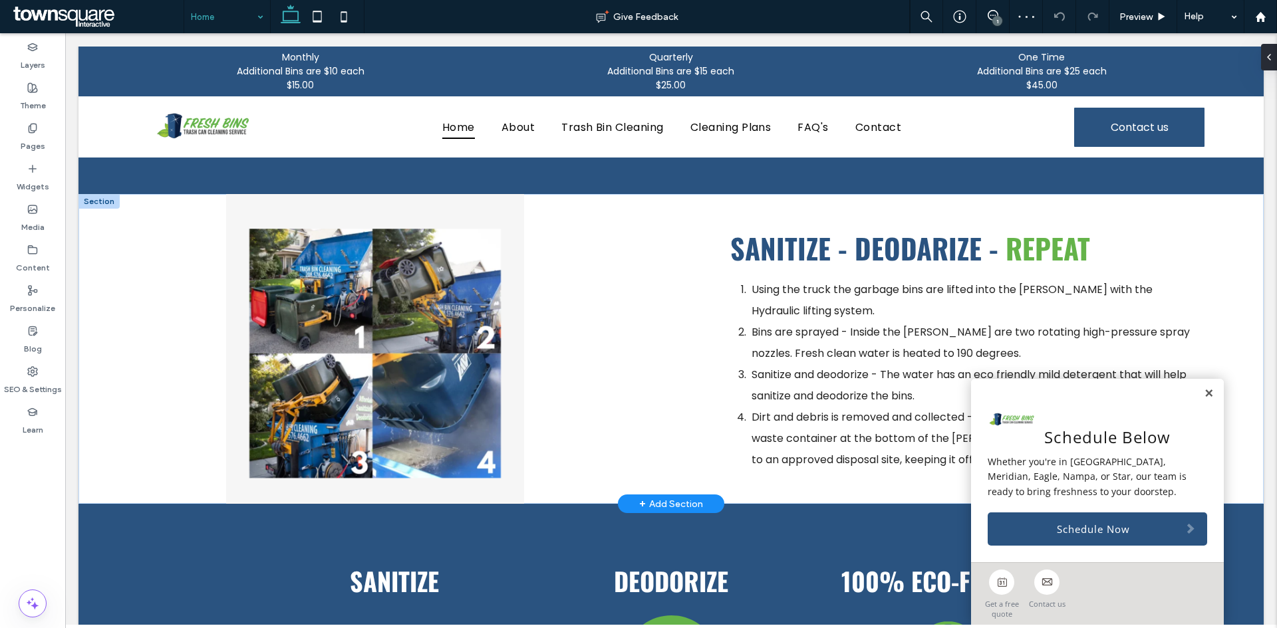
click at [678, 505] on div "+ Add Section" at bounding box center [671, 504] width 64 height 15
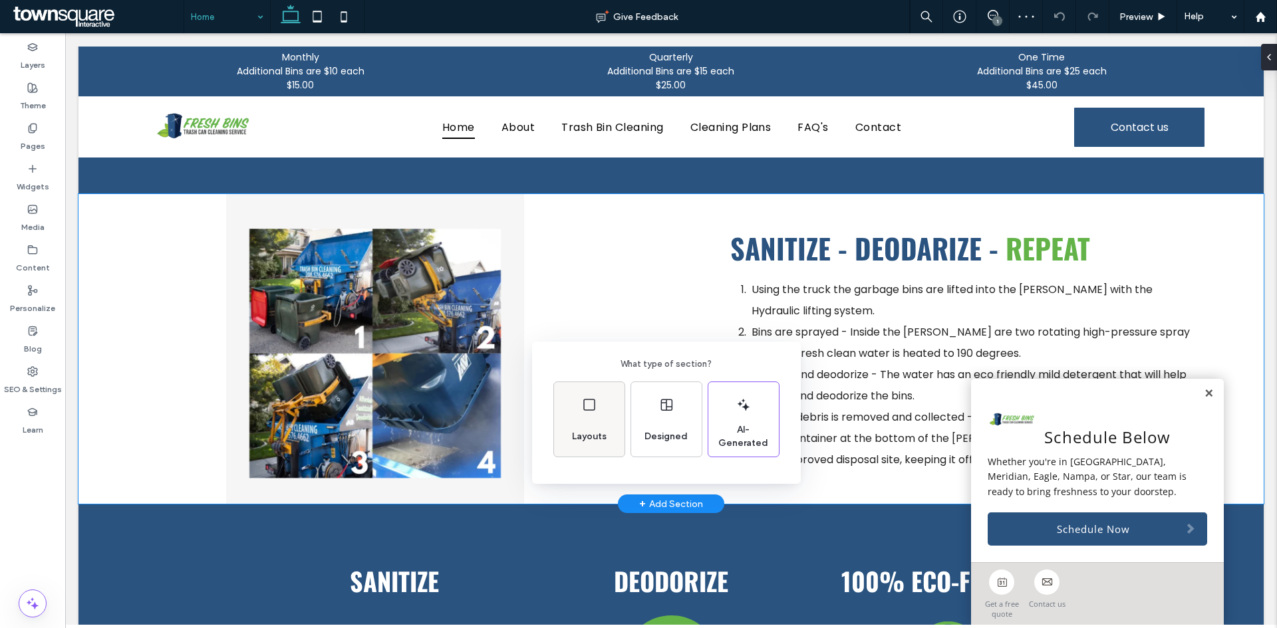
click at [606, 447] on div "Layouts" at bounding box center [589, 436] width 45 height 29
click at [632, 408] on use at bounding box center [621, 397] width 29 height 22
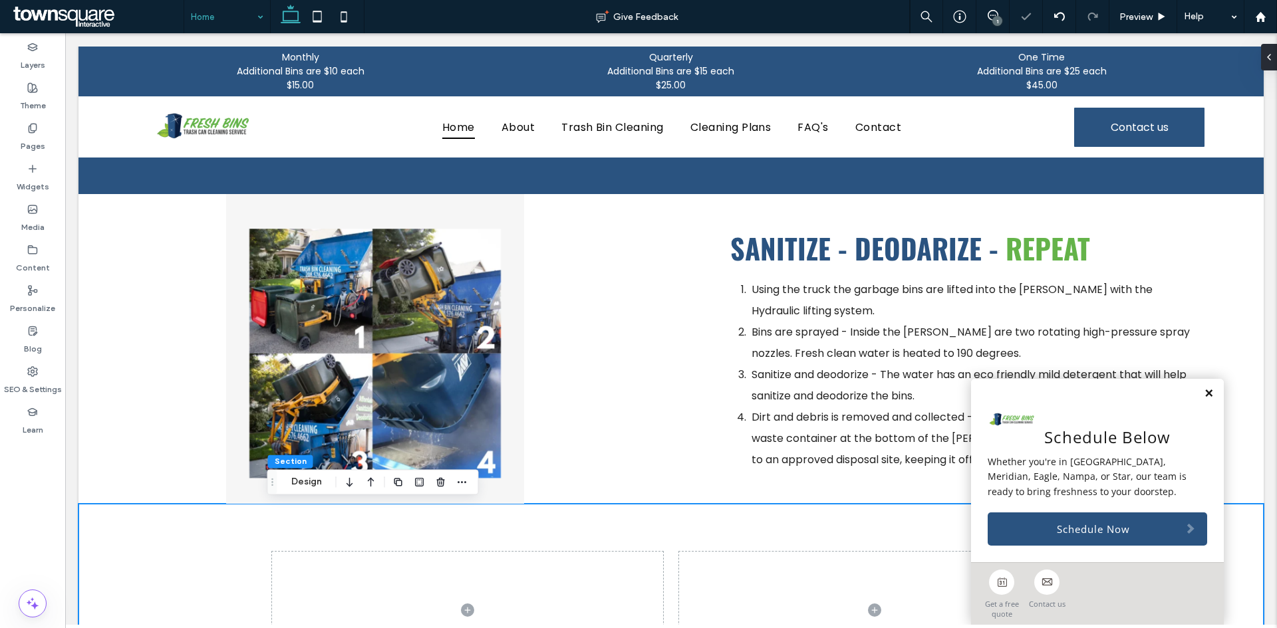
click at [1204, 393] on link at bounding box center [1209, 393] width 10 height 11
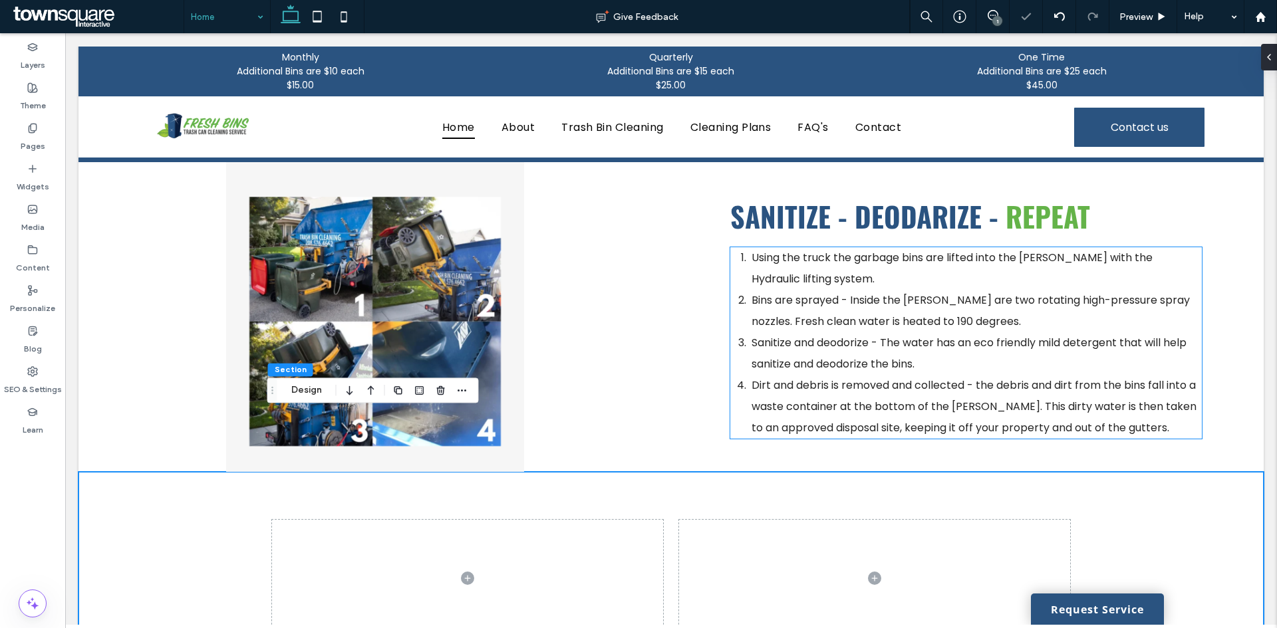
scroll to position [864, 0]
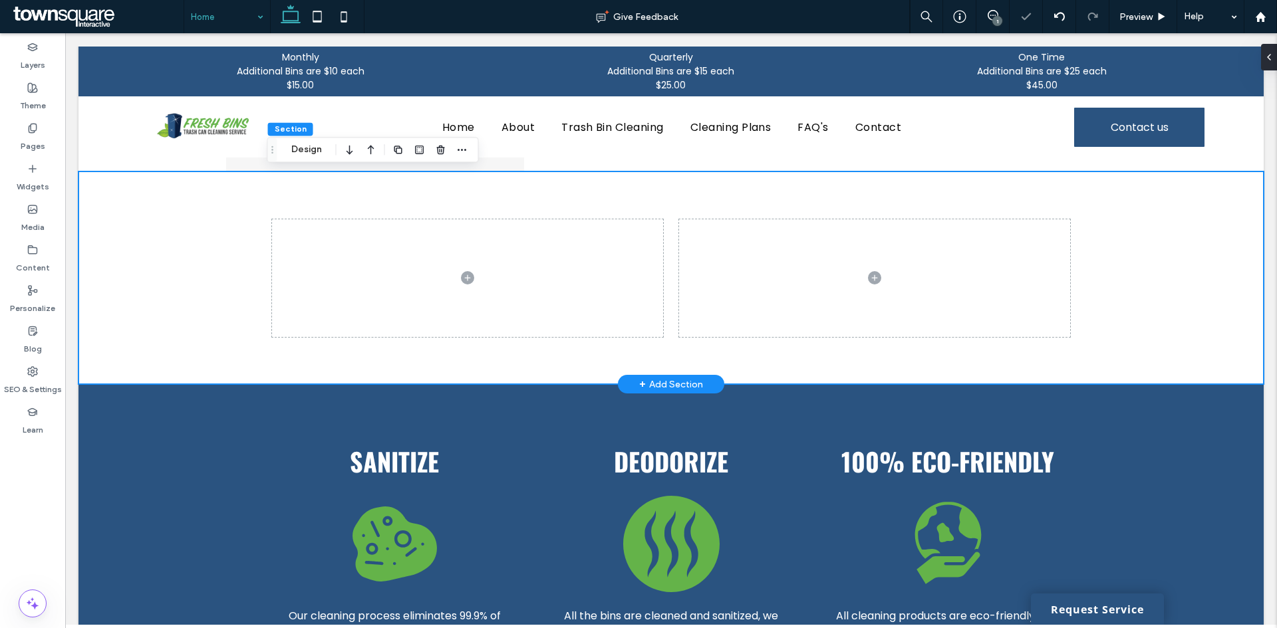
click at [478, 301] on span at bounding box center [467, 278] width 391 height 118
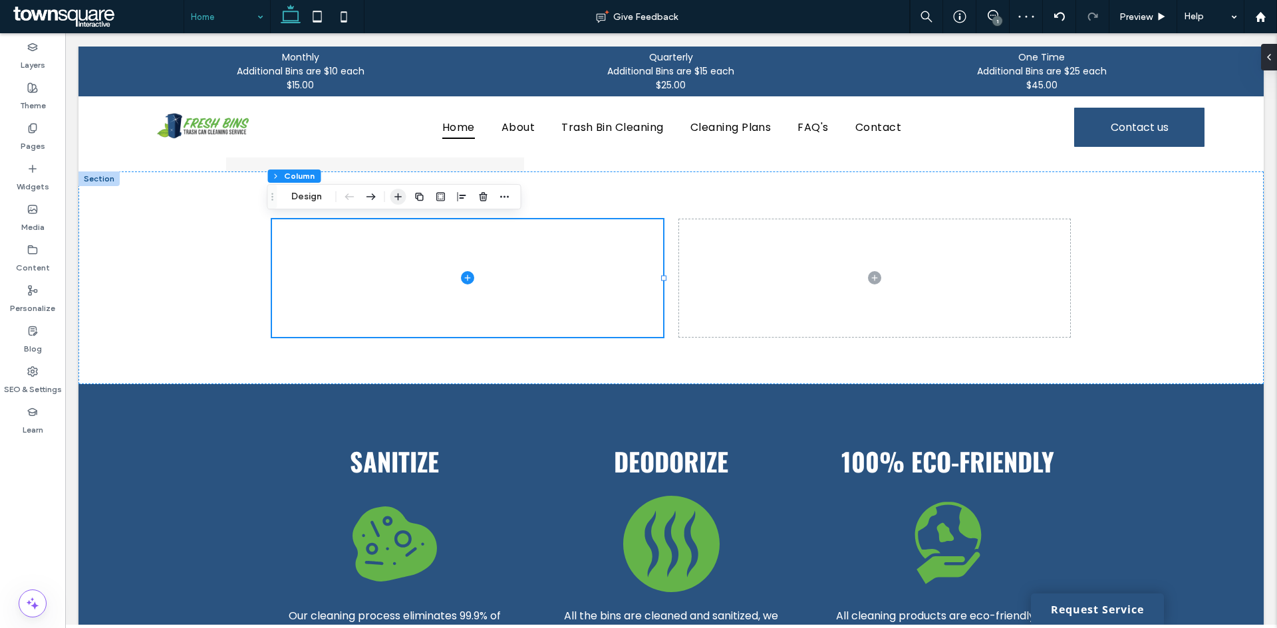
click at [390, 193] on span "button" at bounding box center [398, 197] width 16 height 16
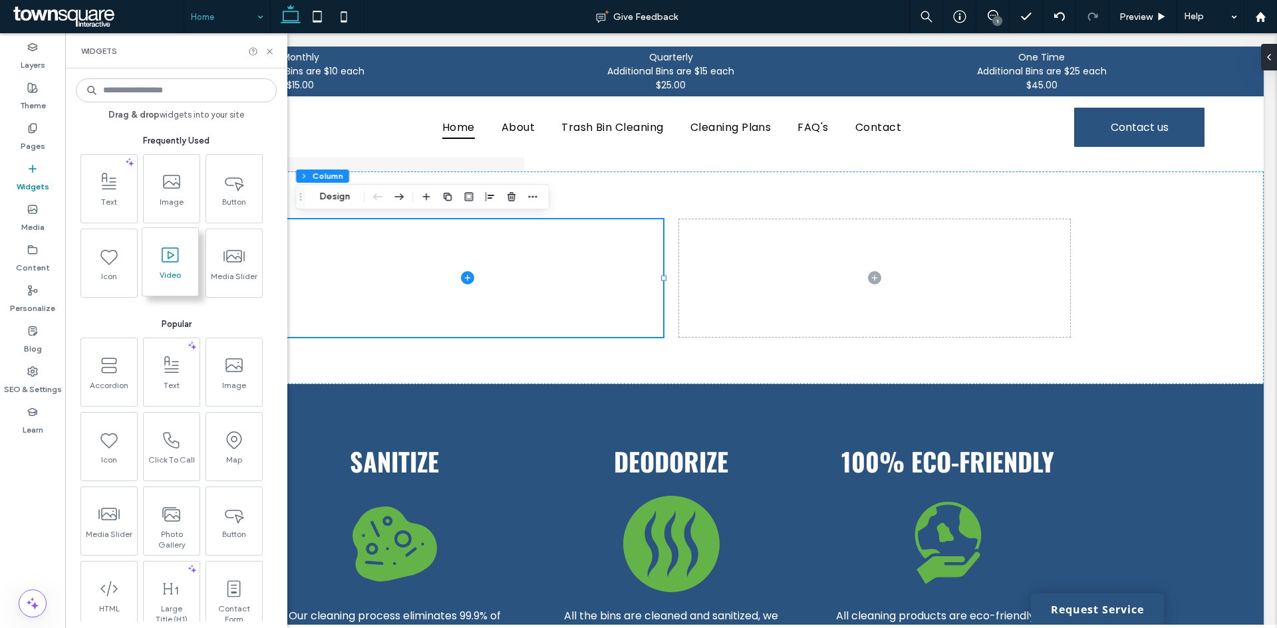
click at [176, 266] on span at bounding box center [170, 255] width 56 height 30
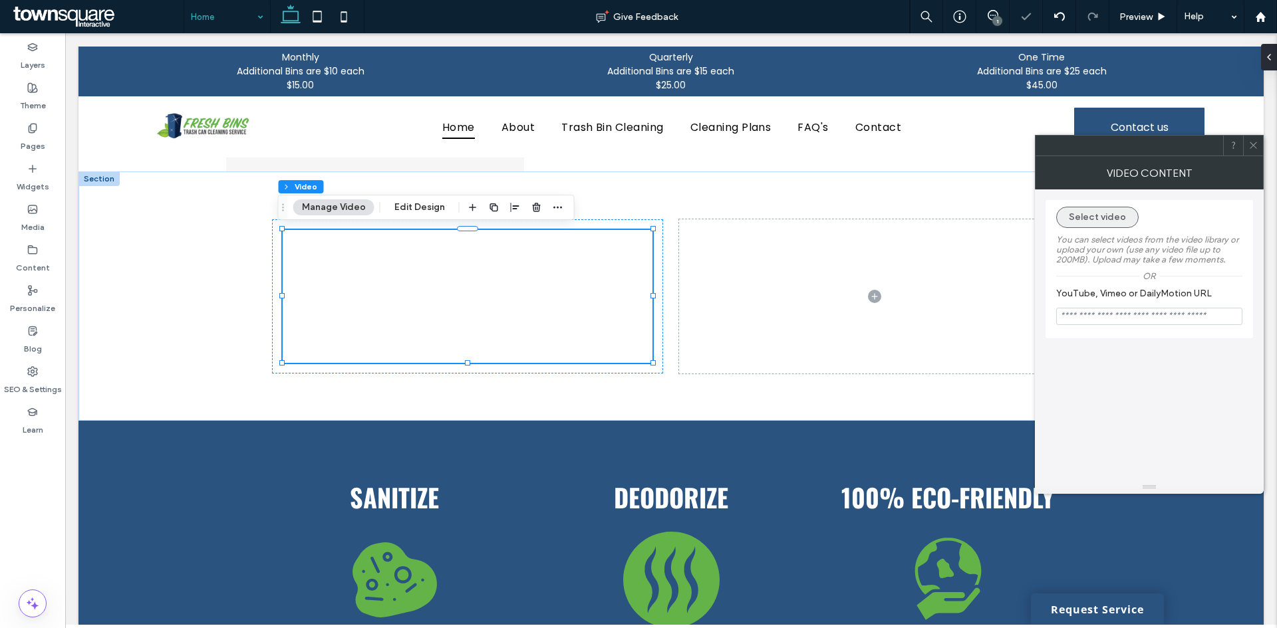
click at [1098, 212] on button "Select video" at bounding box center [1097, 217] width 82 height 21
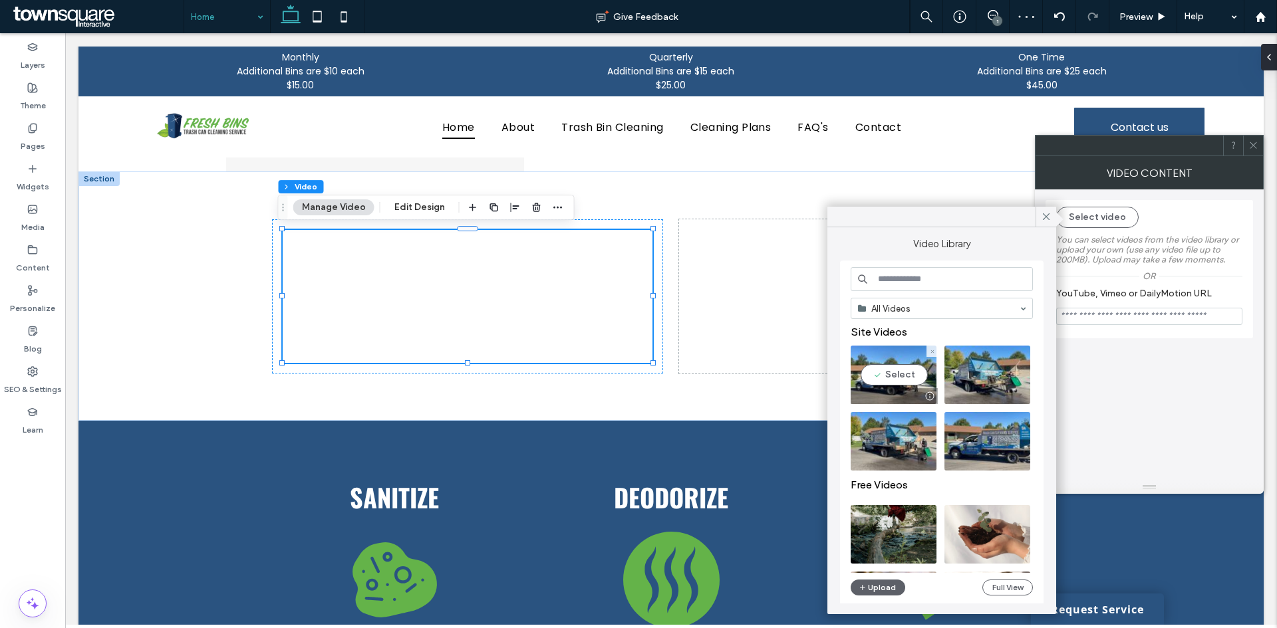
click at [918, 384] on video at bounding box center [893, 375] width 86 height 59
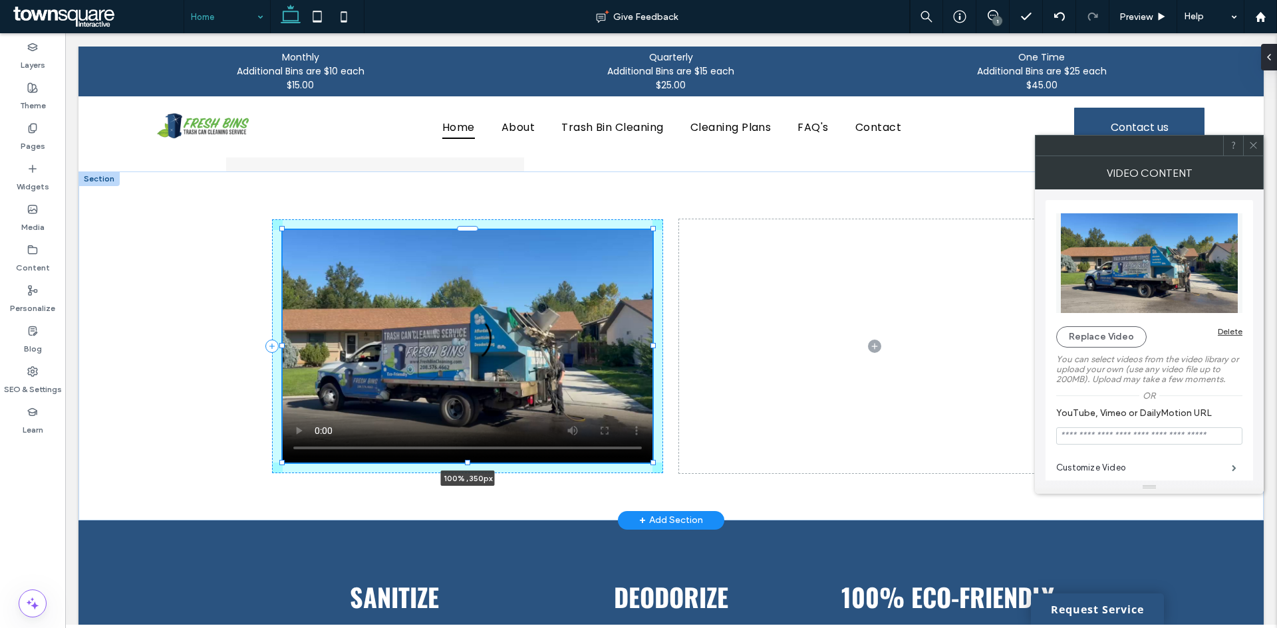
drag, startPoint x: 462, startPoint y: 362, endPoint x: 470, endPoint y: 412, distance: 50.5
click at [470, 412] on div "100% , 350px" at bounding box center [671, 346] width 798 height 349
type input "***"
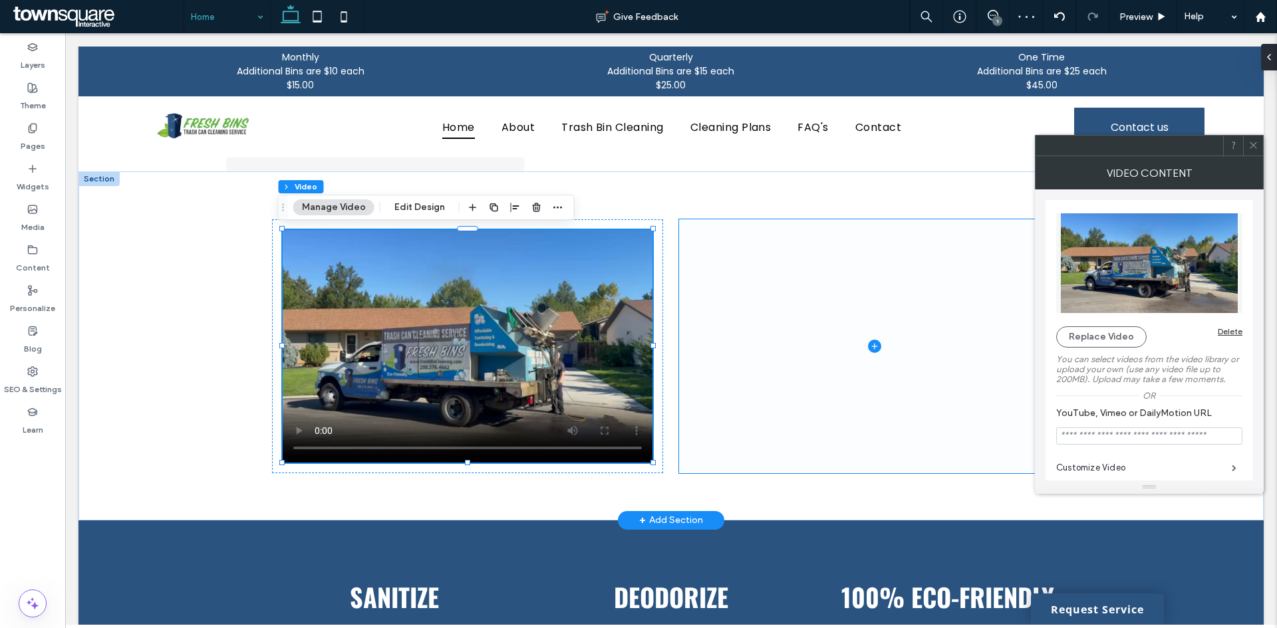
click at [979, 316] on span at bounding box center [874, 346] width 391 height 254
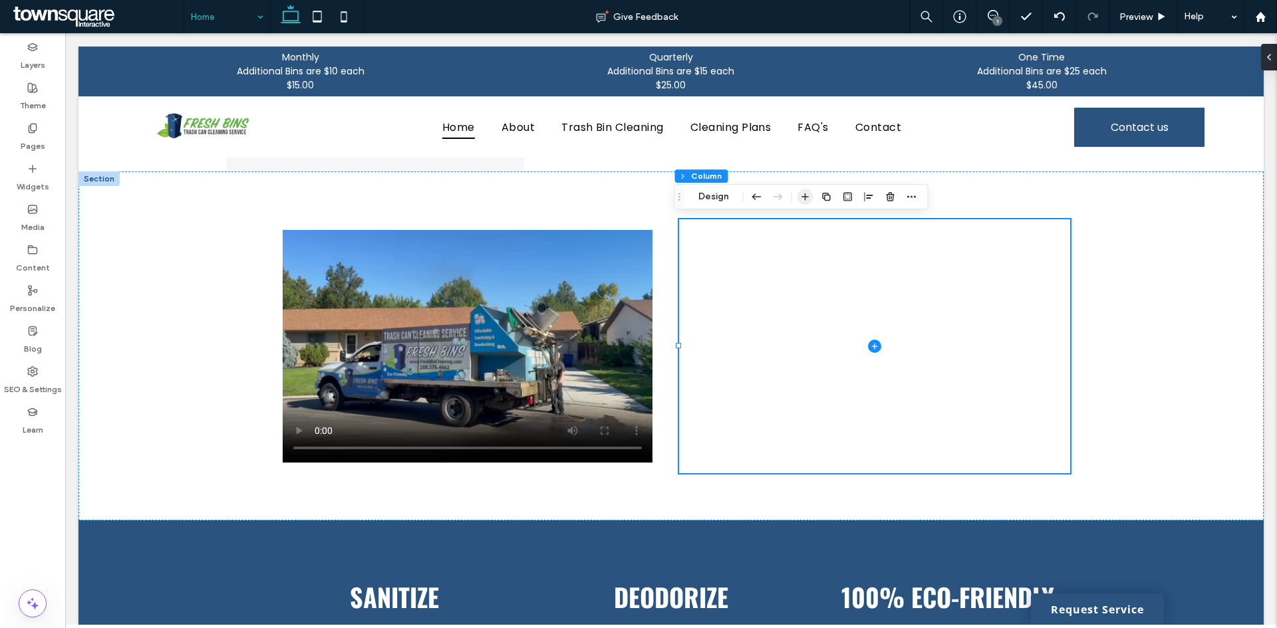
click at [801, 195] on icon "button" at bounding box center [805, 196] width 11 height 11
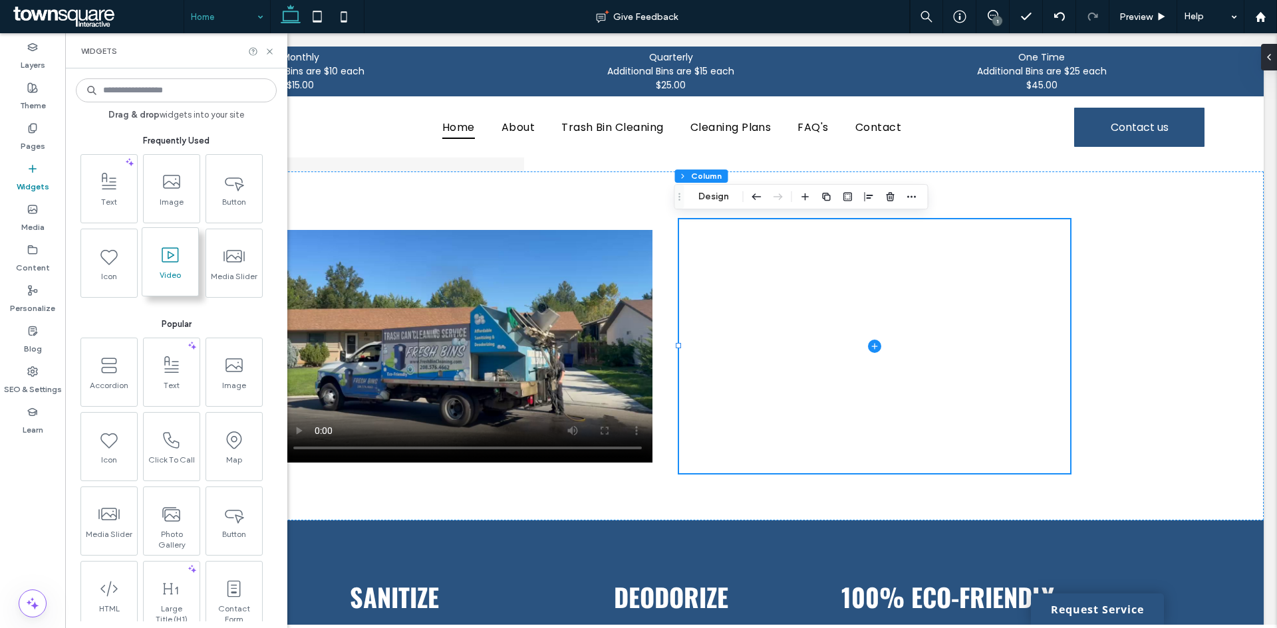
click at [178, 271] on span "Video" at bounding box center [170, 279] width 56 height 19
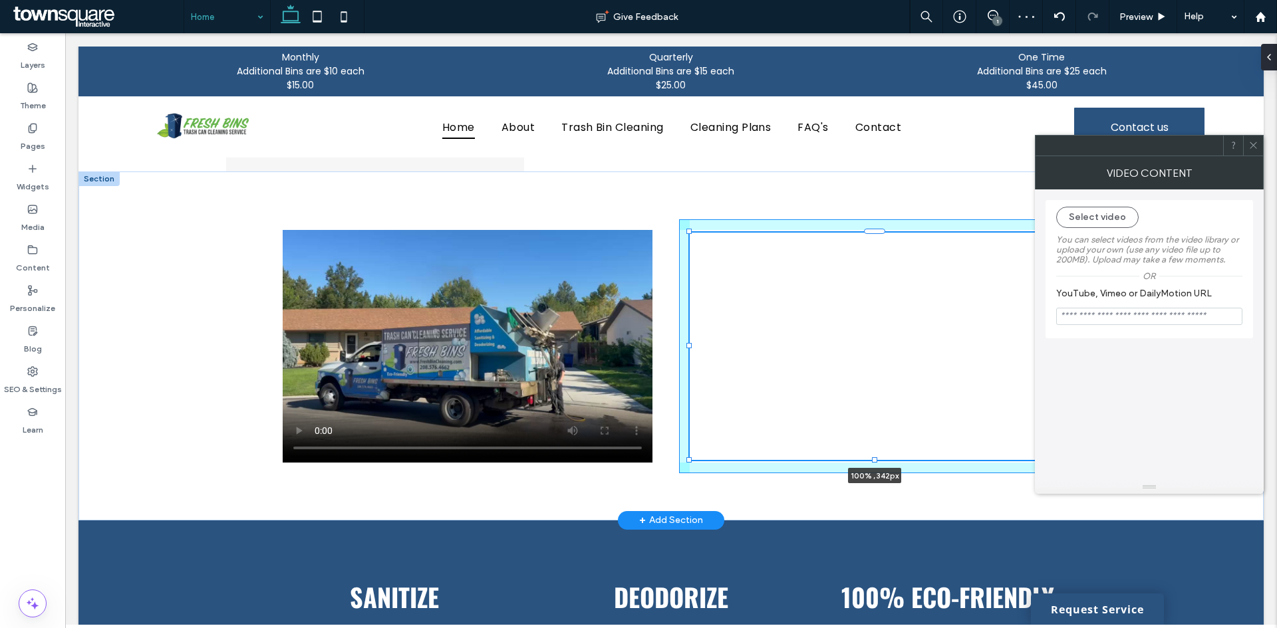
drag, startPoint x: 870, startPoint y: 412, endPoint x: 902, endPoint y: 434, distance: 37.8
click at [690, 233] on div at bounding box center [690, 232] width 1 height 1
type input "***"
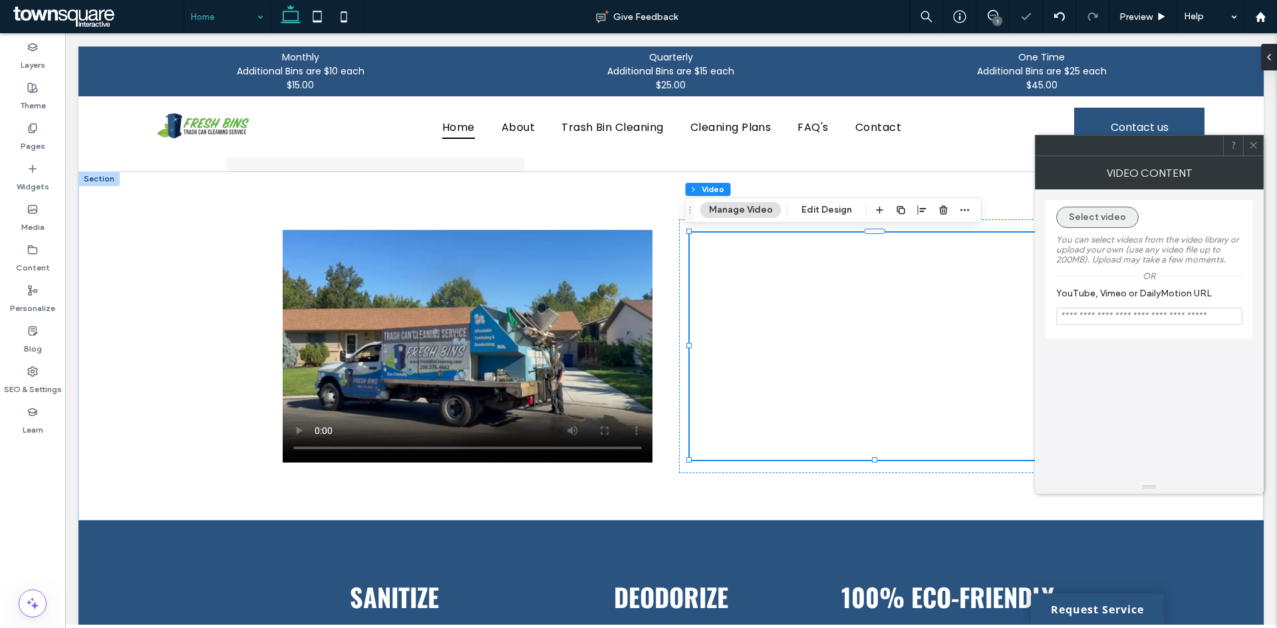
click at [1108, 223] on button "Select video" at bounding box center [1097, 217] width 82 height 21
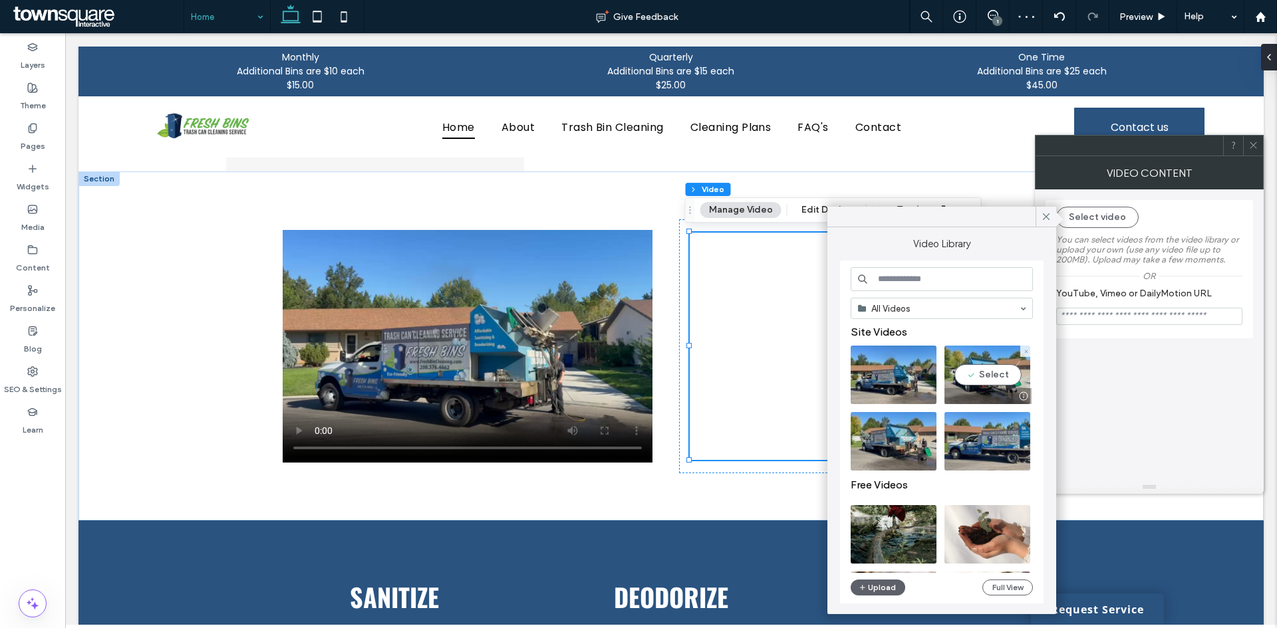
click at [995, 371] on video at bounding box center [987, 375] width 86 height 59
type input "**********"
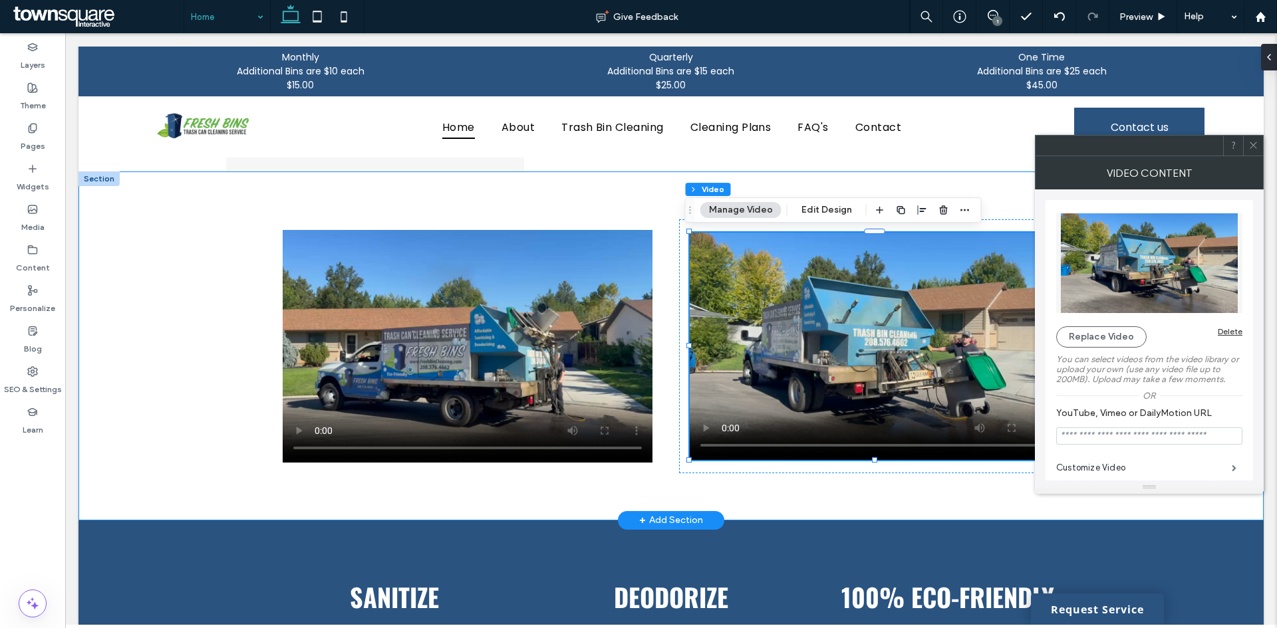
click at [993, 213] on div "100% , 342px" at bounding box center [671, 346] width 798 height 349
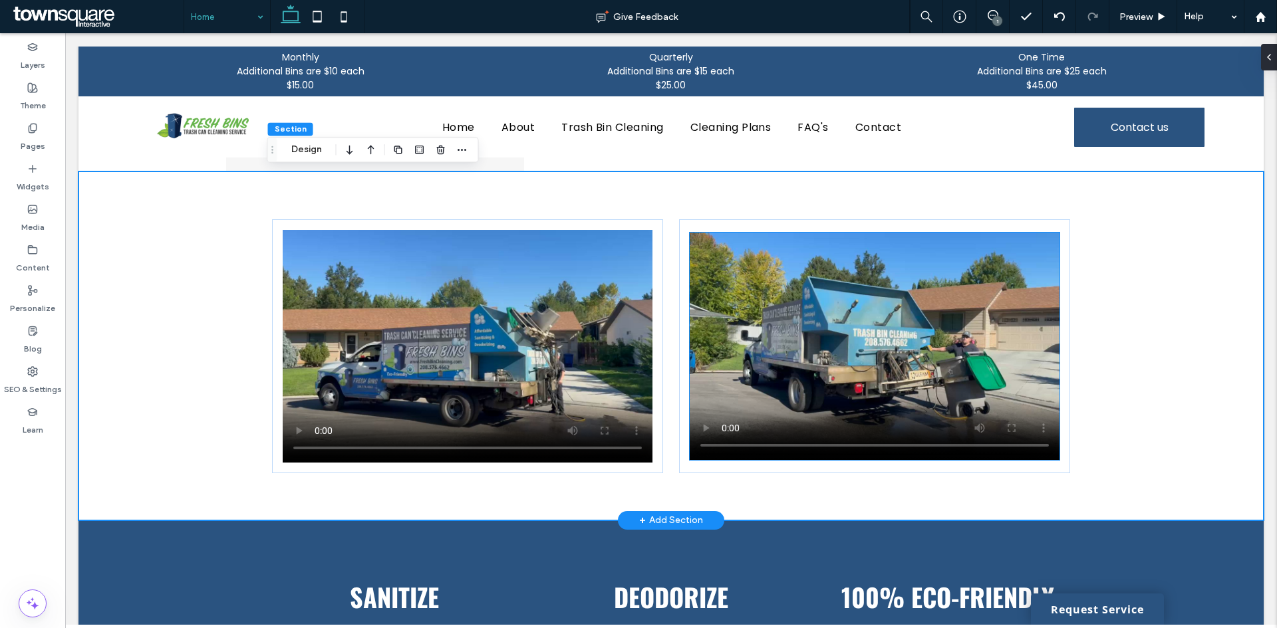
click at [894, 296] on video at bounding box center [875, 346] width 370 height 227
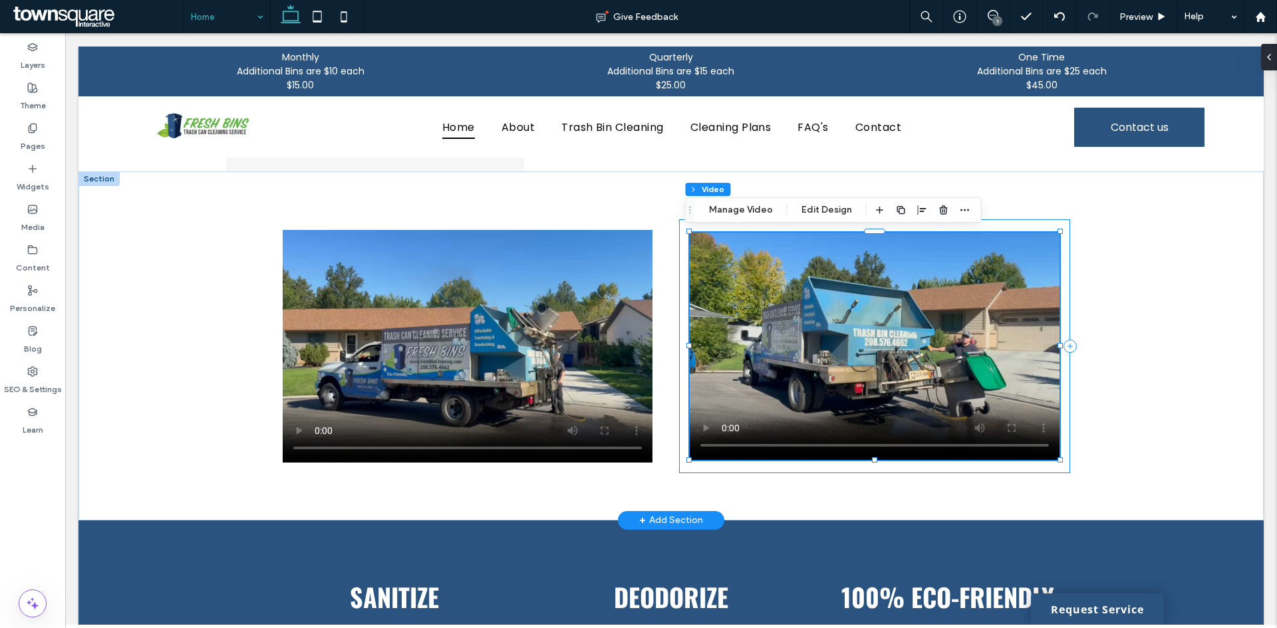
click at [679, 274] on div at bounding box center [874, 346] width 391 height 254
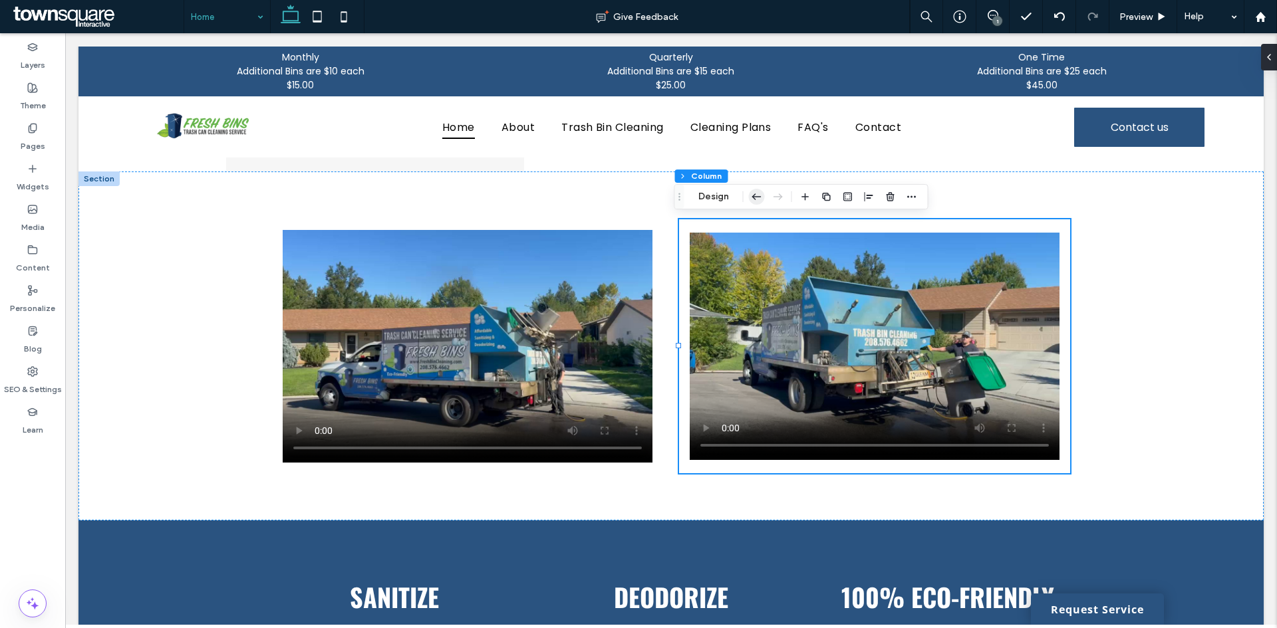
click at [759, 194] on icon "button" at bounding box center [757, 197] width 16 height 24
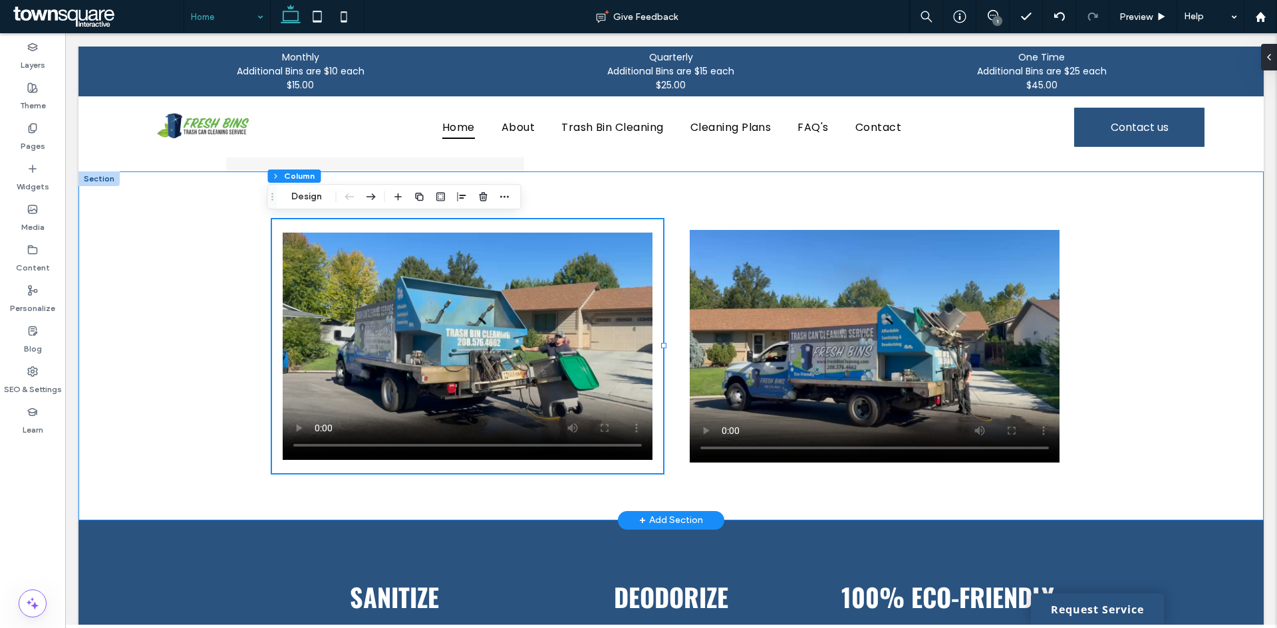
click at [585, 188] on div at bounding box center [671, 346] width 798 height 349
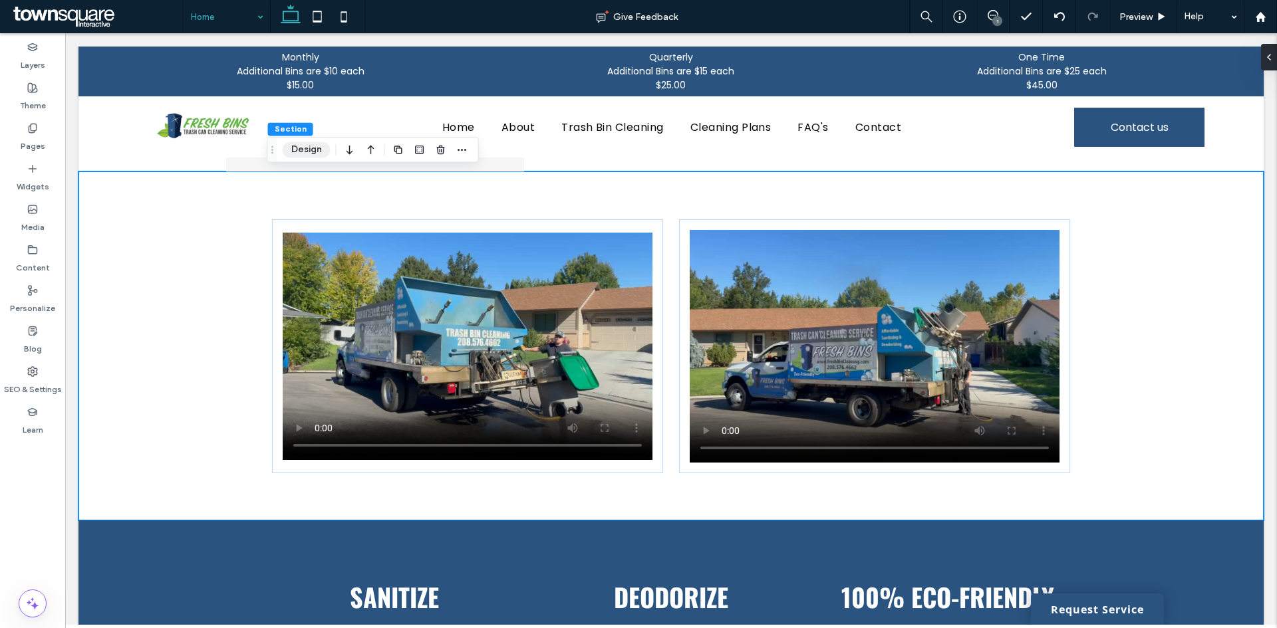
click at [312, 150] on button "Design" at bounding box center [307, 150] width 48 height 16
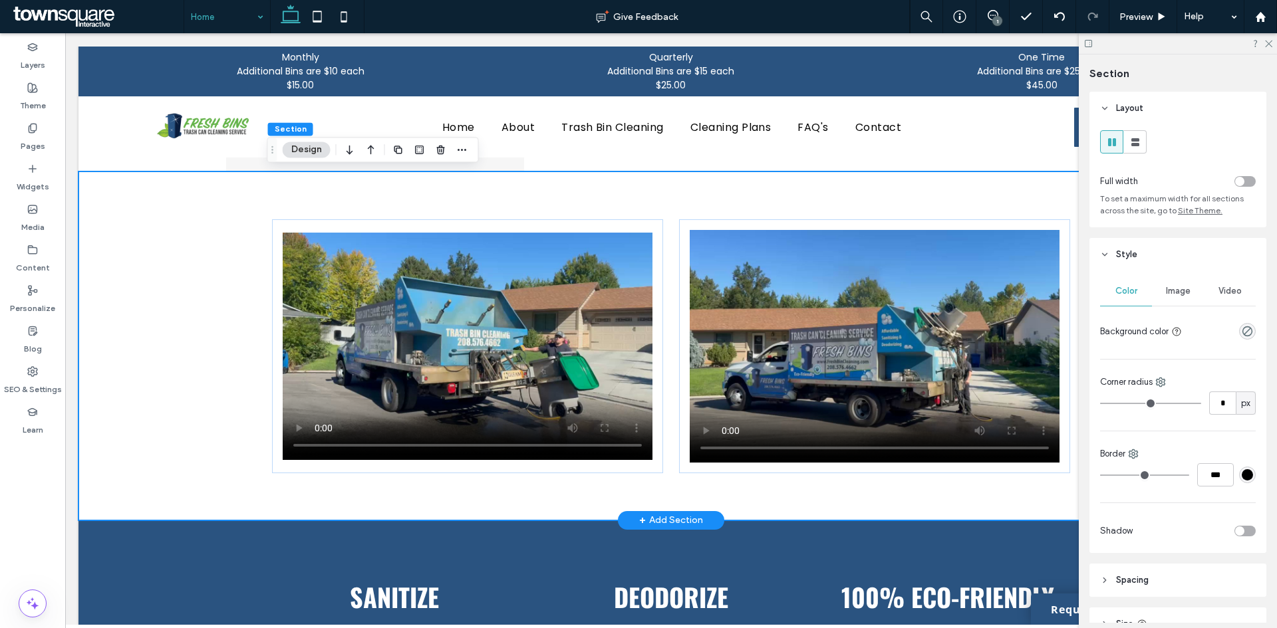
click at [655, 493] on div at bounding box center [671, 346] width 798 height 349
click at [680, 513] on div "+ Add Section" at bounding box center [671, 520] width 64 height 15
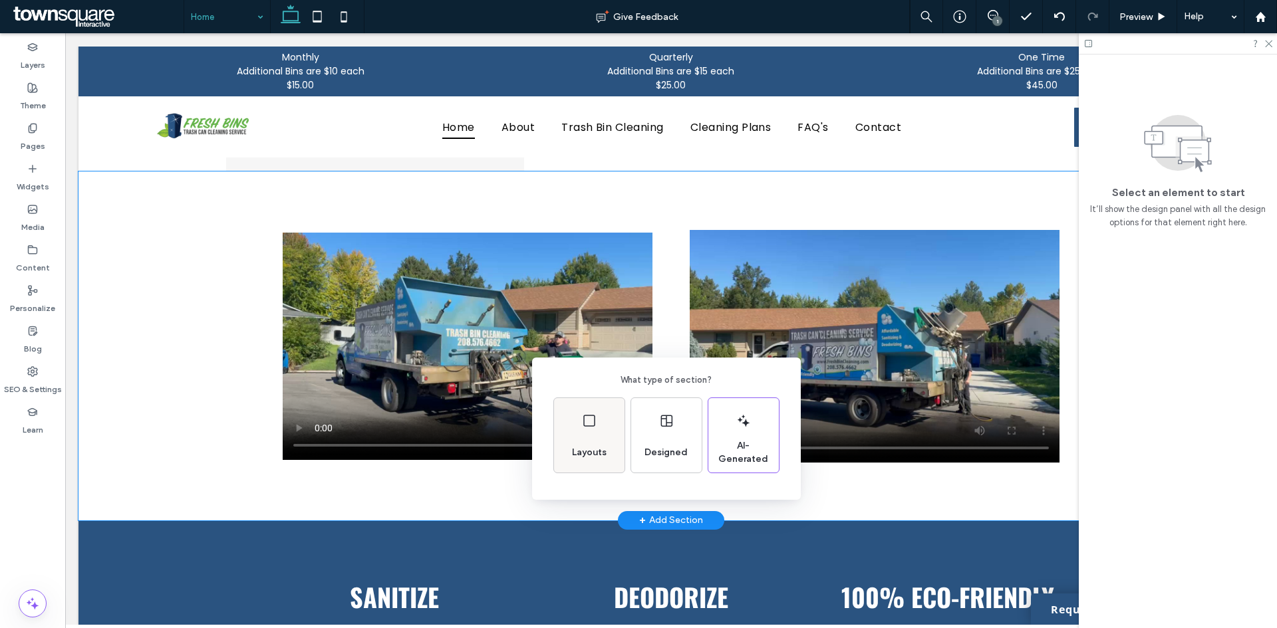
click at [596, 442] on div "Layouts" at bounding box center [589, 452] width 45 height 29
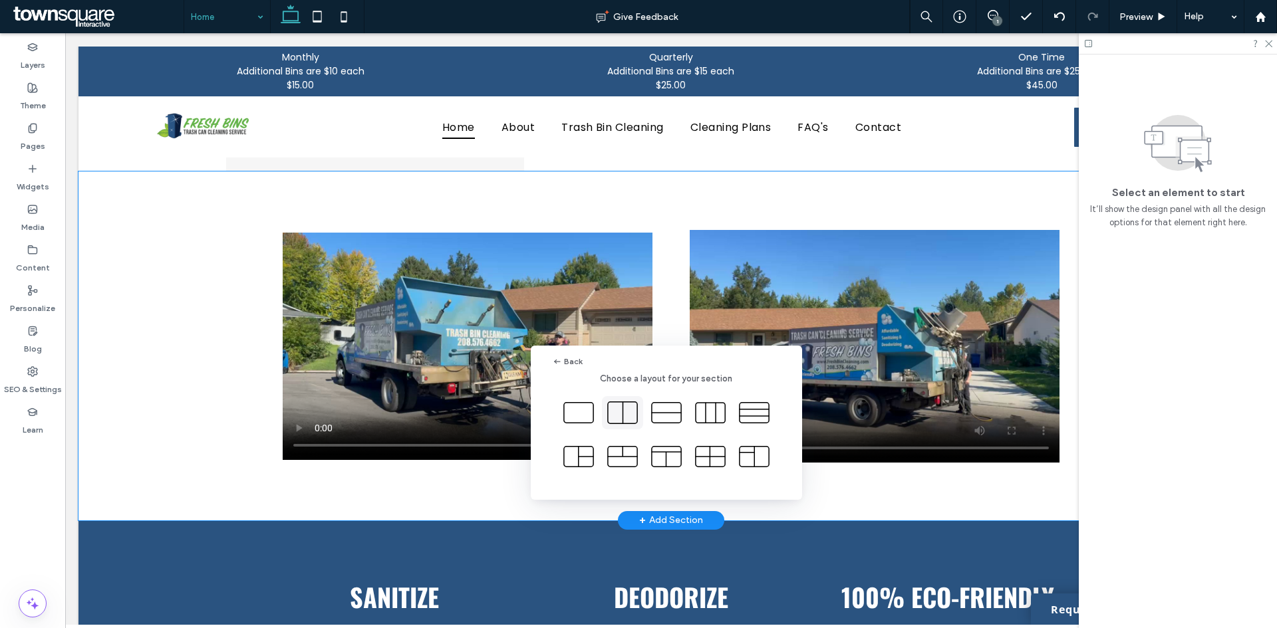
click at [626, 416] on icon at bounding box center [622, 412] width 33 height 33
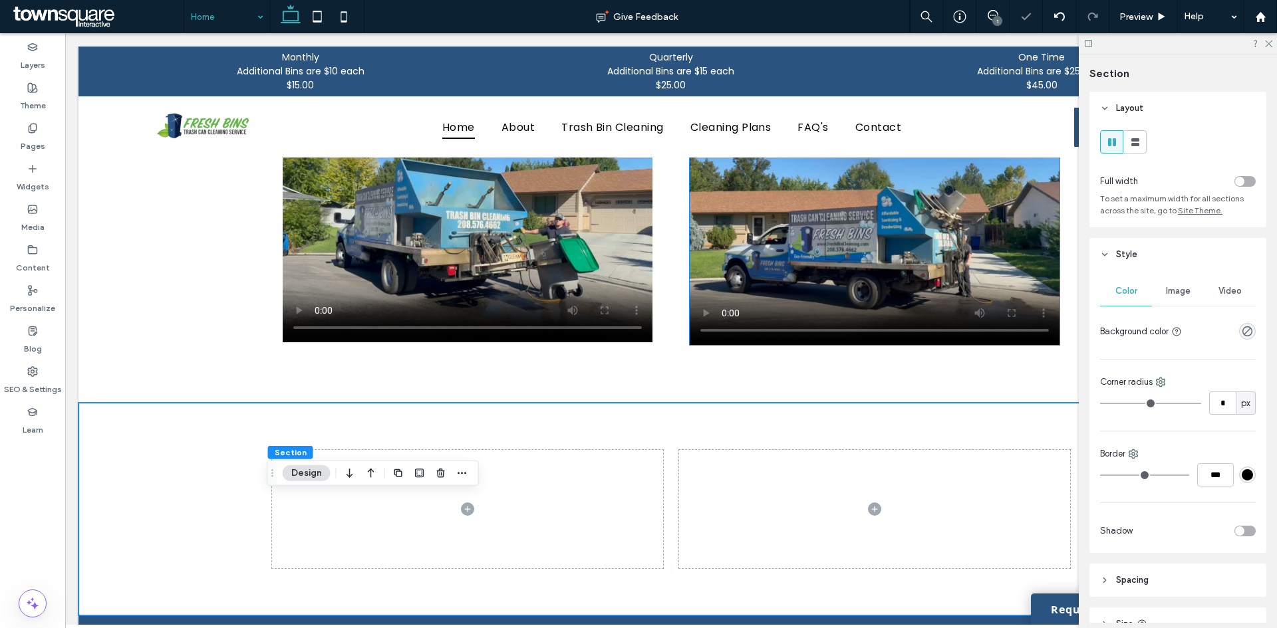
scroll to position [997, 0]
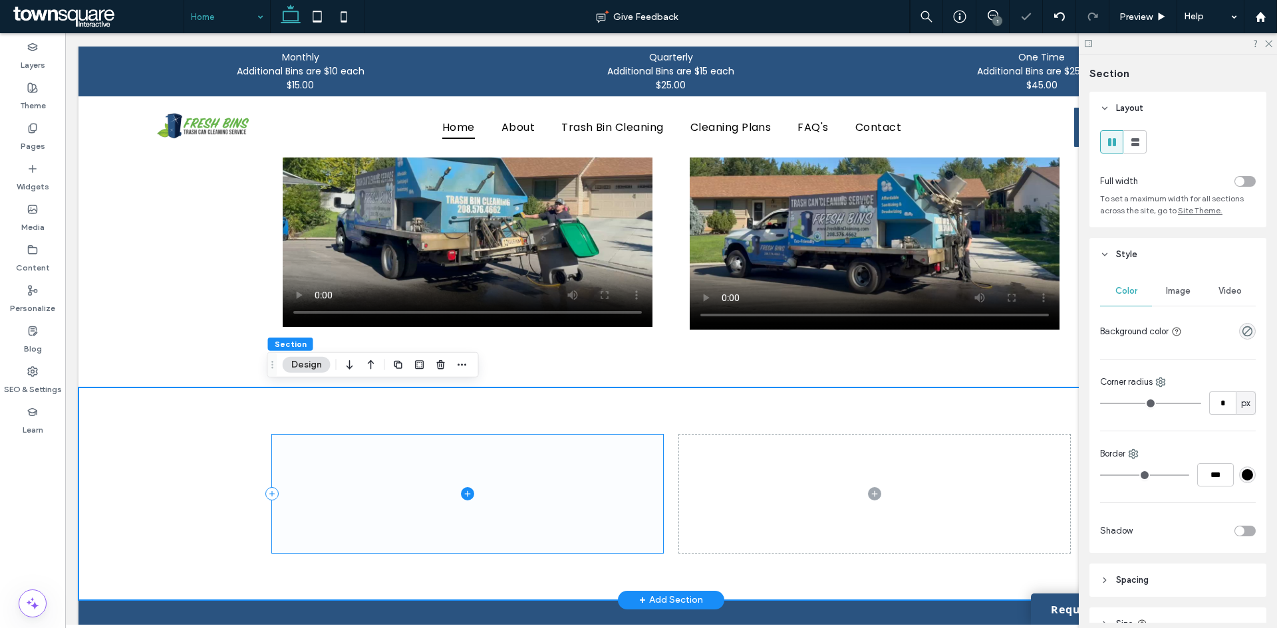
click at [533, 491] on span at bounding box center [467, 494] width 391 height 118
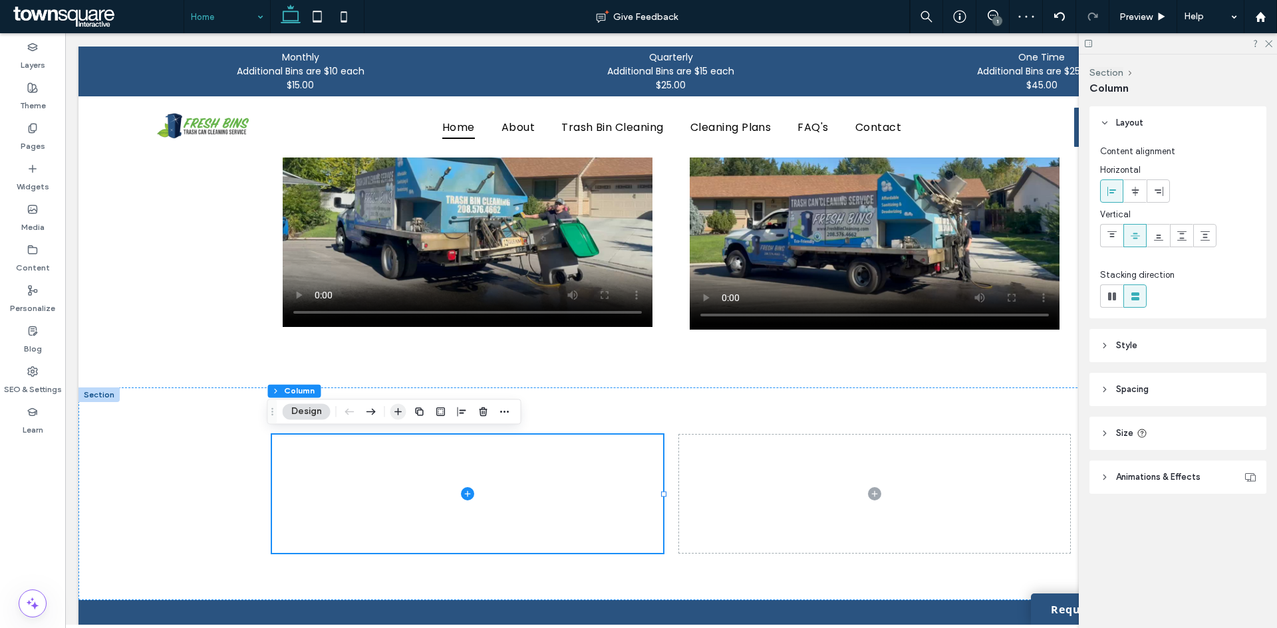
click at [397, 416] on icon "button" at bounding box center [398, 411] width 11 height 11
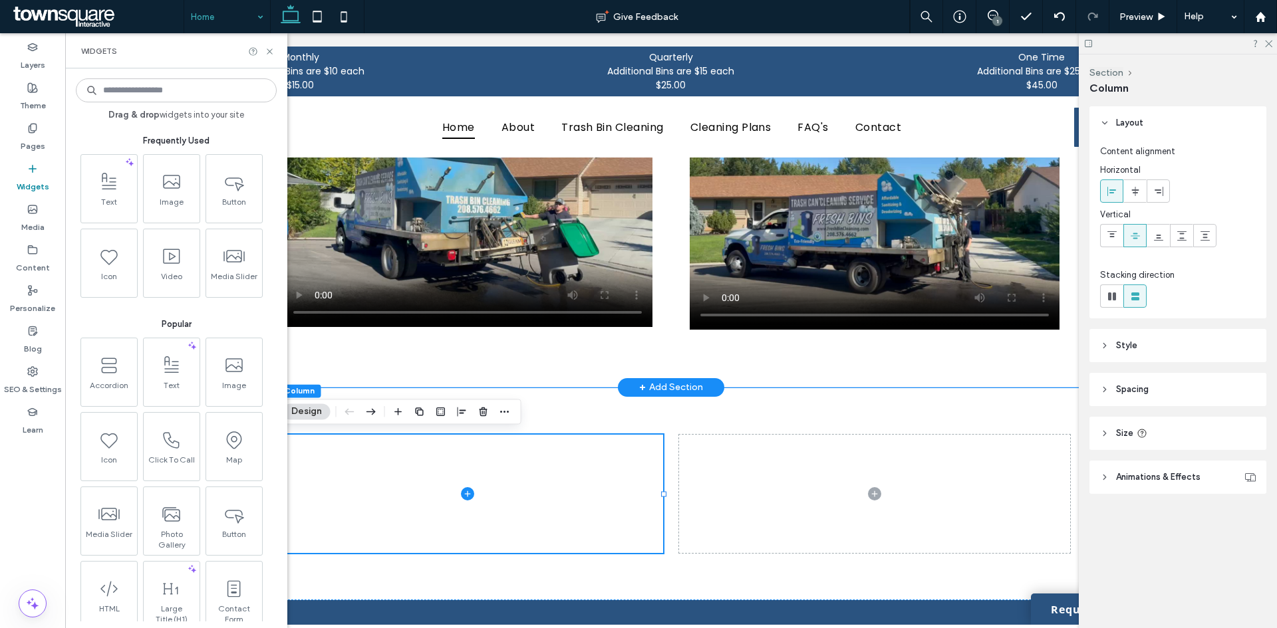
click at [565, 353] on div at bounding box center [671, 213] width 798 height 349
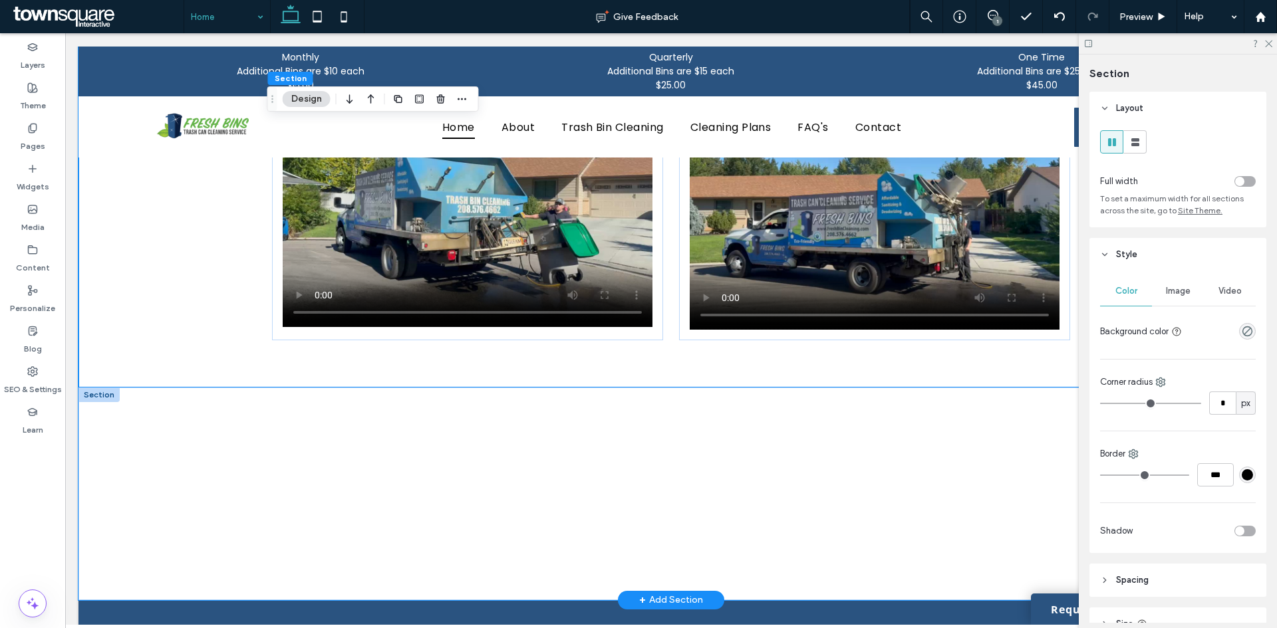
click at [564, 410] on div at bounding box center [671, 494] width 798 height 213
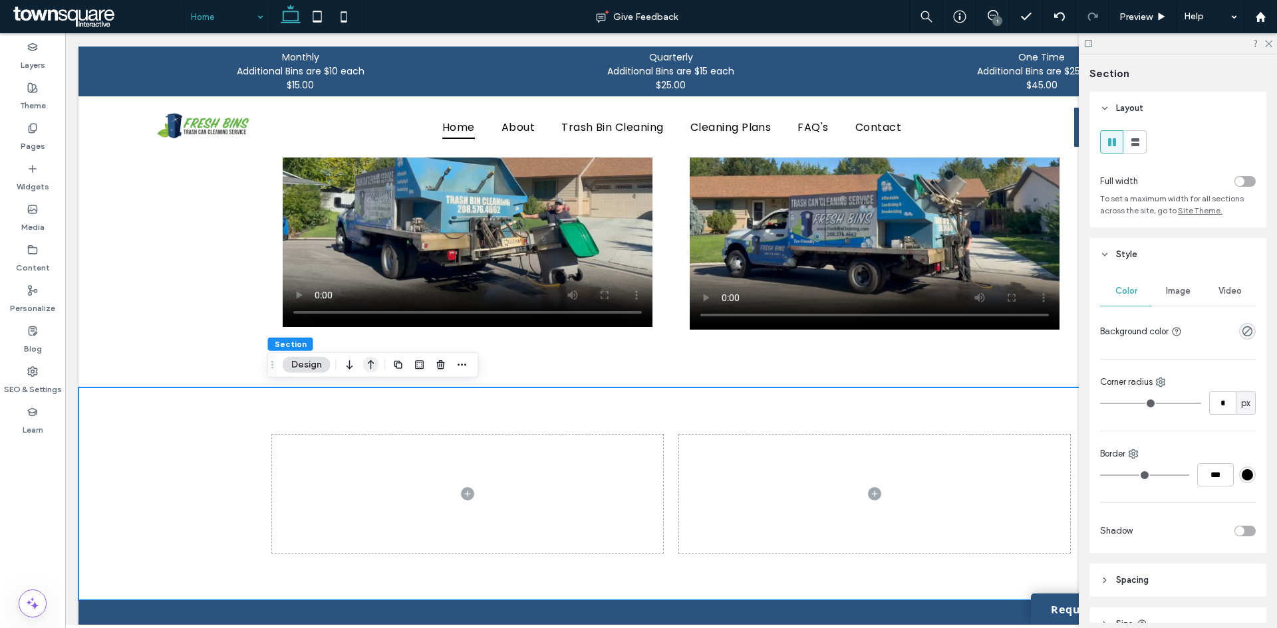
click at [374, 359] on icon "button" at bounding box center [371, 365] width 16 height 24
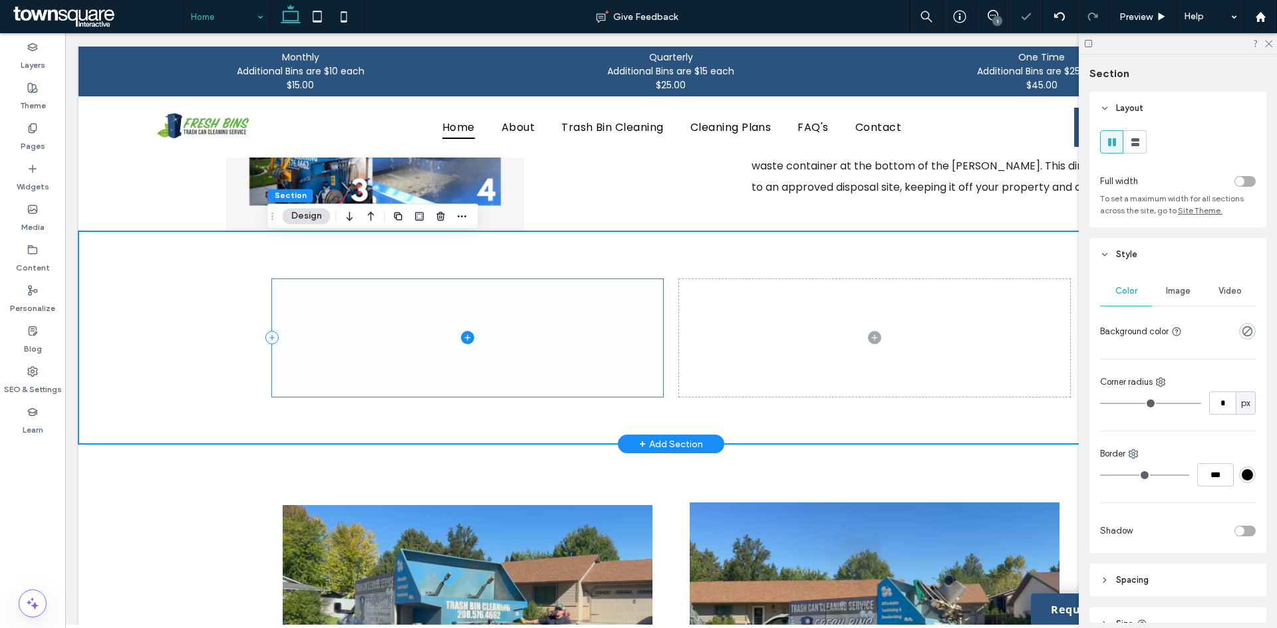
scroll to position [798, 0]
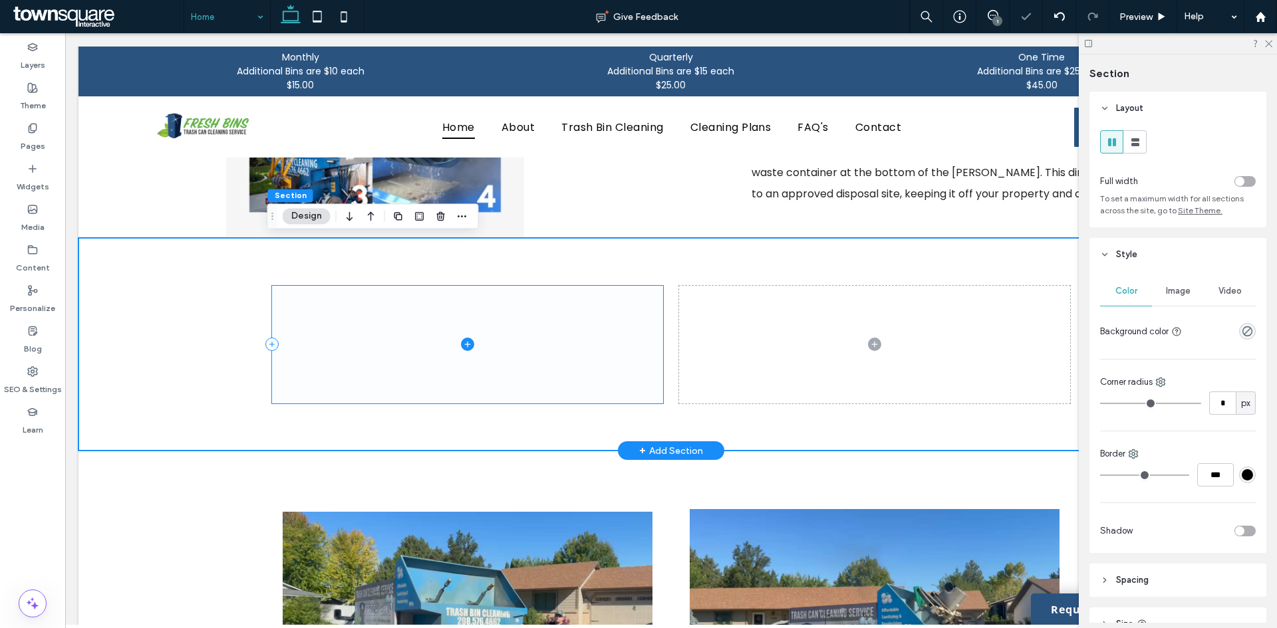
click at [527, 315] on span at bounding box center [467, 345] width 391 height 118
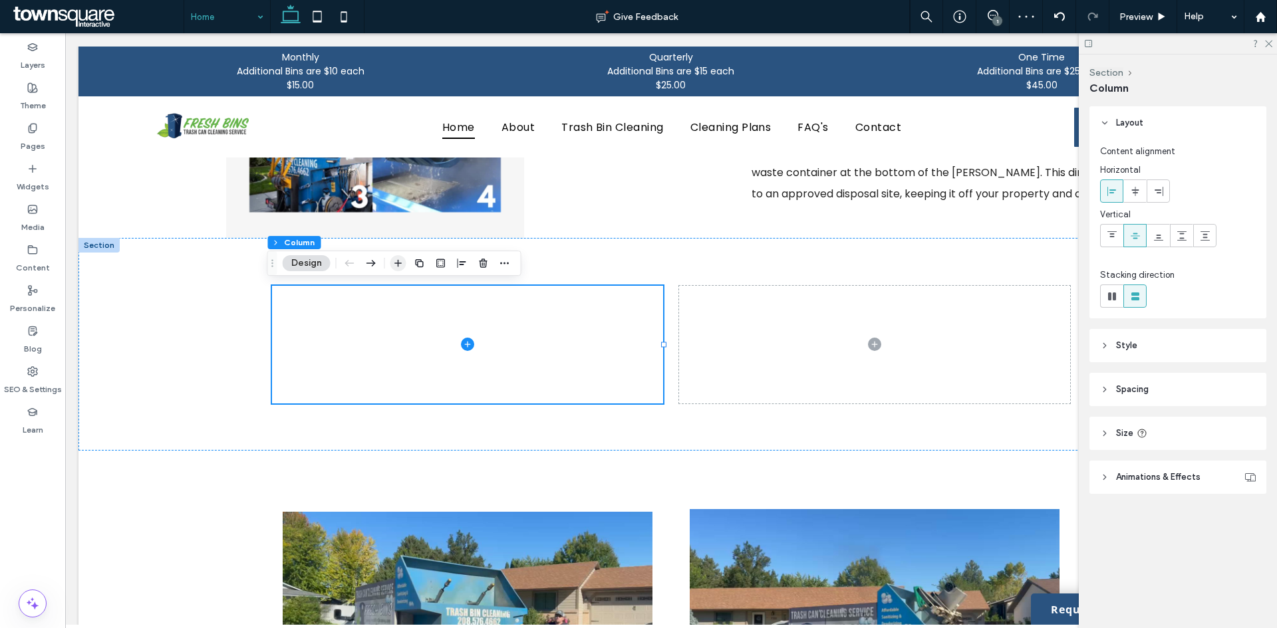
click at [404, 265] on span "button" at bounding box center [398, 263] width 16 height 16
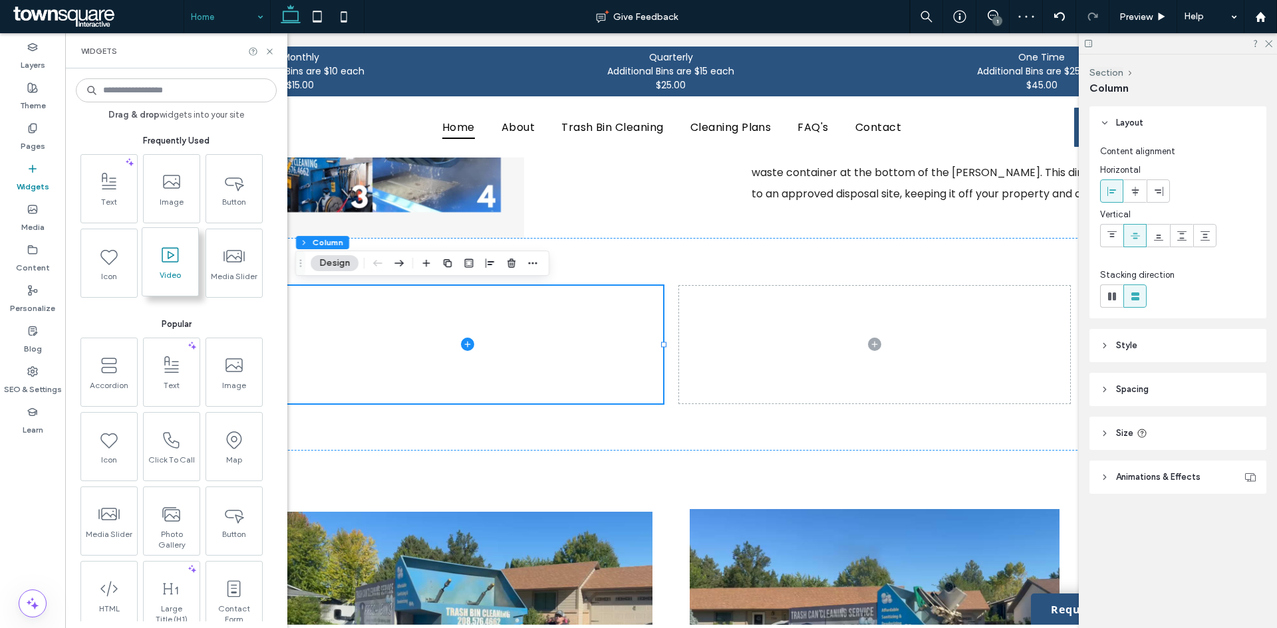
click at [188, 268] on span at bounding box center [170, 255] width 56 height 30
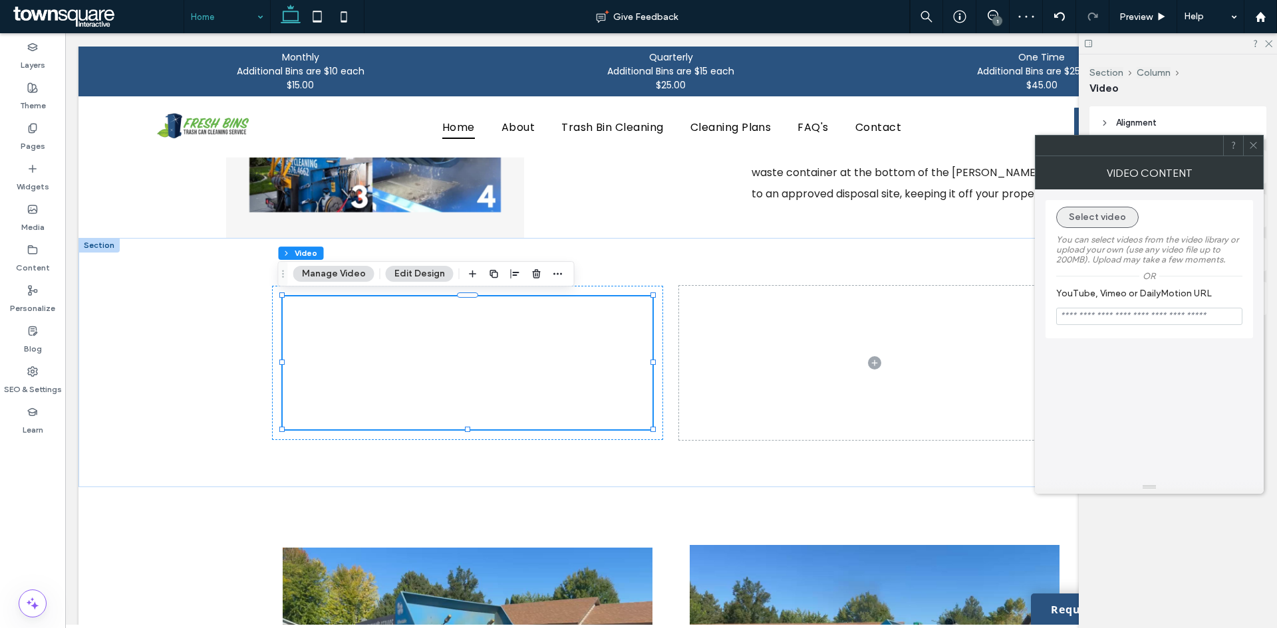
click at [1102, 215] on button "Select video" at bounding box center [1097, 217] width 82 height 21
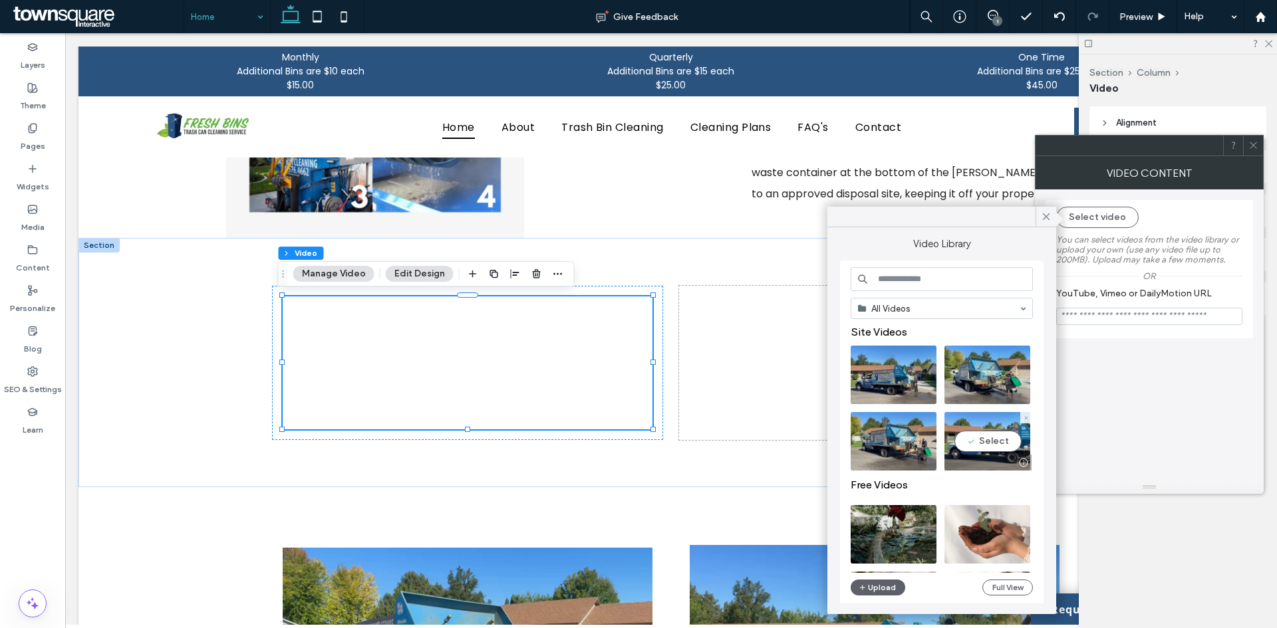
click at [999, 444] on video at bounding box center [987, 441] width 86 height 59
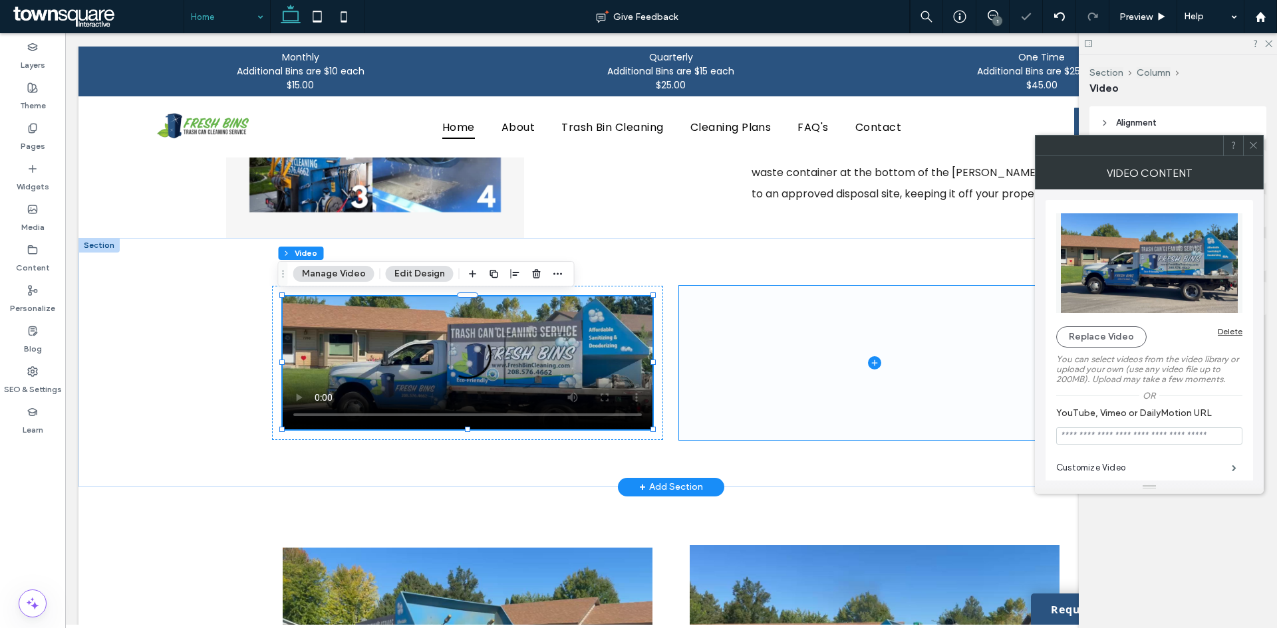
click at [882, 355] on span at bounding box center [874, 363] width 391 height 154
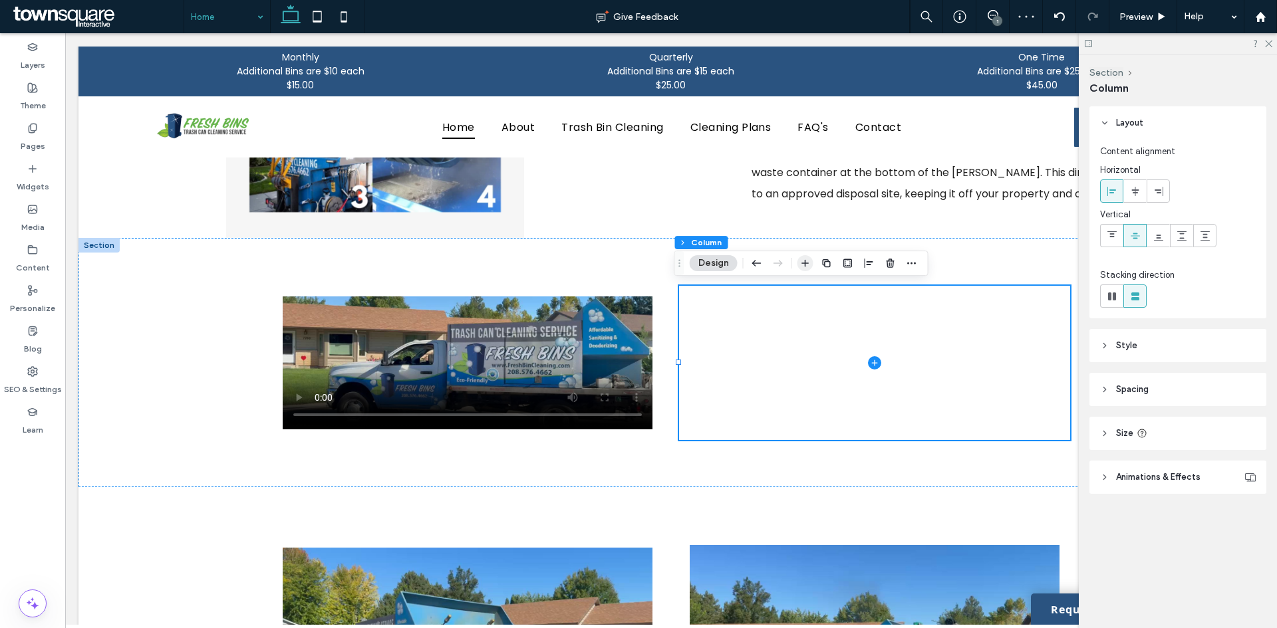
click at [805, 263] on use "button" at bounding box center [804, 263] width 7 height 7
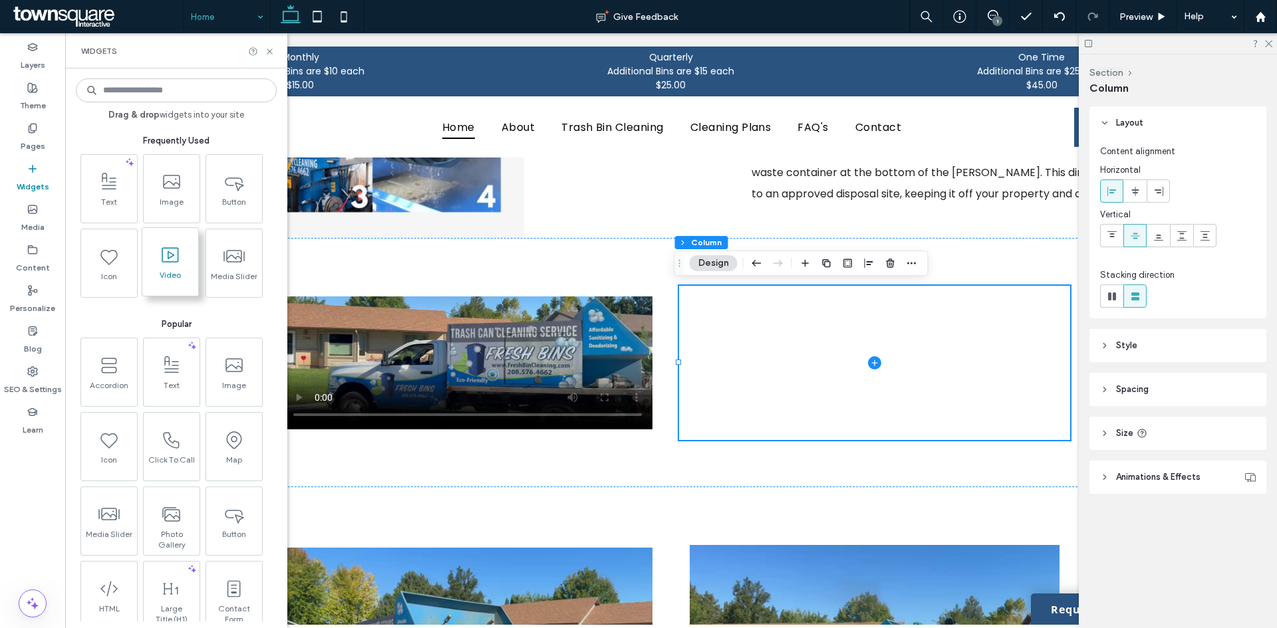
click at [182, 265] on span at bounding box center [170, 255] width 56 height 30
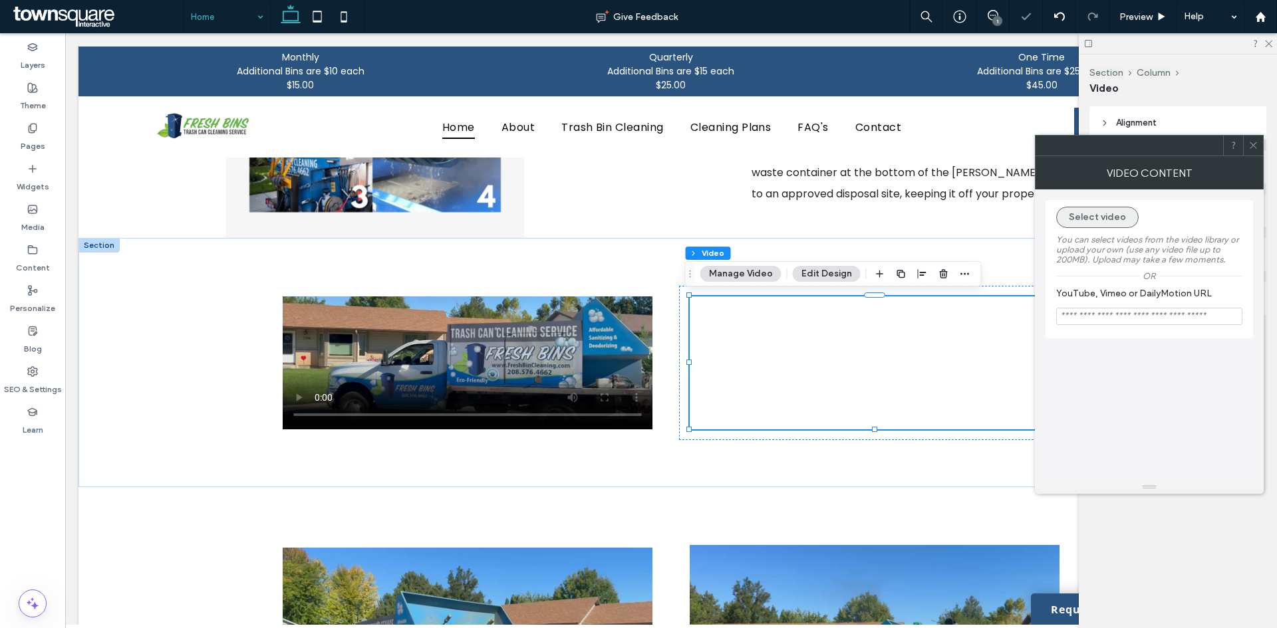
click at [1105, 220] on button "Select video" at bounding box center [1097, 217] width 82 height 21
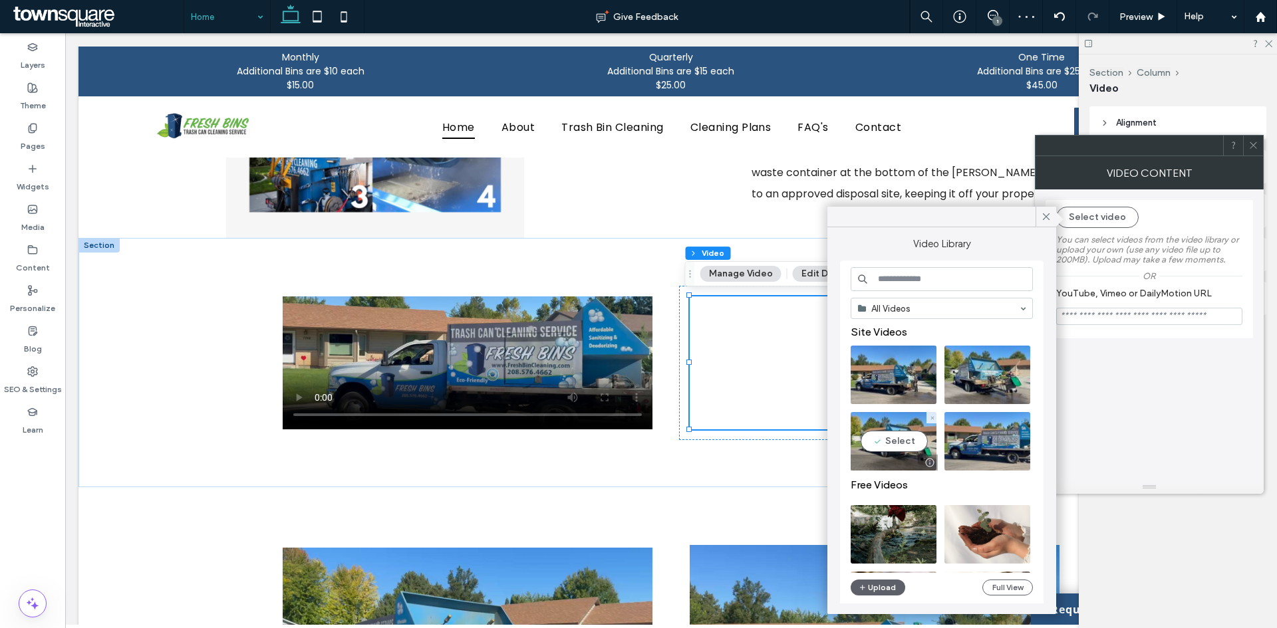
click at [885, 449] on video at bounding box center [893, 441] width 86 height 59
type input "**********"
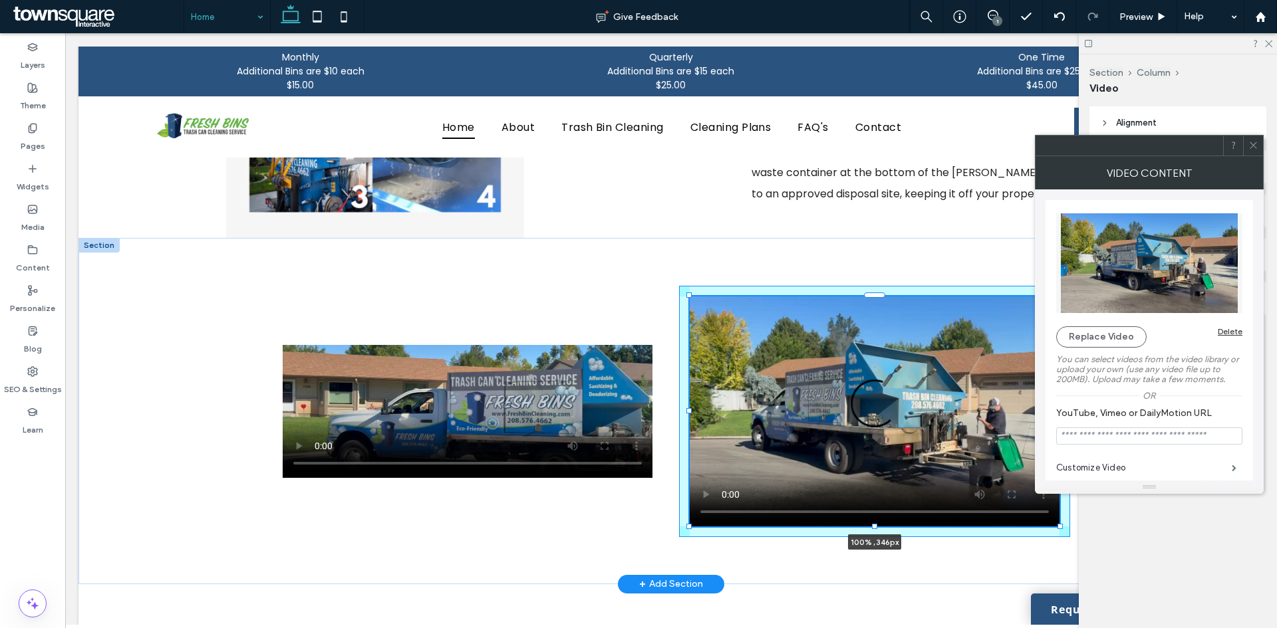
drag, startPoint x: 868, startPoint y: 429, endPoint x: 868, endPoint y: 477, distance: 48.5
click at [868, 477] on div "100% , 346px" at bounding box center [671, 411] width 798 height 346
type input "***"
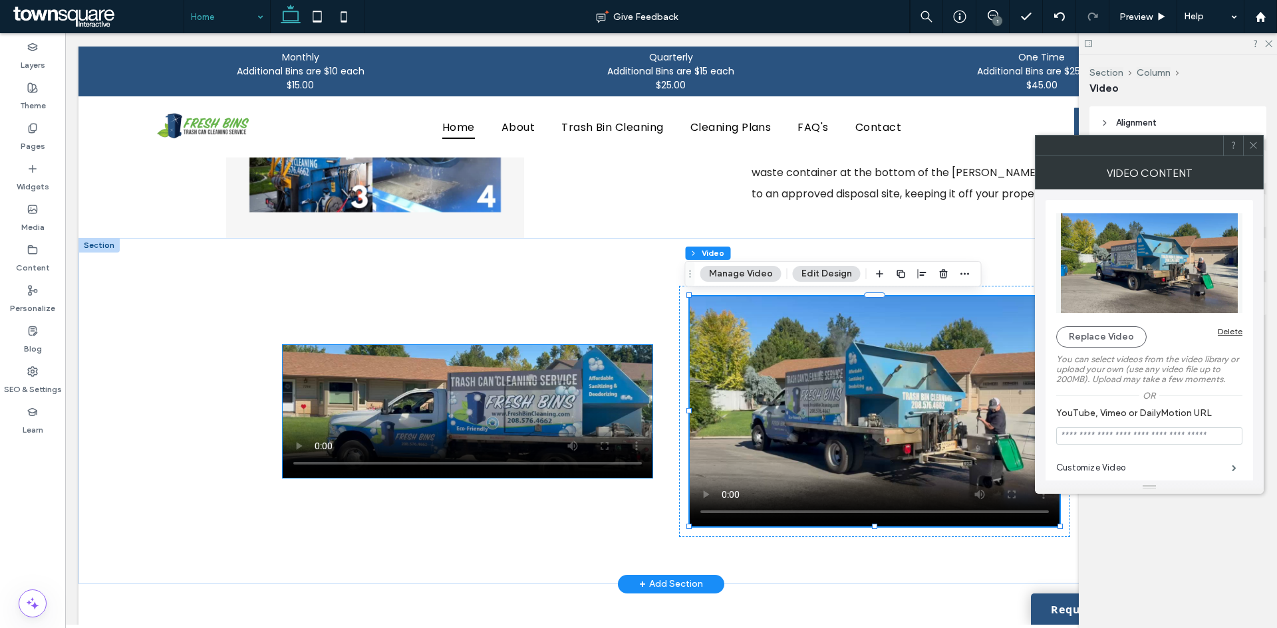
click at [519, 422] on video at bounding box center [468, 411] width 370 height 133
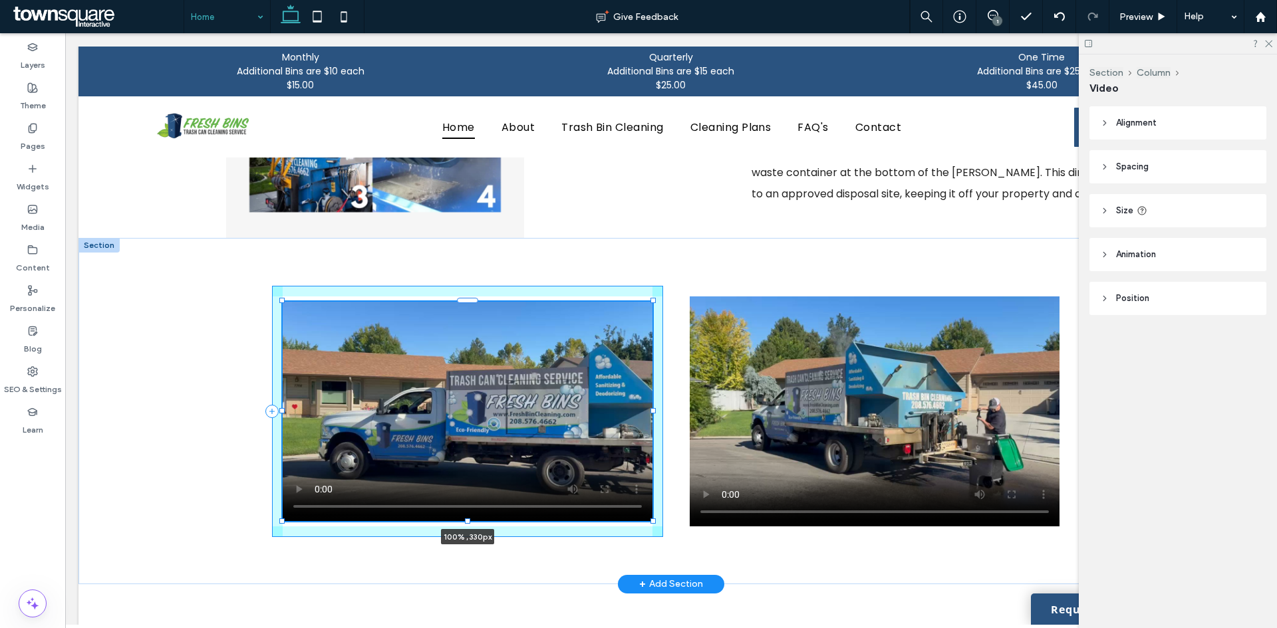
drag, startPoint x: 461, startPoint y: 479, endPoint x: 459, endPoint y: 522, distance: 43.3
click at [459, 522] on div "100% , 330px" at bounding box center [671, 411] width 798 height 346
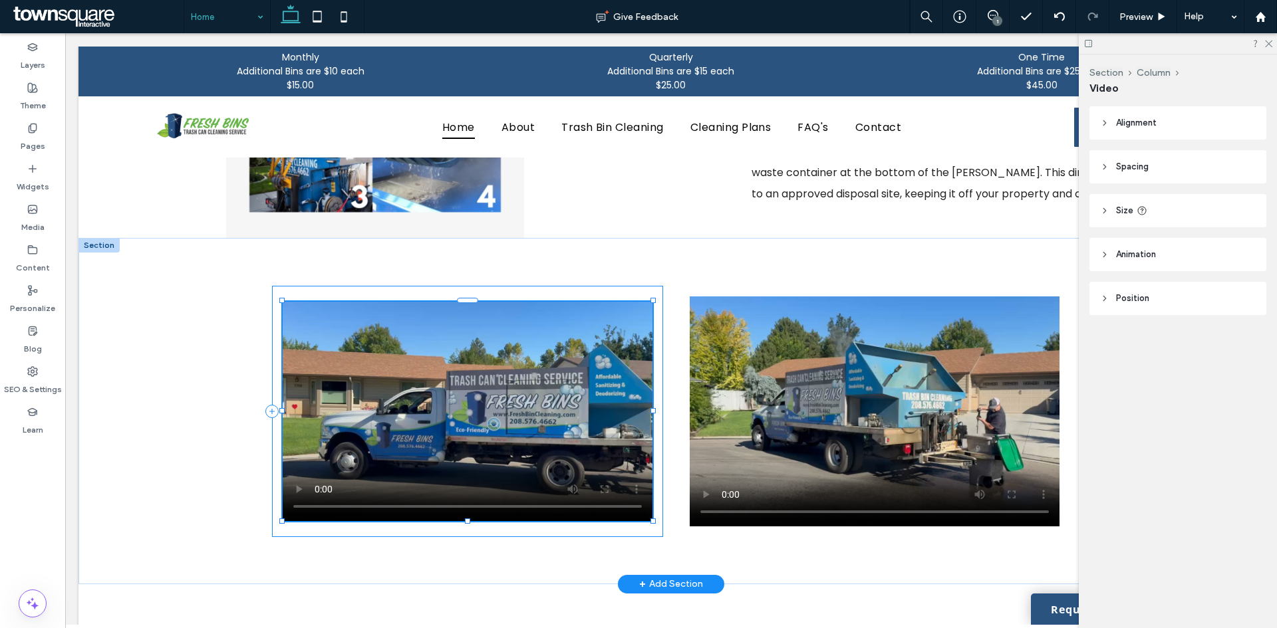
type input "***"
click at [779, 563] on div "100% , 330px" at bounding box center [671, 411] width 798 height 346
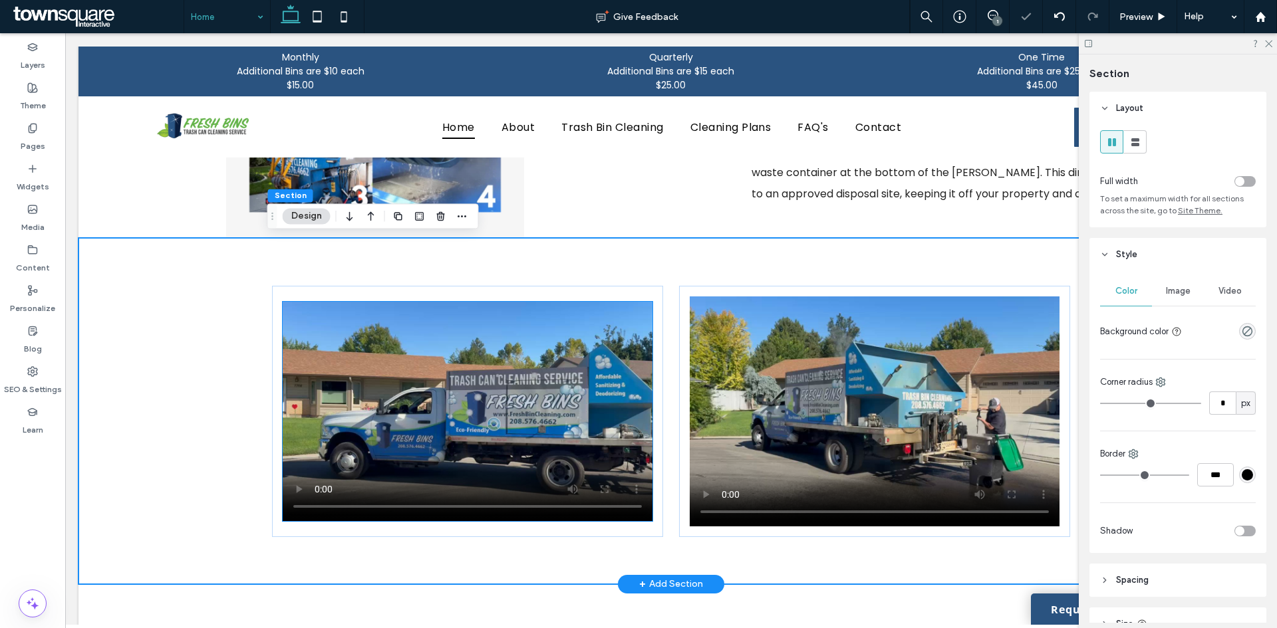
click at [618, 449] on video at bounding box center [468, 411] width 370 height 219
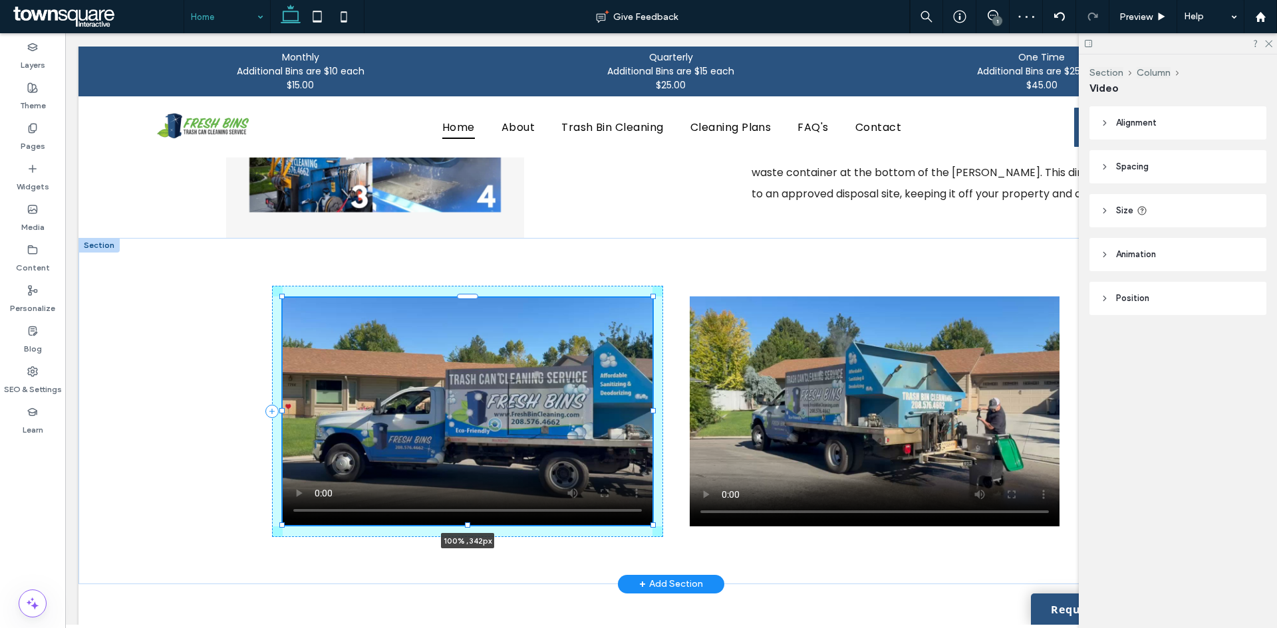
click at [465, 524] on div at bounding box center [467, 525] width 5 height 5
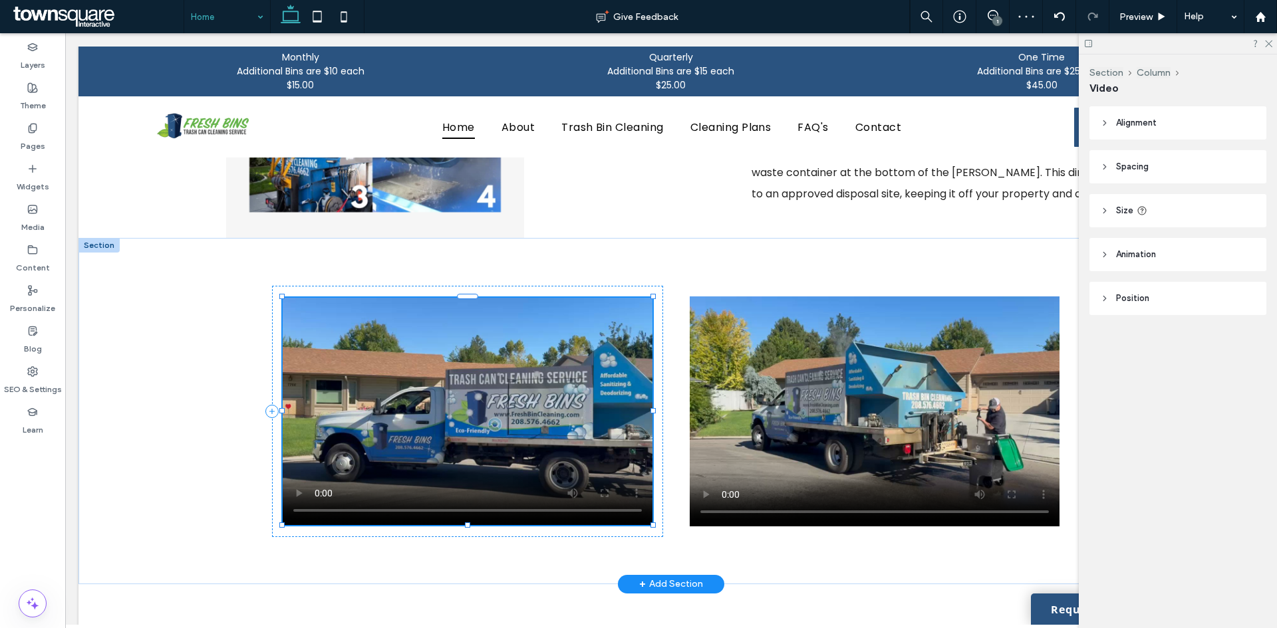
type input "***"
click at [701, 556] on div "100% , 342px" at bounding box center [671, 411] width 798 height 346
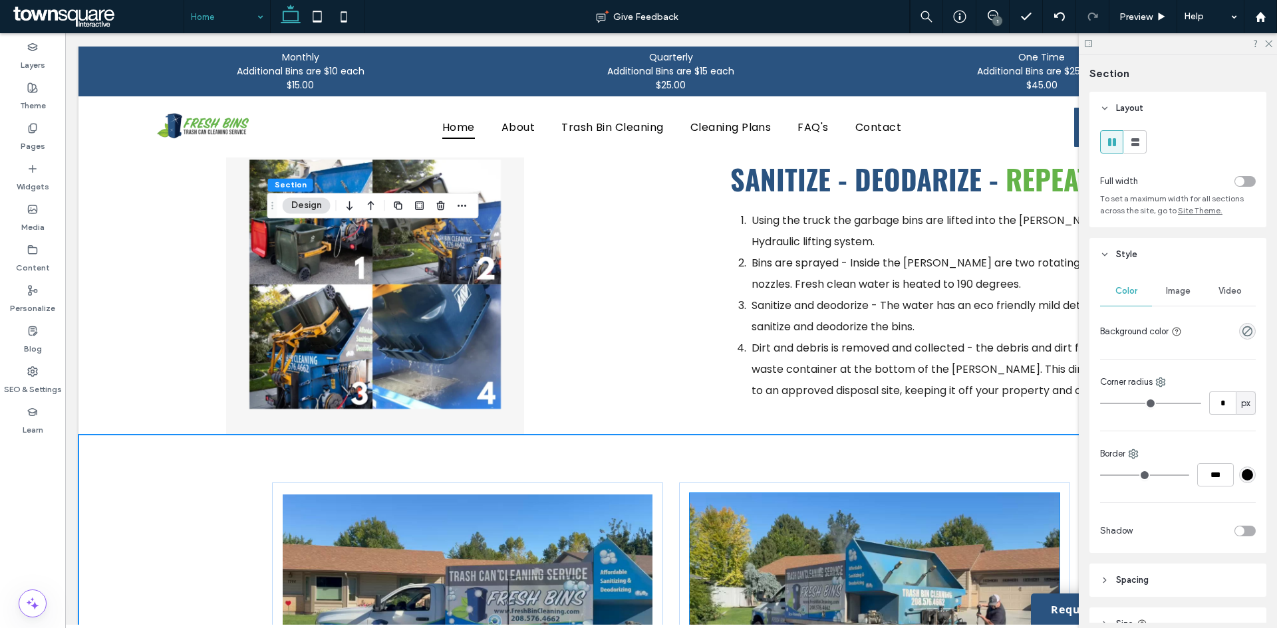
scroll to position [598, 0]
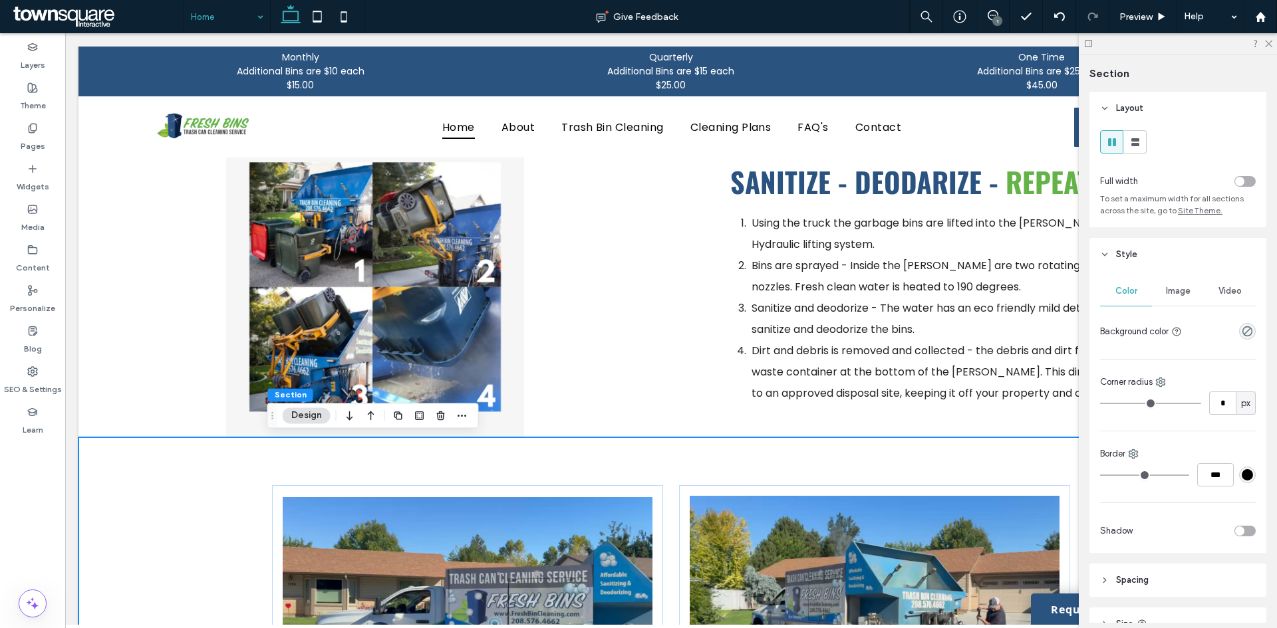
click at [688, 467] on div at bounding box center [671, 611] width 798 height 346
click at [1242, 330] on use "rgba(0, 0, 0, 0)" at bounding box center [1247, 331] width 10 height 10
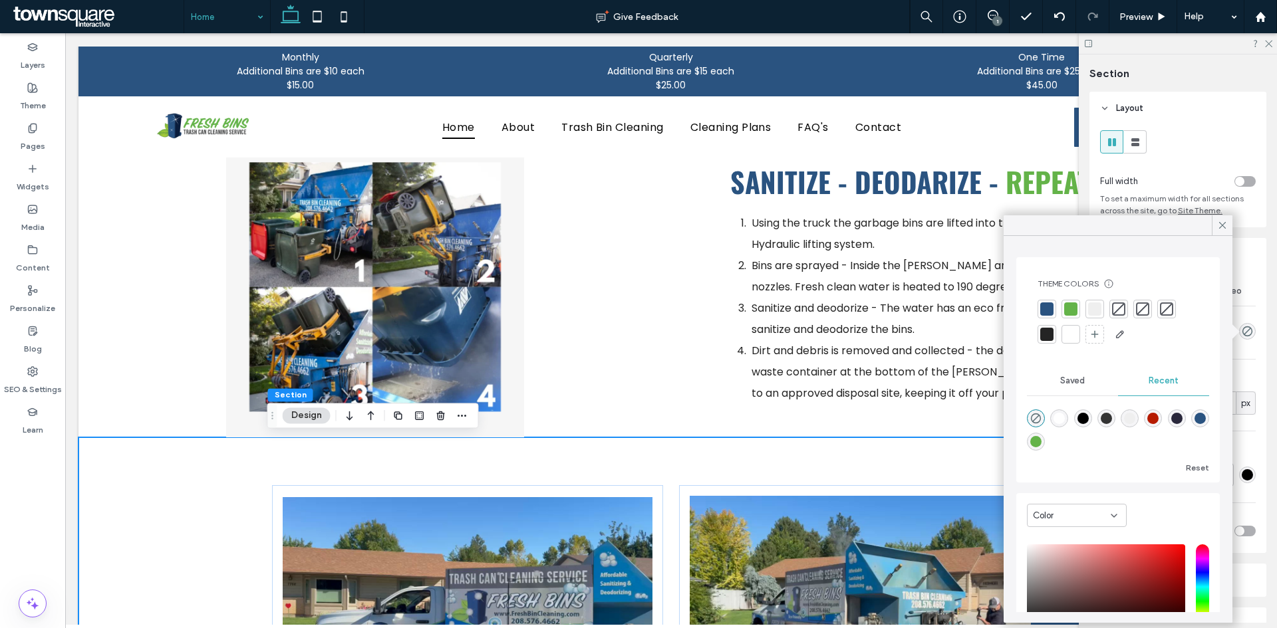
click at [1047, 307] on div at bounding box center [1046, 309] width 13 height 13
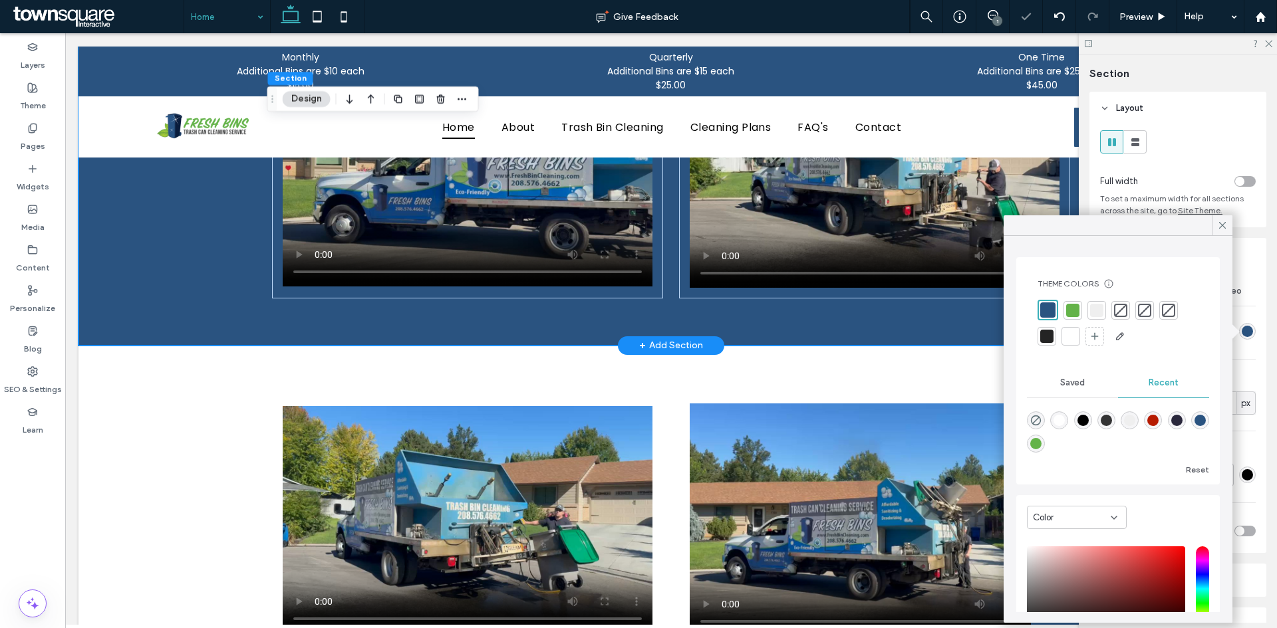
scroll to position [997, 0]
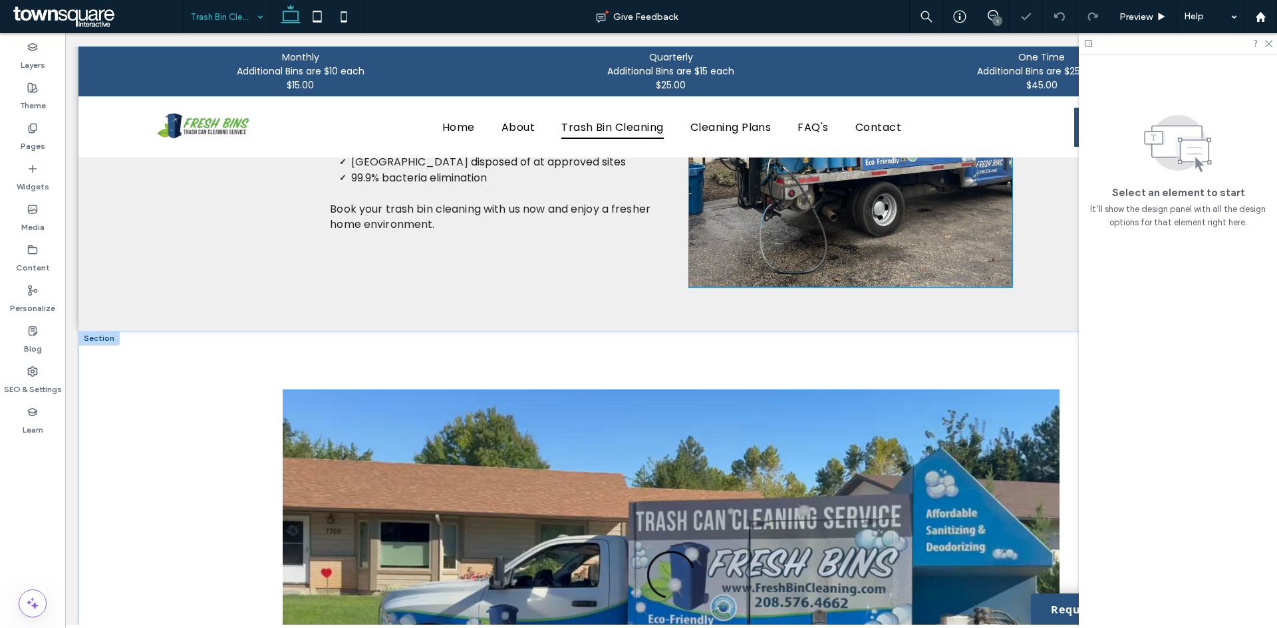
scroll to position [665, 0]
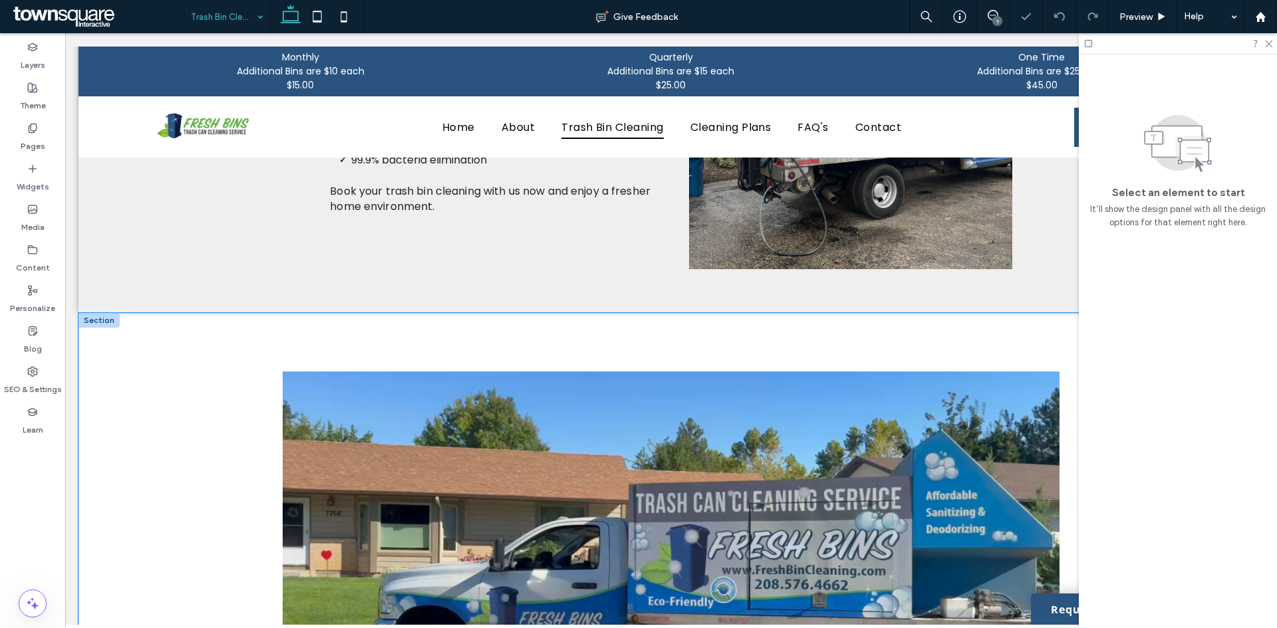
click at [679, 346] on div at bounding box center [671, 564] width 798 height 503
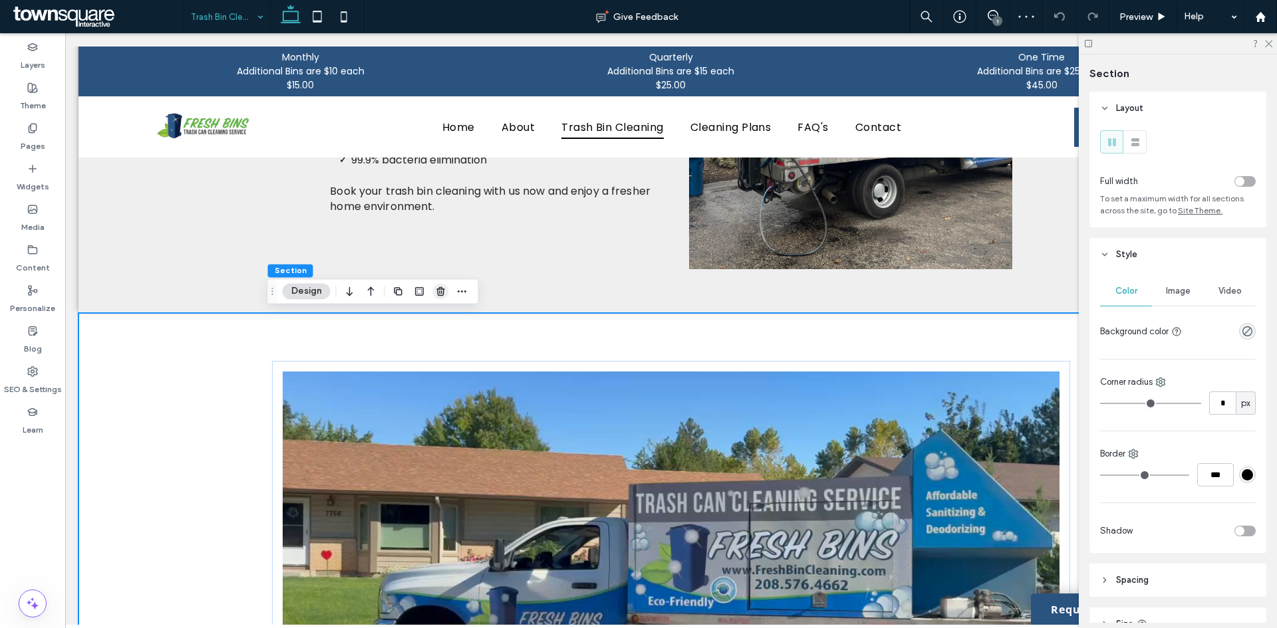
click at [444, 287] on icon "button" at bounding box center [441, 291] width 11 height 11
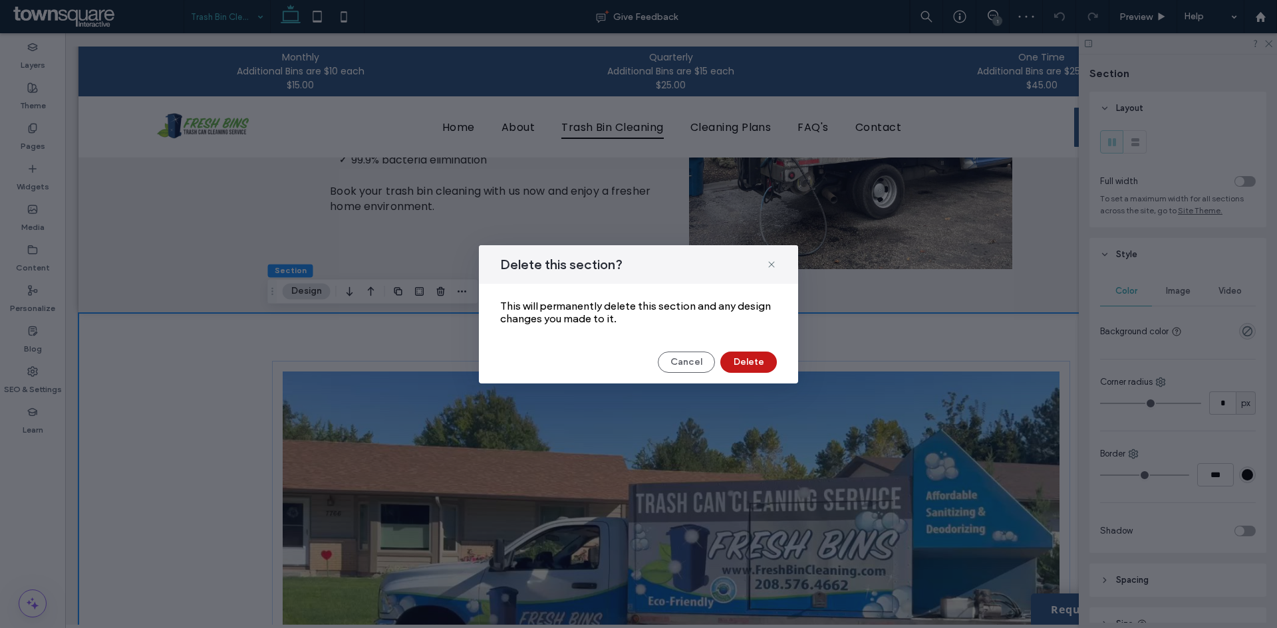
click at [766, 358] on button "Delete" at bounding box center [748, 362] width 57 height 21
